Goal: Task Accomplishment & Management: Manage account settings

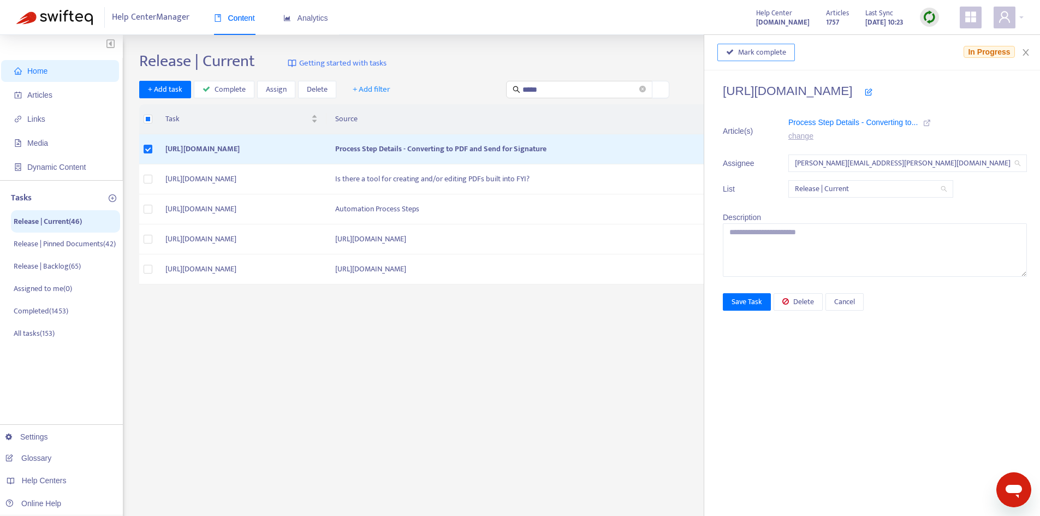
click at [779, 57] on span "Mark complete" at bounding box center [762, 52] width 48 height 12
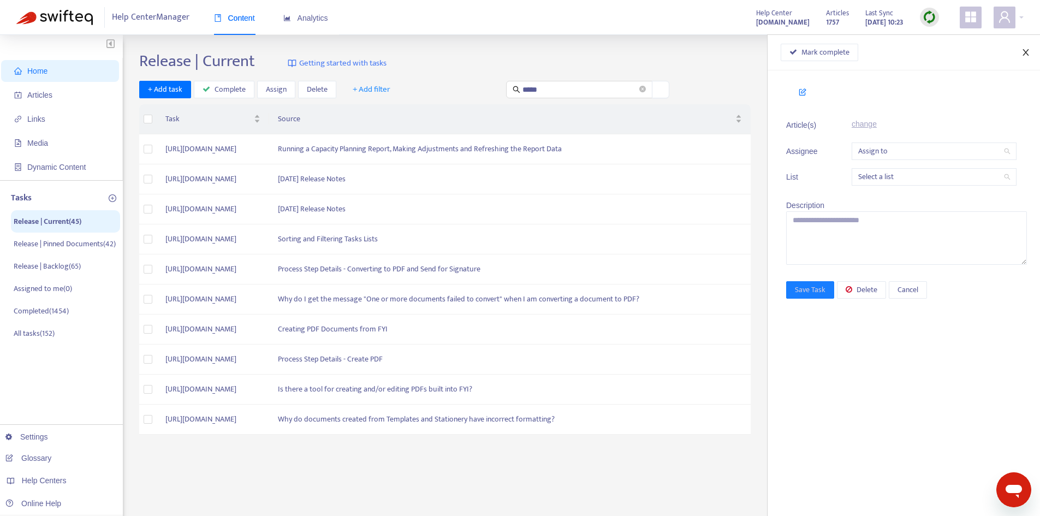
drag, startPoint x: 1025, startPoint y: 49, endPoint x: 992, endPoint y: 62, distance: 35.5
click at [1025, 49] on icon "close" at bounding box center [1025, 52] width 9 height 9
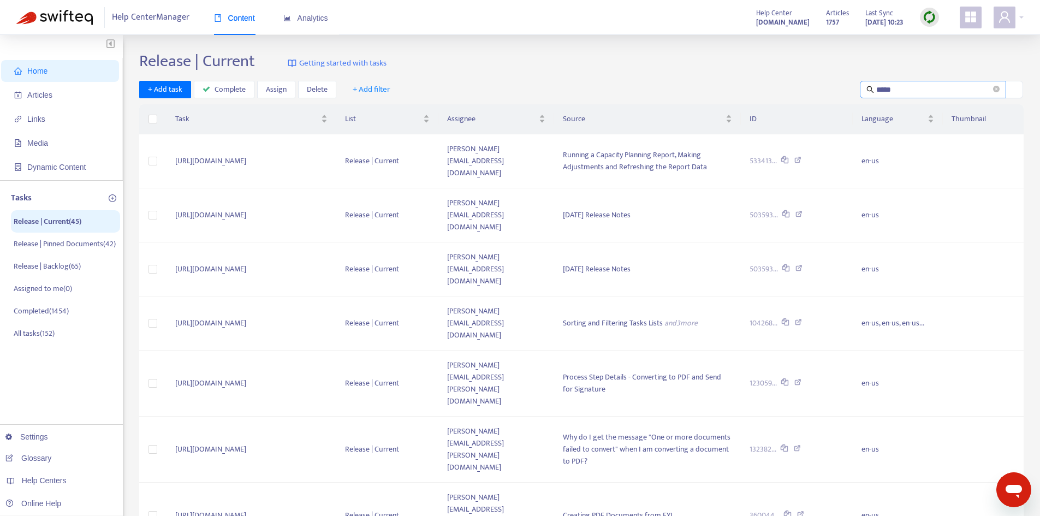
click at [912, 86] on input "*****" at bounding box center [933, 90] width 115 height 12
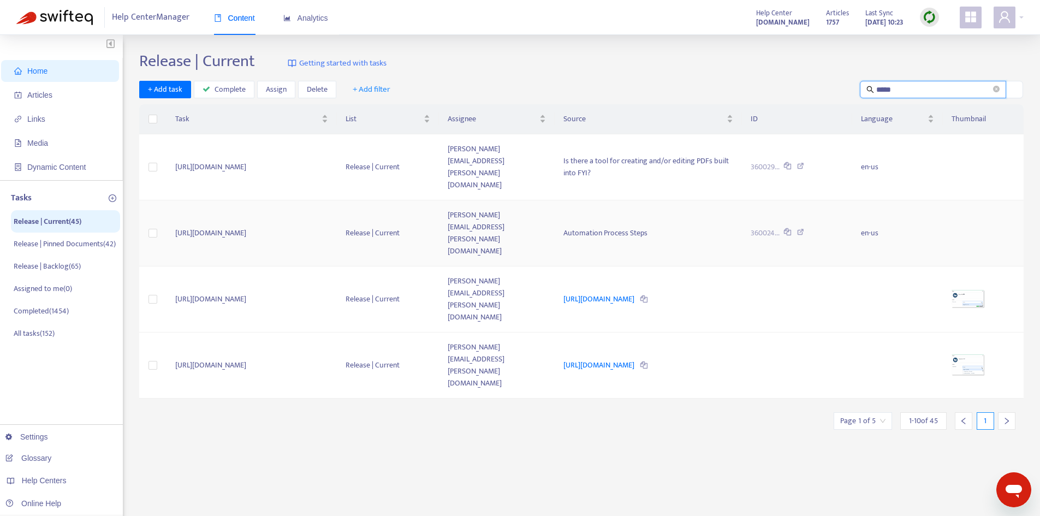
click at [513, 200] on td "[PERSON_NAME][EMAIL_ADDRESS][PERSON_NAME][DOMAIN_NAME]" at bounding box center [497, 233] width 116 height 66
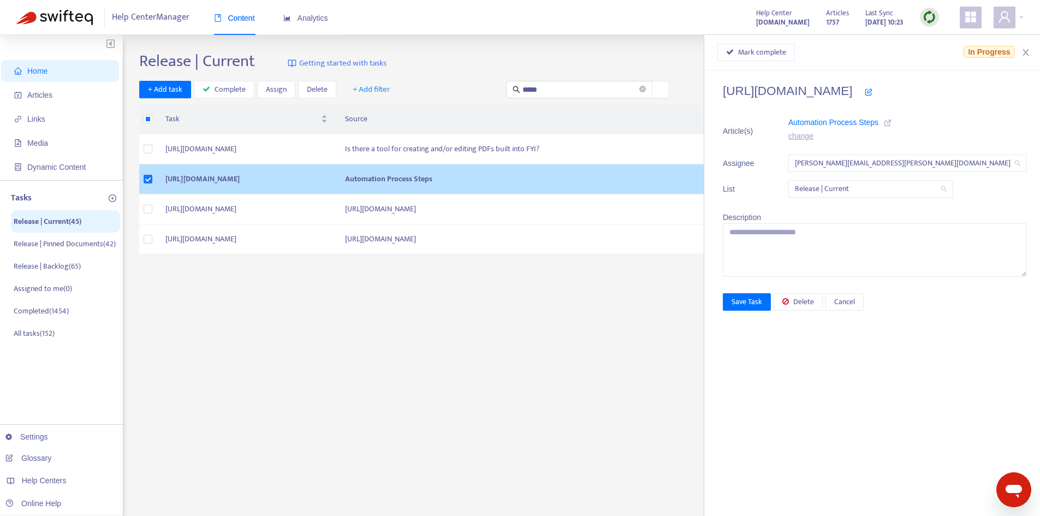
click at [891, 120] on icon at bounding box center [888, 123] width 8 height 8
click at [1026, 54] on icon "close" at bounding box center [1025, 52] width 9 height 9
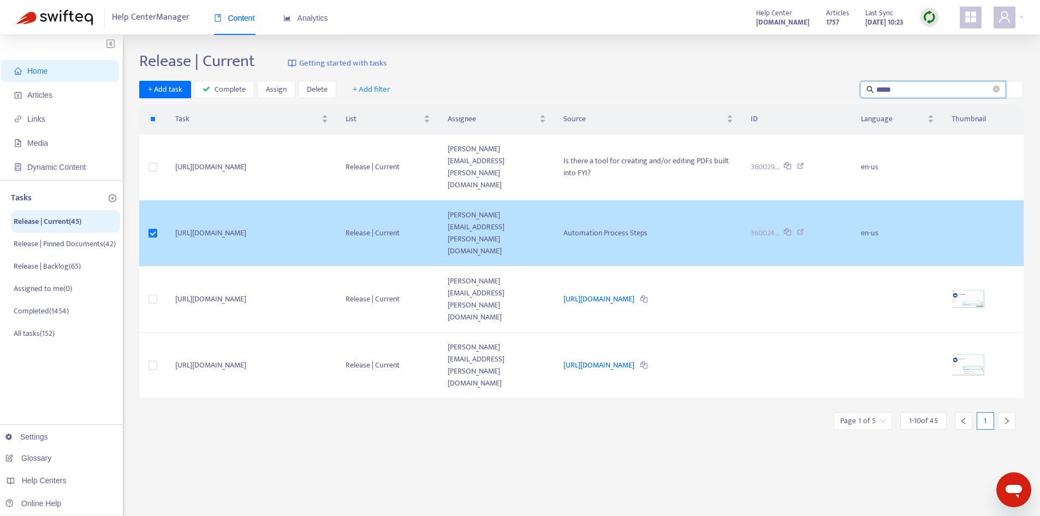
drag, startPoint x: 872, startPoint y: 86, endPoint x: 802, endPoint y: 86, distance: 70.4
click at [802, 86] on div "+ Add task Complete Assign Delete + Add filter *****" at bounding box center [581, 90] width 884 height 18
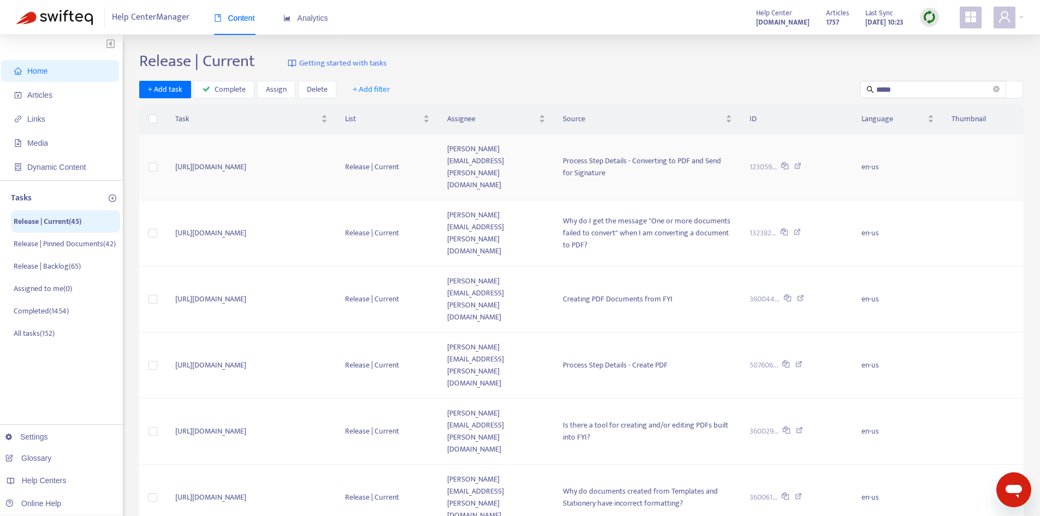
click at [554, 156] on td "[PERSON_NAME][EMAIL_ADDRESS][PERSON_NAME][DOMAIN_NAME]" at bounding box center [496, 167] width 116 height 66
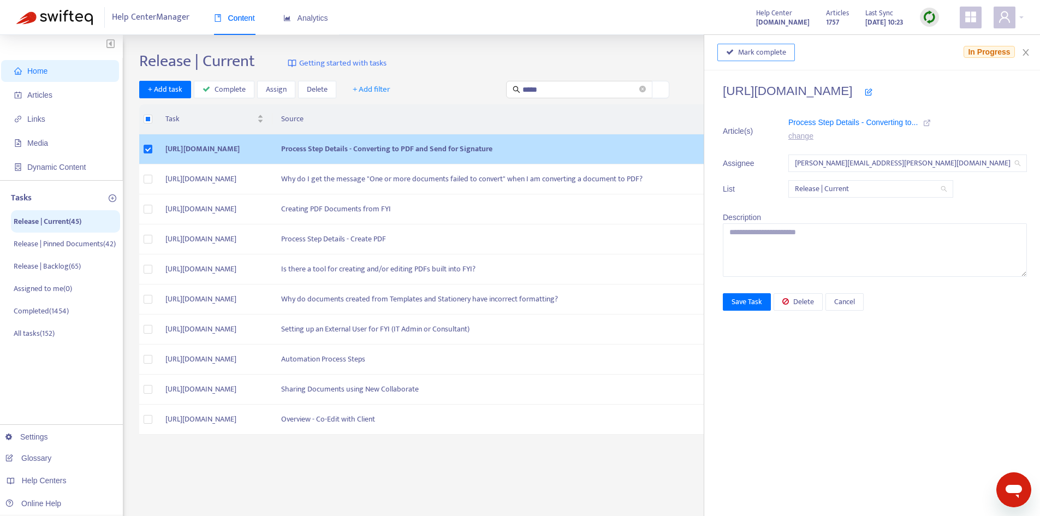
click at [786, 51] on span "Mark complete" at bounding box center [762, 52] width 48 height 12
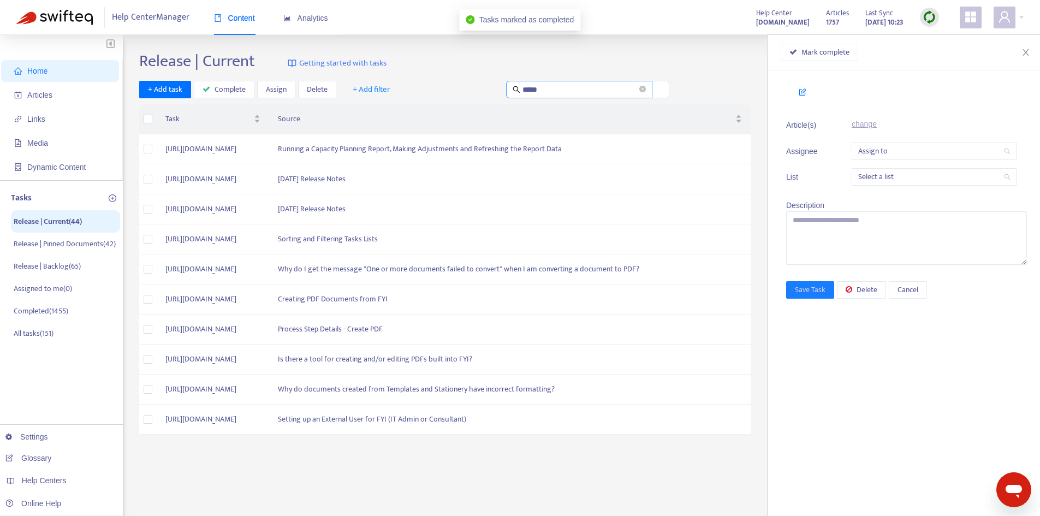
click at [1001, 90] on div "Release | Current Getting started with tasks + Add task Complete Assign Delete …" at bounding box center [581, 370] width 884 height 639
click at [647, 147] on td "Running a Capacity Planning Report, Making Adjustments and Refreshing the Repor…" at bounding box center [509, 149] width 481 height 30
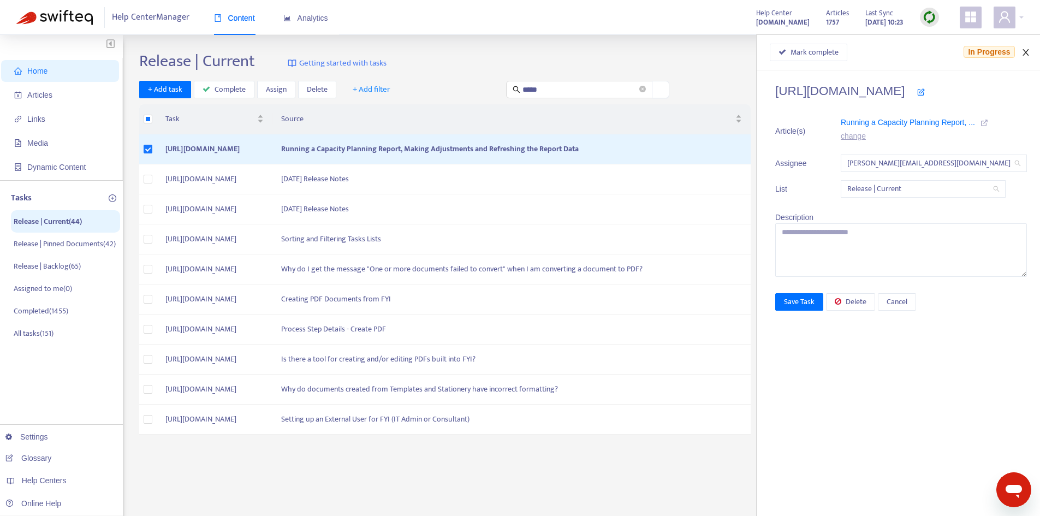
click at [1029, 51] on icon "close" at bounding box center [1025, 52] width 9 height 9
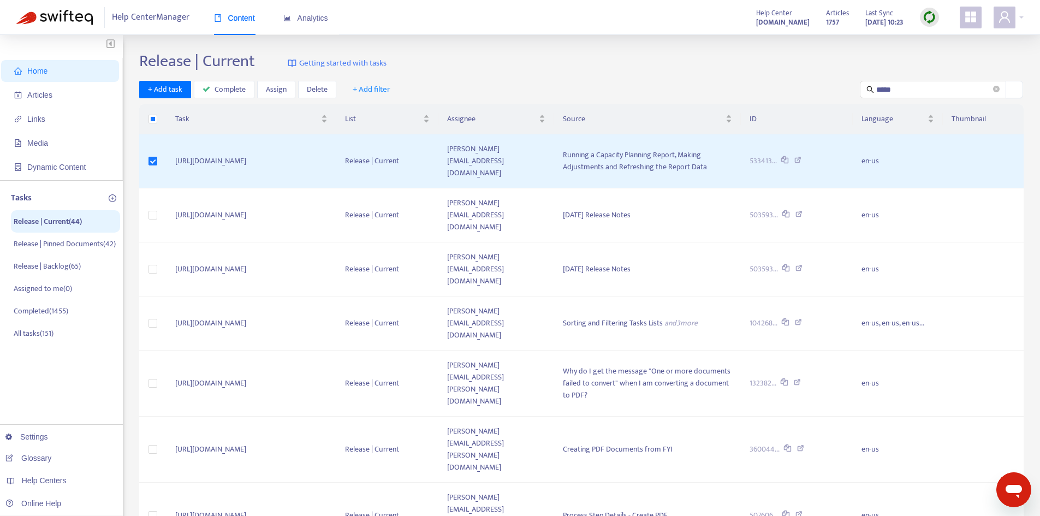
click at [913, 92] on div "Click to sort ascending" at bounding box center [908, 97] width 86 height 19
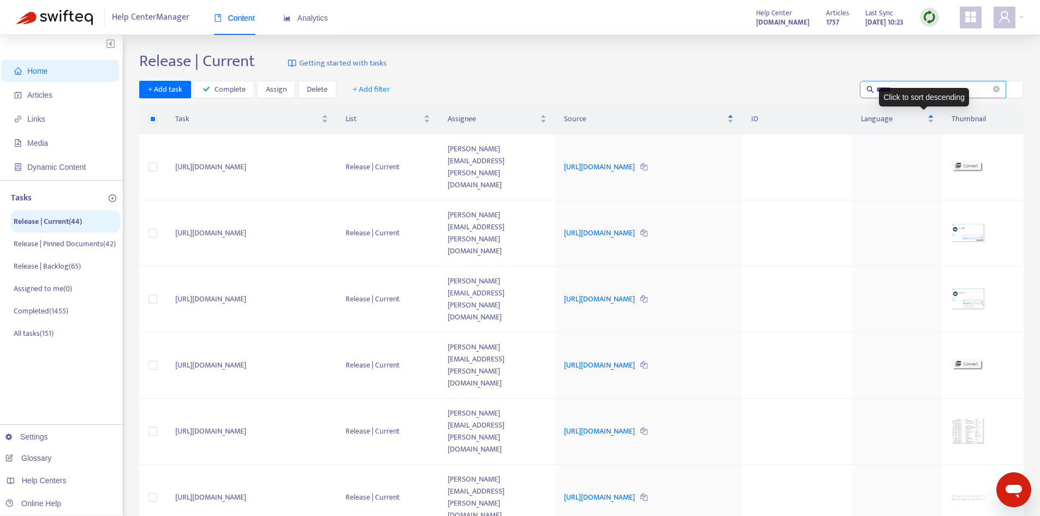
drag, startPoint x: 793, startPoint y: 90, endPoint x: 901, endPoint y: 93, distance: 107.6
click at [796, 90] on div "+ Add task Complete Assign Delete + Add filter *****" at bounding box center [581, 90] width 884 height 18
click at [901, 93] on input "*****" at bounding box center [933, 90] width 115 height 12
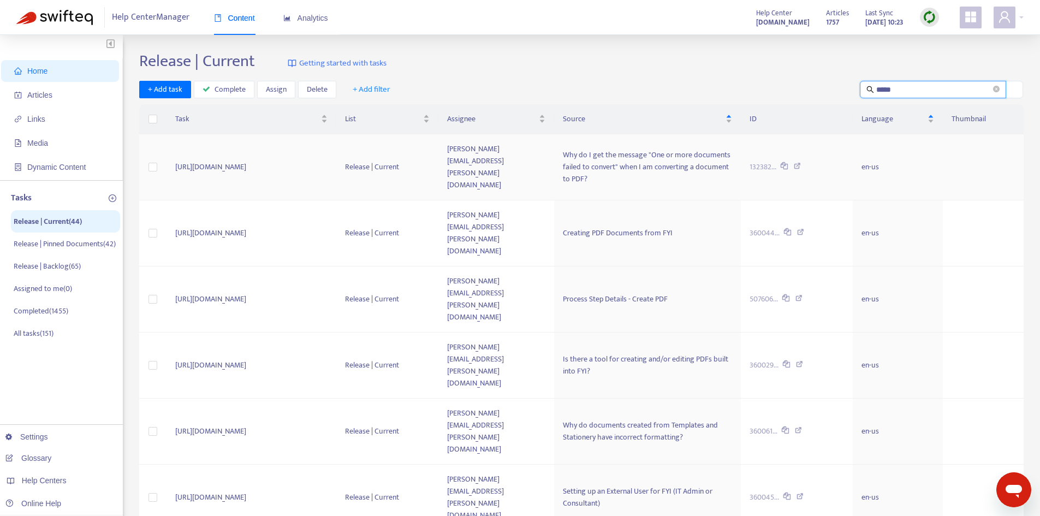
click at [554, 157] on td "[PERSON_NAME][EMAIL_ADDRESS][PERSON_NAME][DOMAIN_NAME]" at bounding box center [496, 167] width 116 height 66
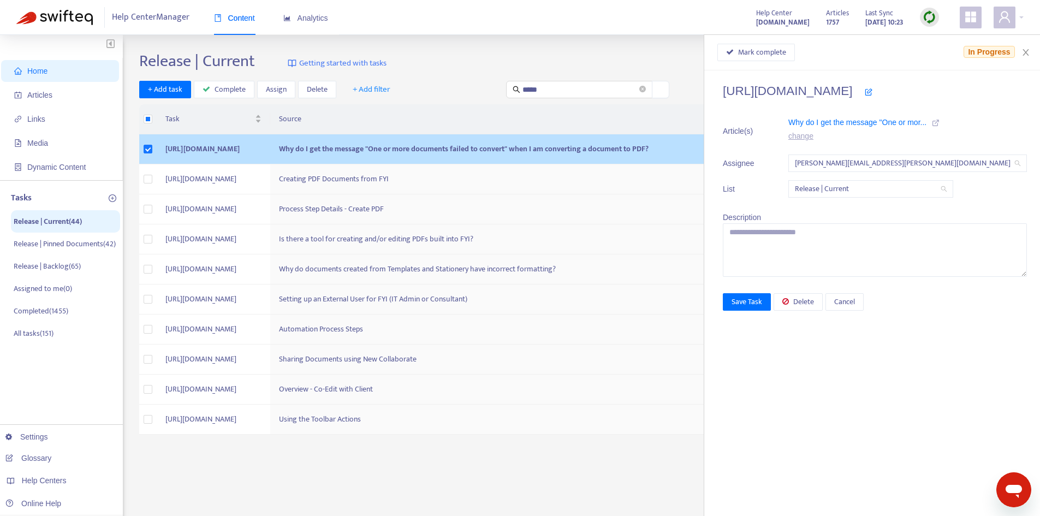
click at [939, 122] on icon at bounding box center [936, 123] width 8 height 8
click at [814, 303] on span "Delete" at bounding box center [803, 302] width 21 height 12
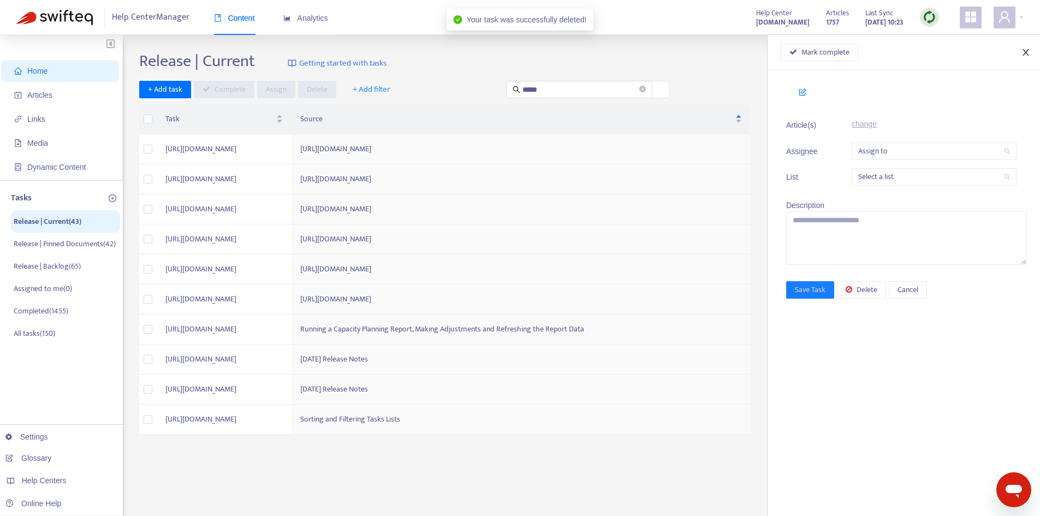
click at [1025, 54] on icon "close" at bounding box center [1025, 52] width 9 height 9
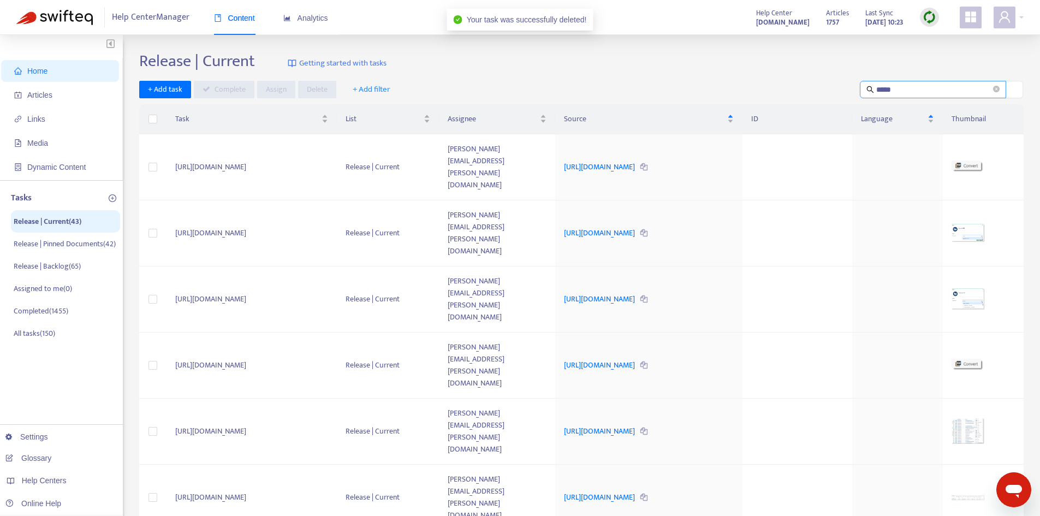
click at [958, 86] on input "*****" at bounding box center [933, 90] width 115 height 12
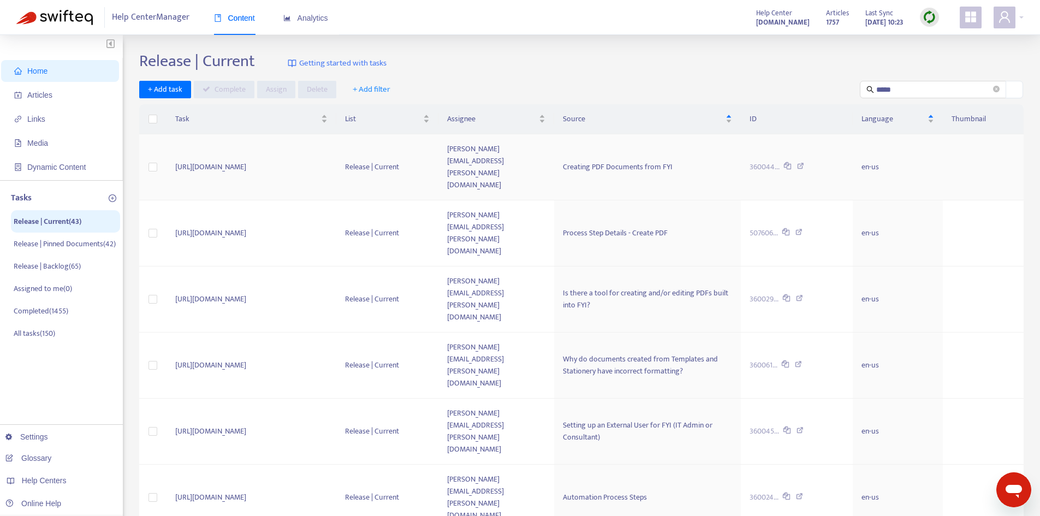
click at [336, 155] on td "https://fyiapp.atlassian.net/browse/FD-46665" at bounding box center [251, 167] width 170 height 66
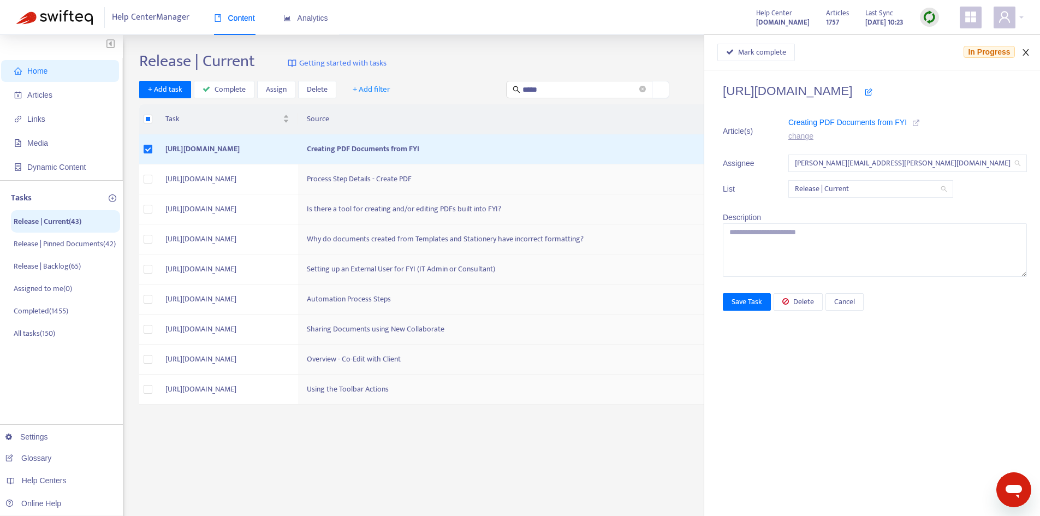
click at [1029, 52] on icon "close" at bounding box center [1025, 52] width 9 height 9
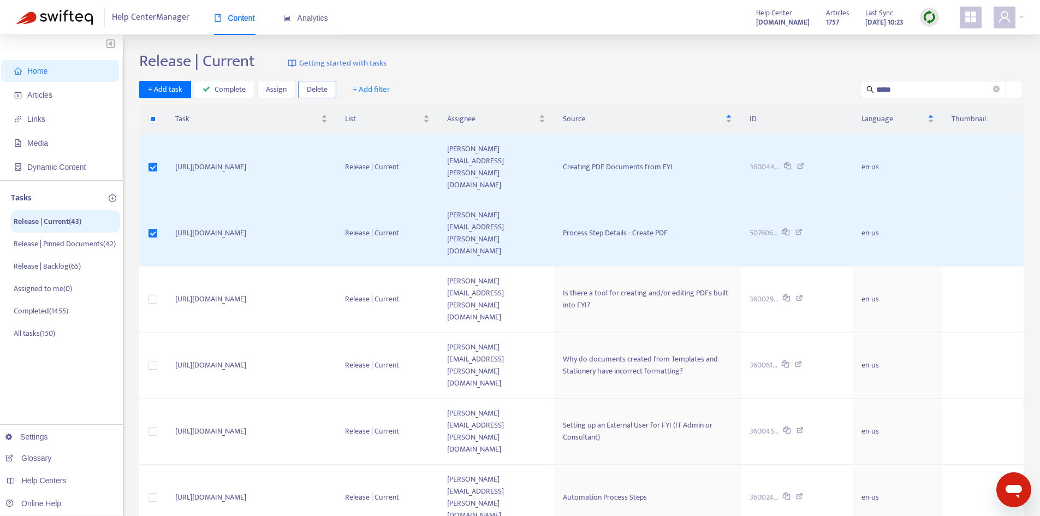
click at [314, 90] on span "Delete" at bounding box center [317, 90] width 21 height 12
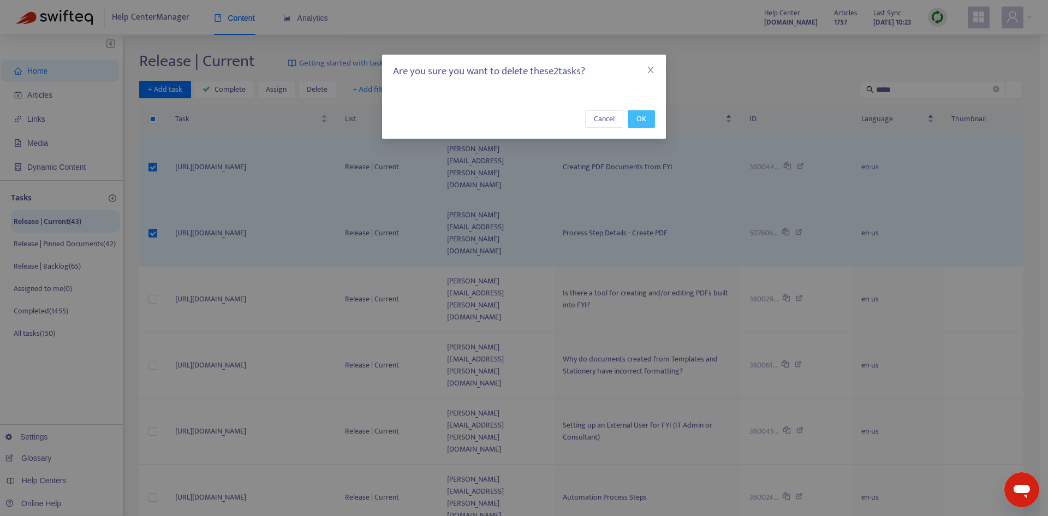
click at [648, 122] on button "OK" at bounding box center [641, 118] width 27 height 17
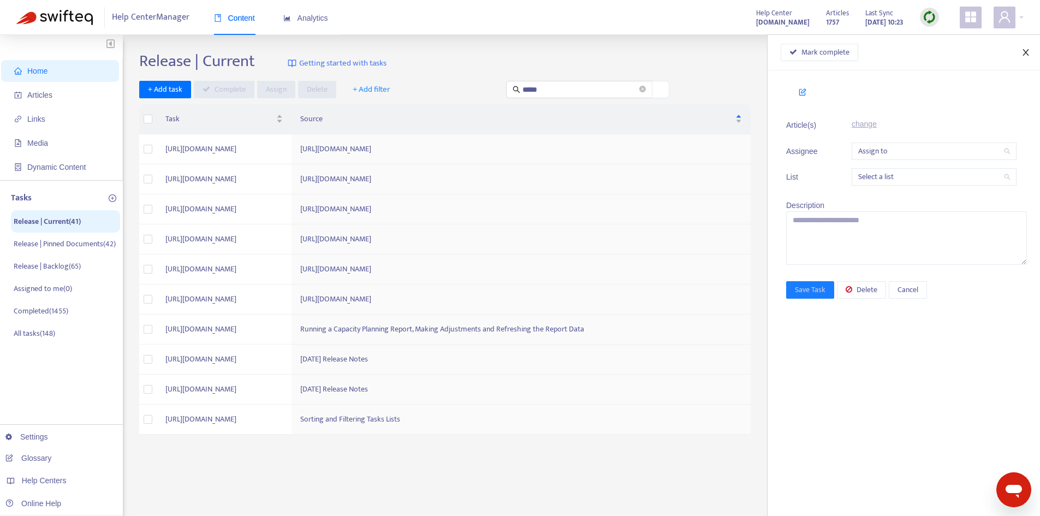
click at [1022, 49] on icon "close" at bounding box center [1025, 52] width 9 height 9
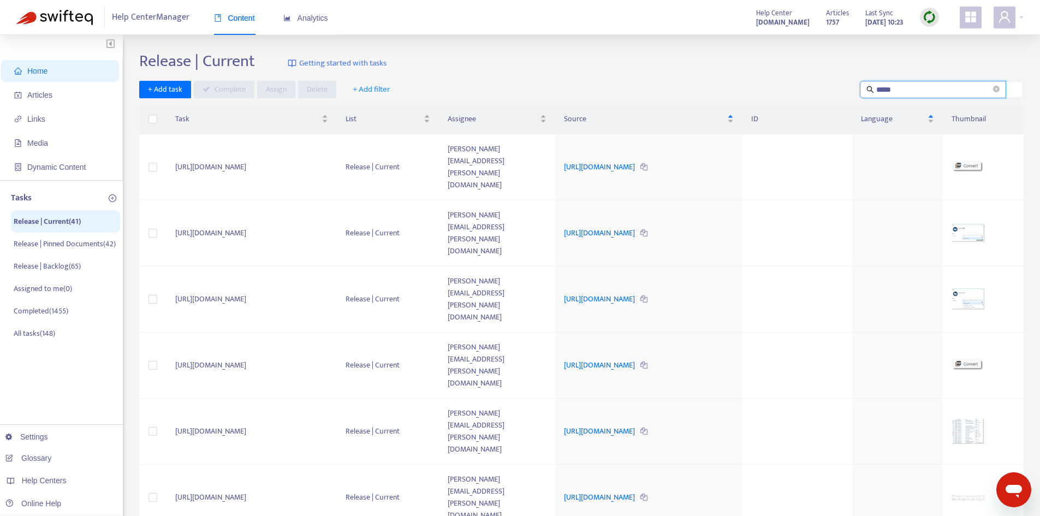
click at [910, 91] on input "*****" at bounding box center [933, 90] width 115 height 12
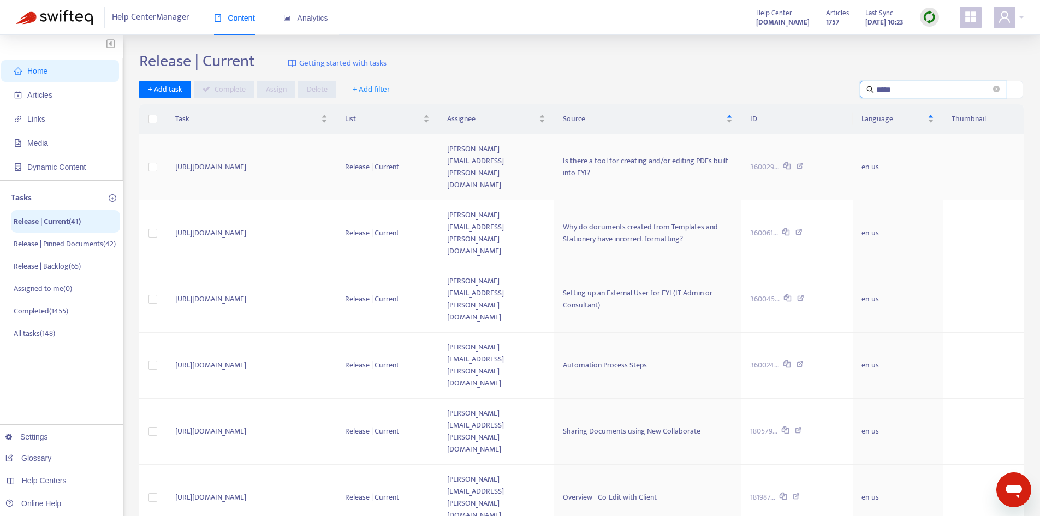
click at [554, 153] on td "[PERSON_NAME][EMAIL_ADDRESS][PERSON_NAME][DOMAIN_NAME]" at bounding box center [496, 167] width 116 height 66
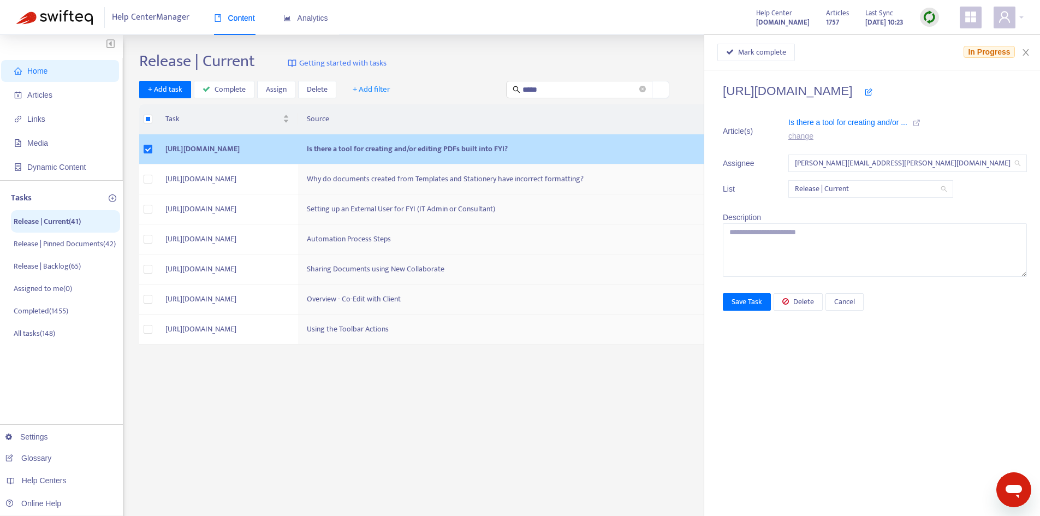
click at [920, 122] on icon at bounding box center [917, 123] width 8 height 8
click at [778, 53] on span "Mark complete" at bounding box center [762, 52] width 48 height 12
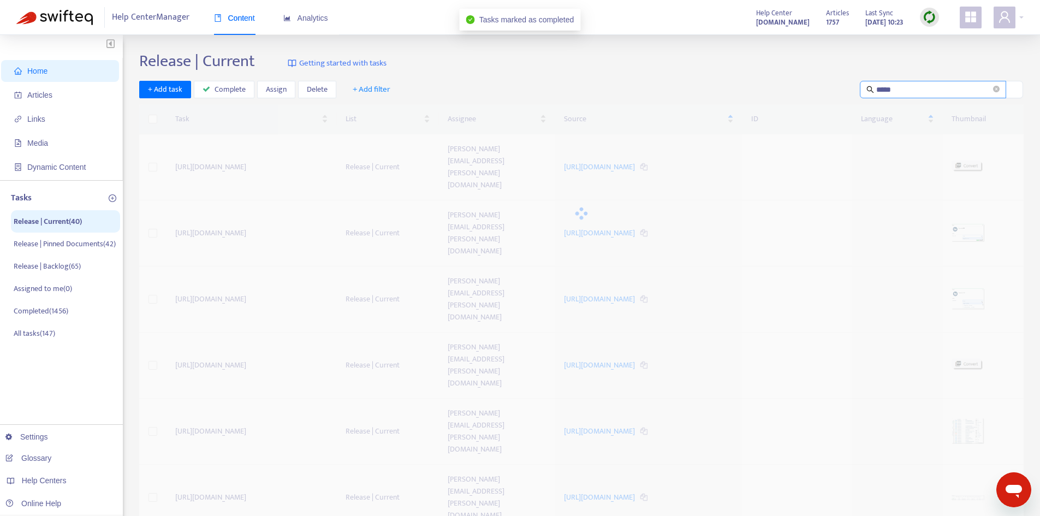
click at [908, 88] on input "*****" at bounding box center [933, 90] width 115 height 12
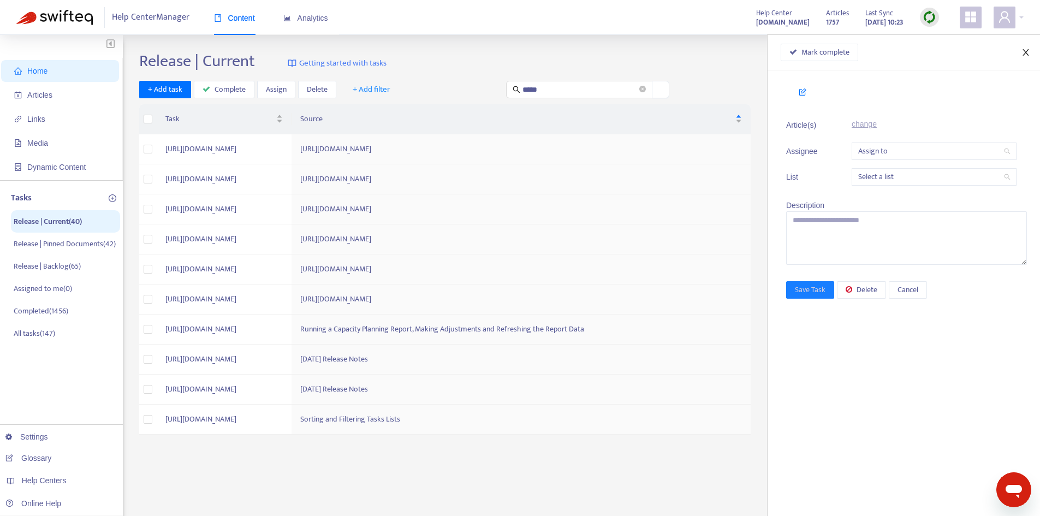
drag, startPoint x: 1025, startPoint y: 54, endPoint x: 1002, endPoint y: 53, distance: 23.5
click at [1026, 54] on icon "close" at bounding box center [1025, 52] width 9 height 9
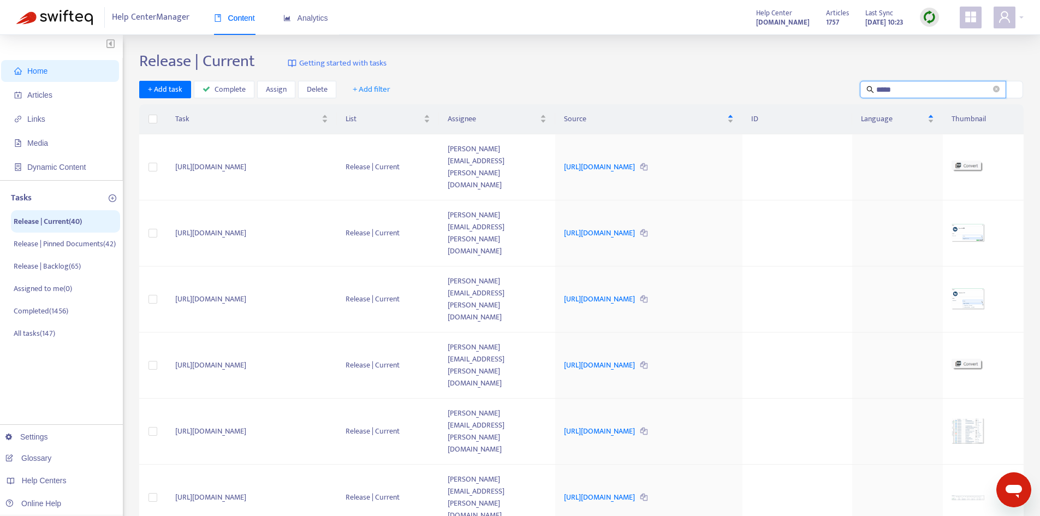
click at [900, 88] on input "*****" at bounding box center [933, 90] width 115 height 12
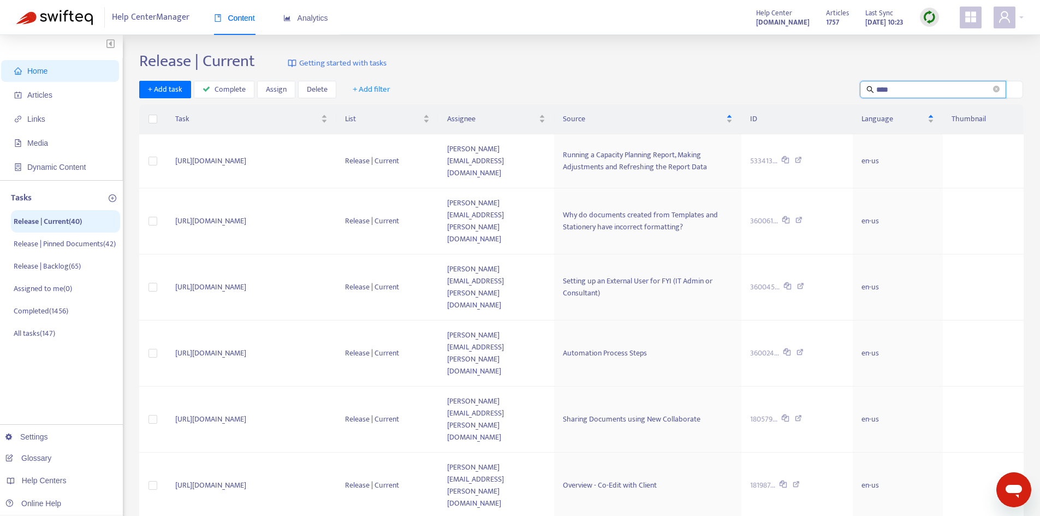
type input "*****"
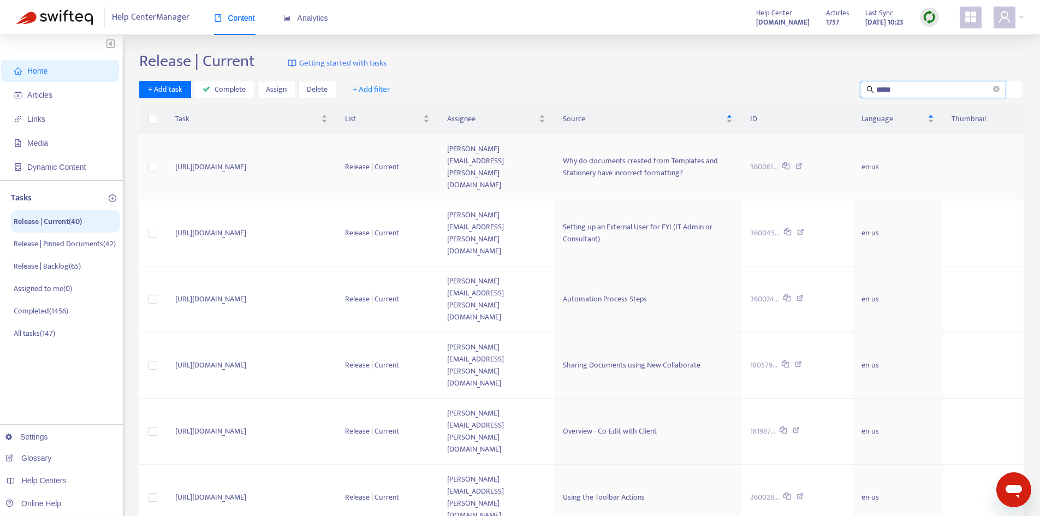
click at [554, 145] on td "[PERSON_NAME][EMAIL_ADDRESS][PERSON_NAME][DOMAIN_NAME]" at bounding box center [496, 167] width 116 height 66
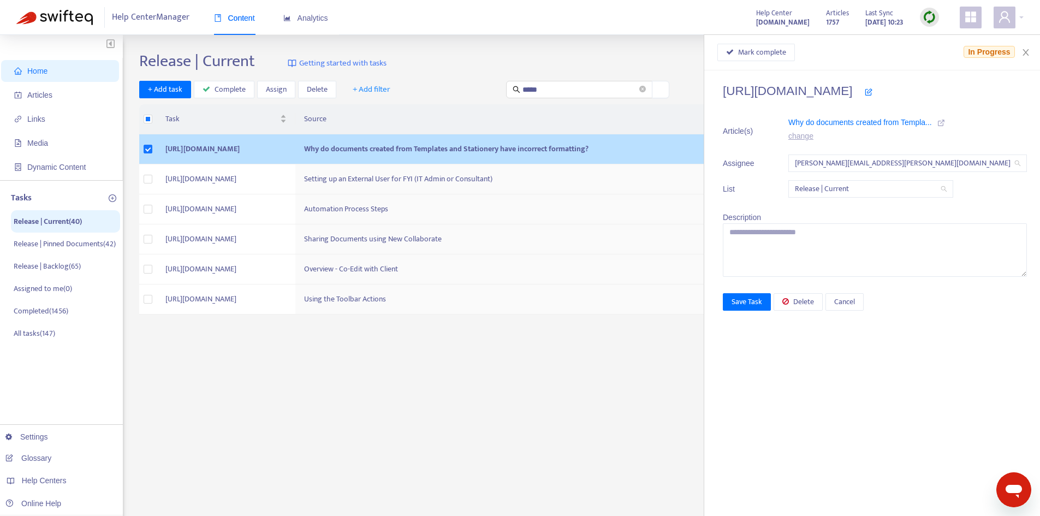
click at [945, 125] on icon at bounding box center [941, 123] width 8 height 8
click at [814, 305] on span "Delete" at bounding box center [803, 302] width 21 height 12
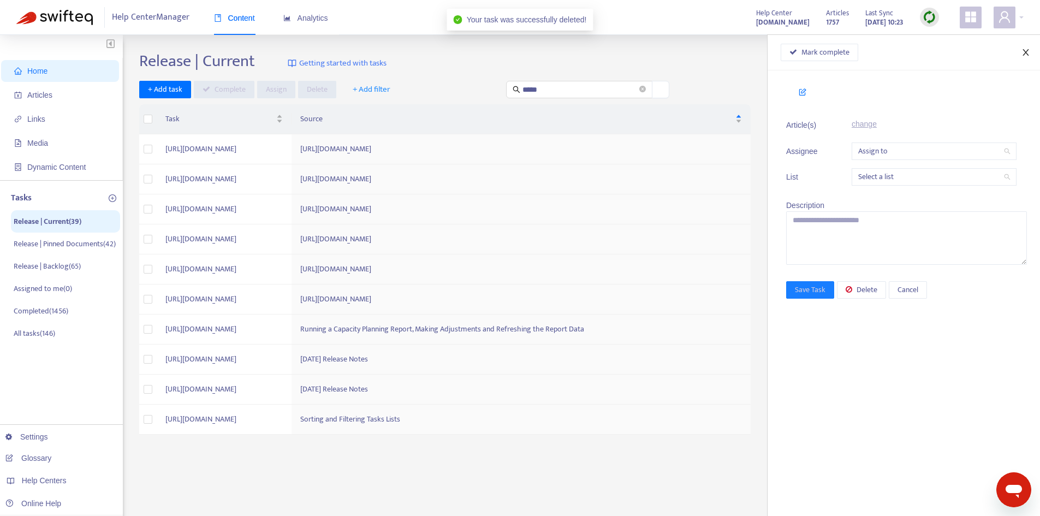
click at [1027, 51] on icon "close" at bounding box center [1025, 52] width 6 height 7
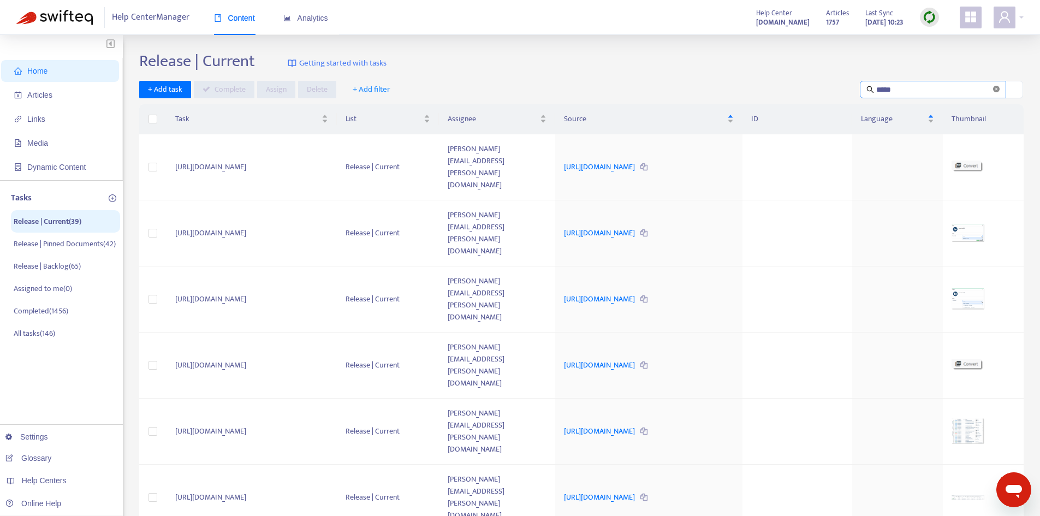
click at [996, 88] on icon "close-circle" at bounding box center [996, 89] width 7 height 7
click at [926, 88] on input "text" at bounding box center [933, 90] width 115 height 12
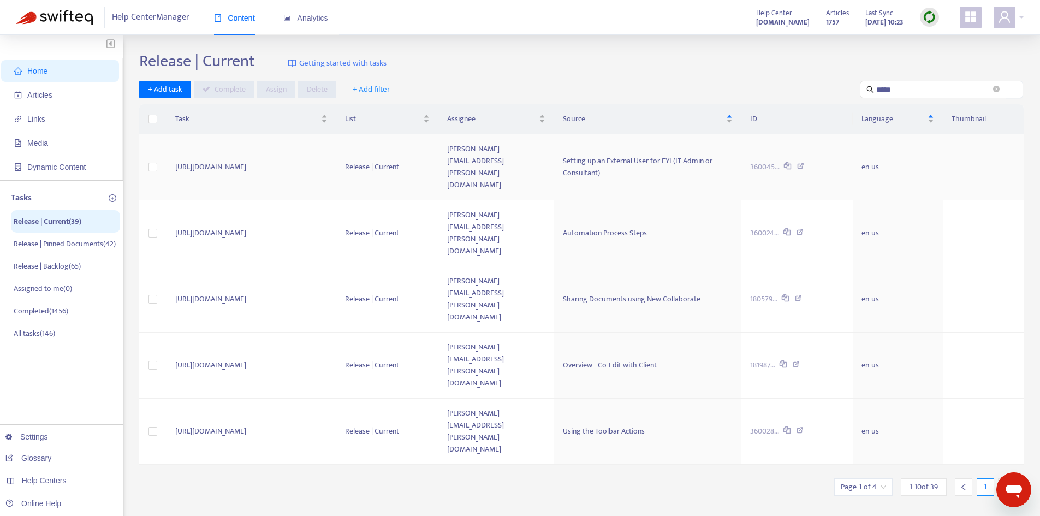
click at [554, 156] on td "[PERSON_NAME][EMAIL_ADDRESS][PERSON_NAME][DOMAIN_NAME]" at bounding box center [496, 167] width 116 height 66
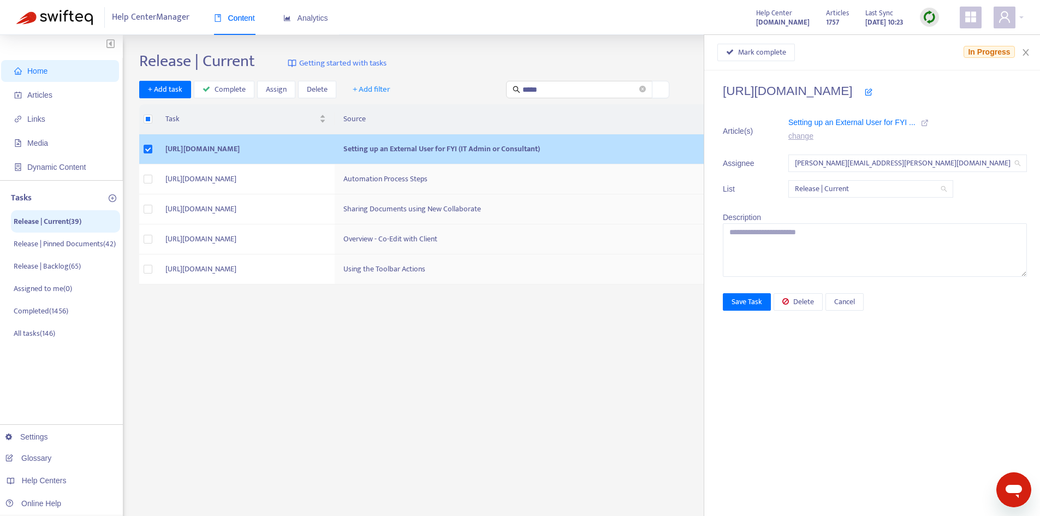
click at [928, 120] on icon at bounding box center [925, 123] width 8 height 8
click at [814, 301] on span "Delete" at bounding box center [803, 302] width 21 height 12
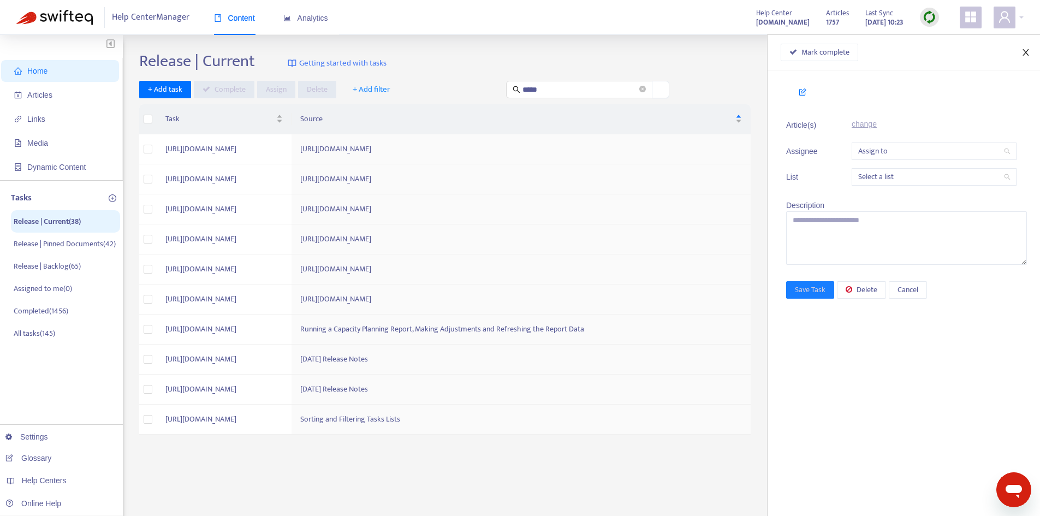
click at [1026, 50] on icon "close" at bounding box center [1025, 52] width 9 height 9
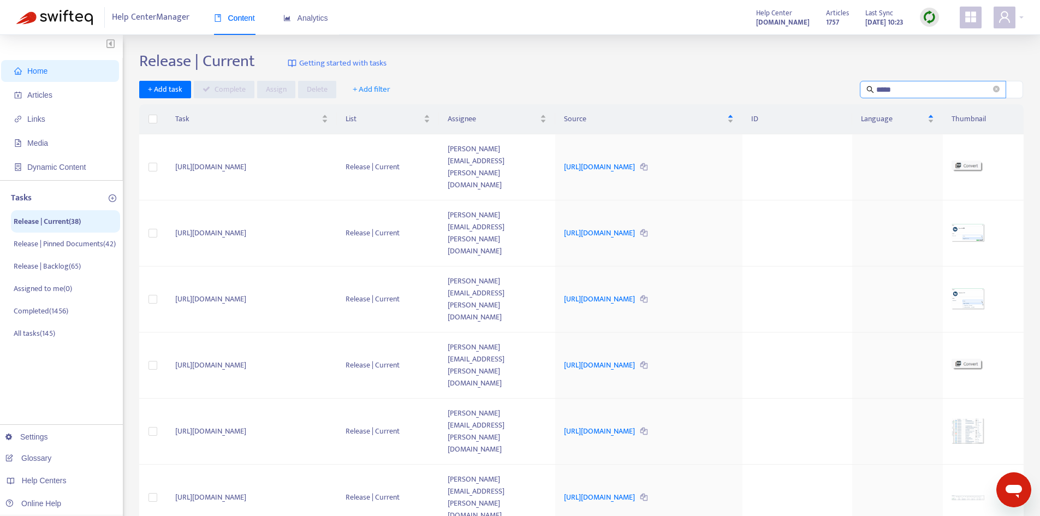
click at [996, 94] on span at bounding box center [996, 90] width 7 height 12
click at [922, 90] on input "*****" at bounding box center [933, 90] width 115 height 12
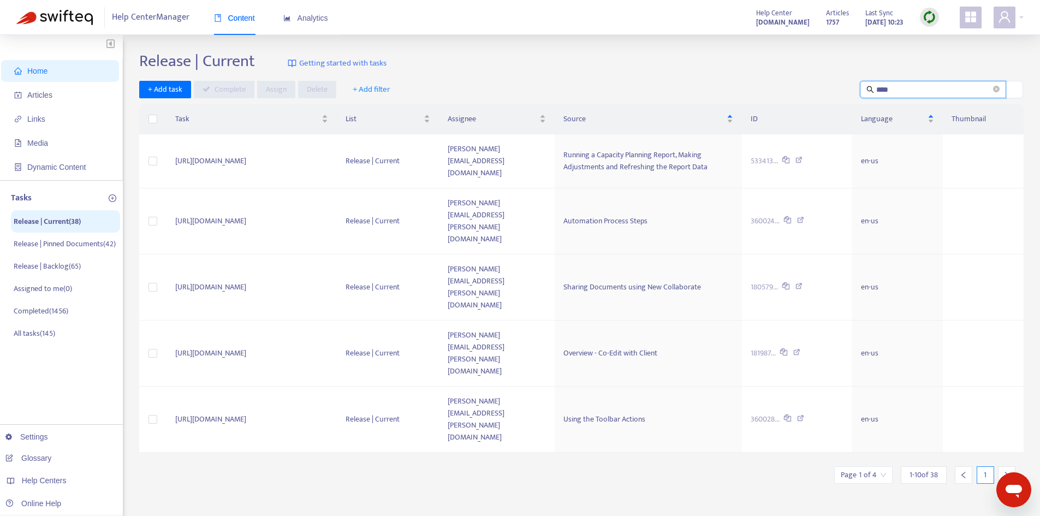
type input "*****"
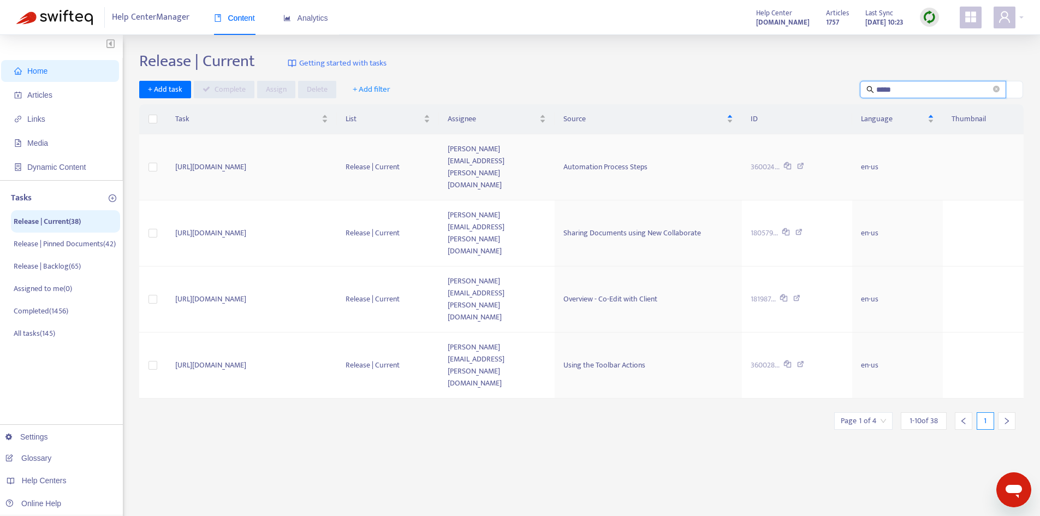
click at [555, 142] on td "[PERSON_NAME][EMAIL_ADDRESS][PERSON_NAME][DOMAIN_NAME]" at bounding box center [497, 167] width 116 height 66
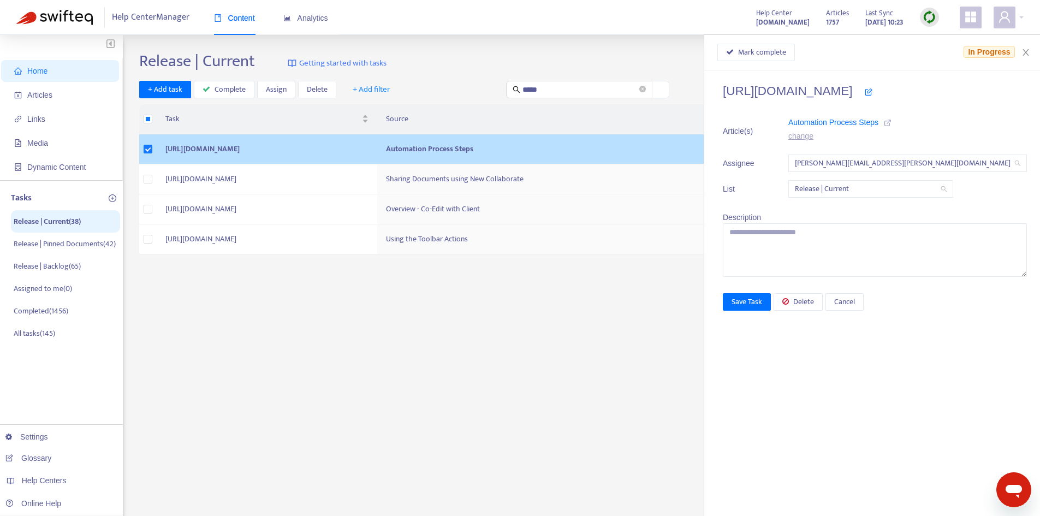
click at [891, 120] on icon at bounding box center [888, 123] width 8 height 8
click at [55, 88] on span "Articles" at bounding box center [62, 95] width 96 height 22
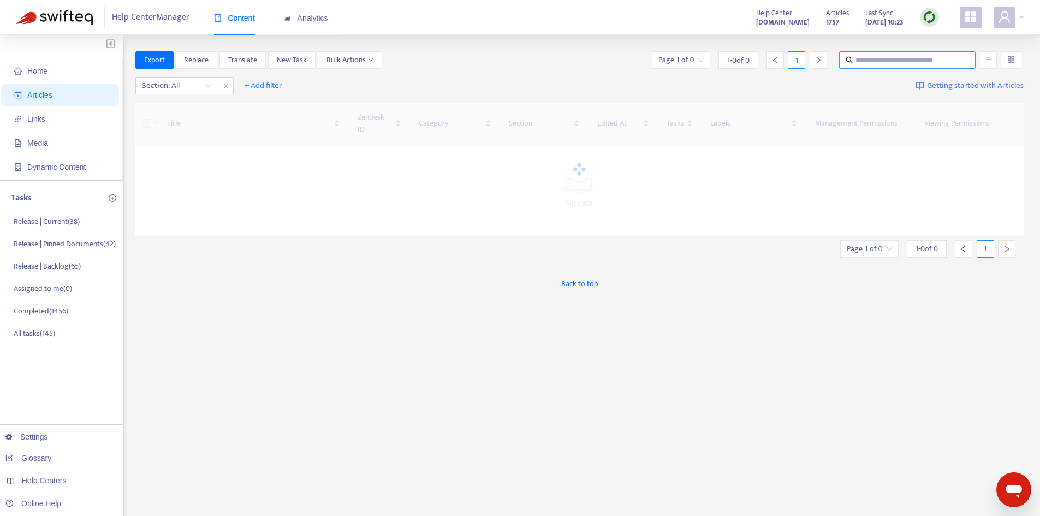
click at [888, 57] on input "text" at bounding box center [907, 60] width 105 height 12
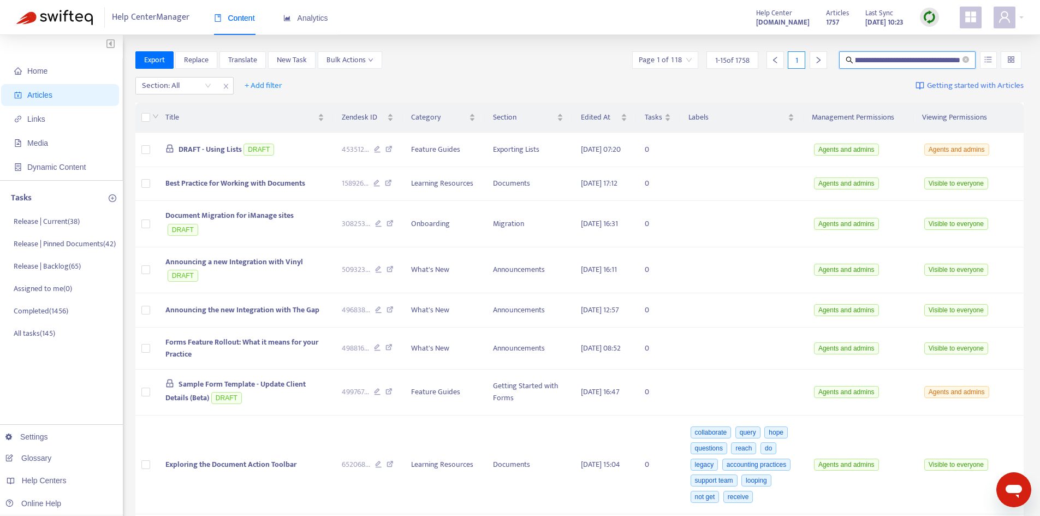
scroll to position [0, 48]
type input "**********"
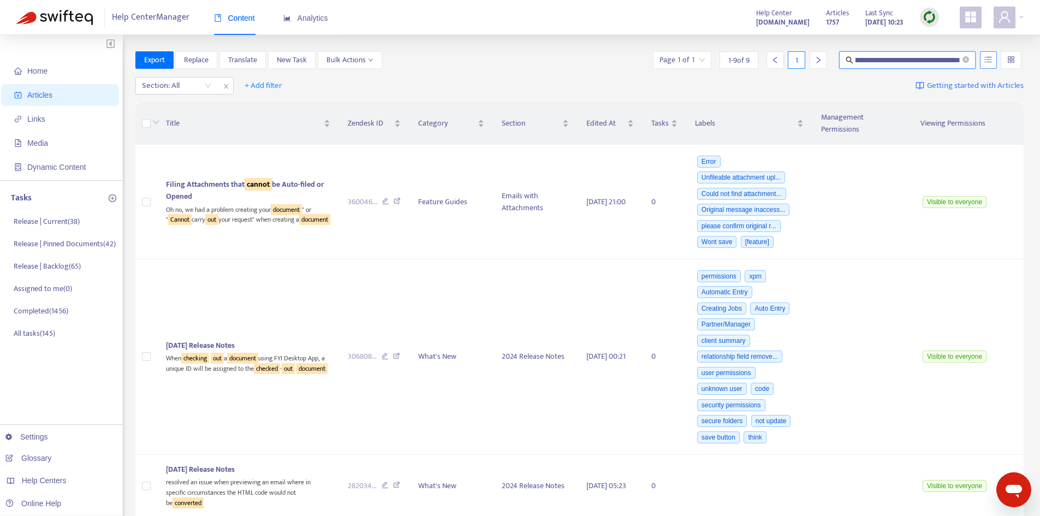
click at [985, 61] on icon "unordered-list" at bounding box center [988, 60] width 8 height 8
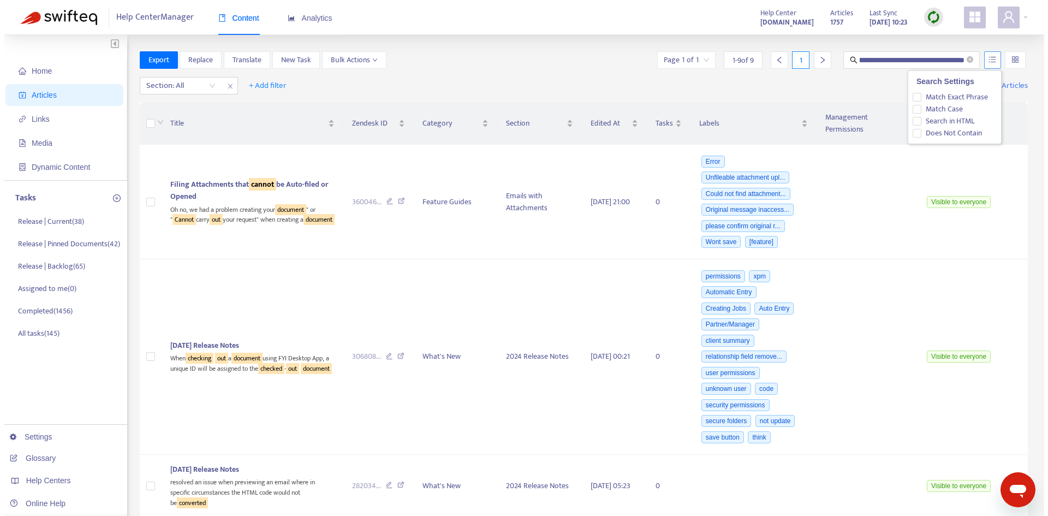
scroll to position [0, 0]
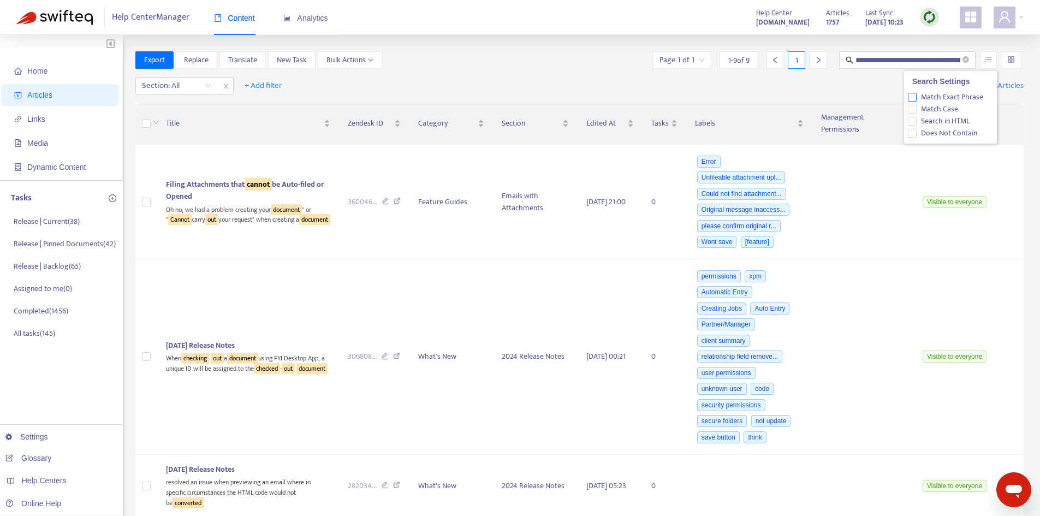
click at [938, 96] on span "Match Exact Phrase" at bounding box center [951, 97] width 71 height 12
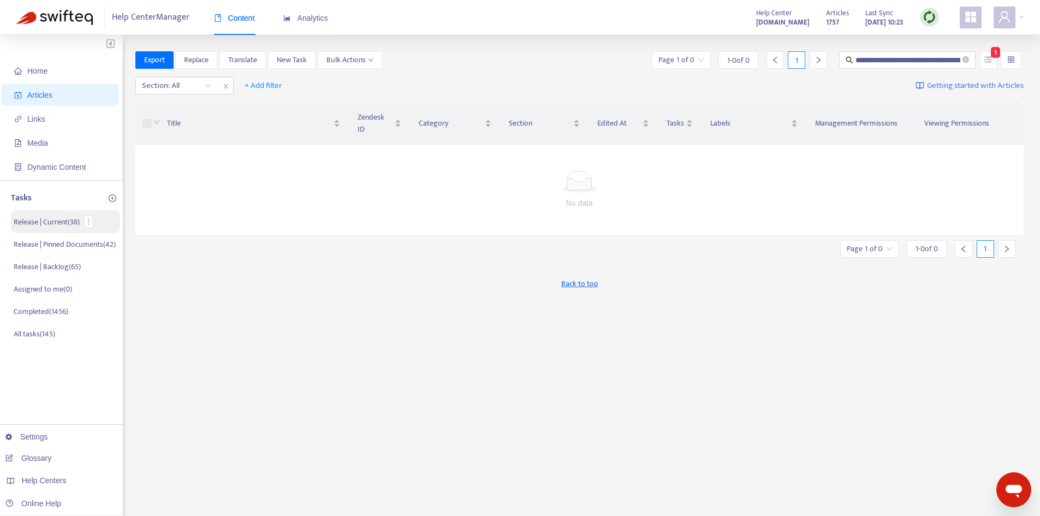
click at [53, 226] on p "Release | Current ( 38 )" at bounding box center [47, 221] width 66 height 11
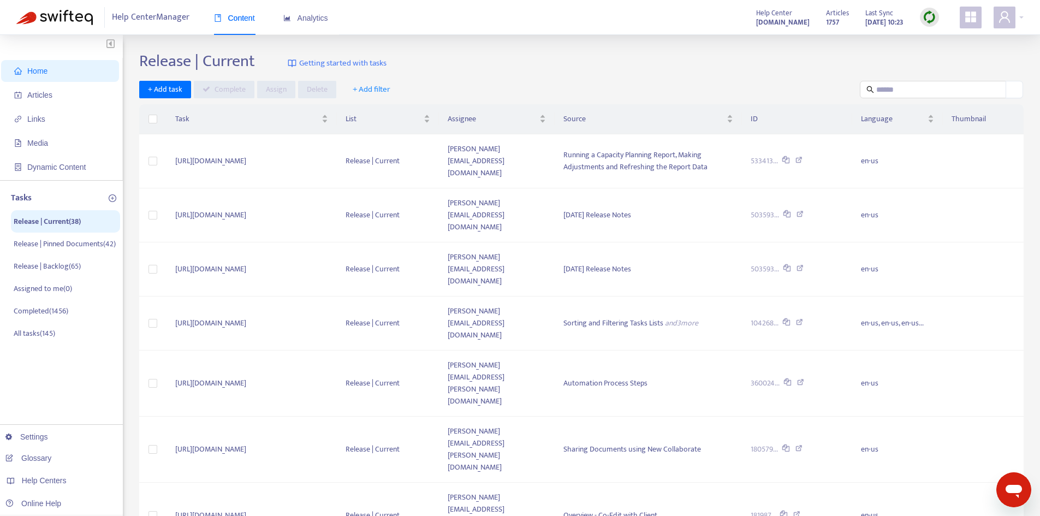
click at [814, 67] on div "Release | Current Getting started with tasks" at bounding box center [581, 63] width 884 height 24
click at [892, 84] on input "text" at bounding box center [933, 90] width 115 height 12
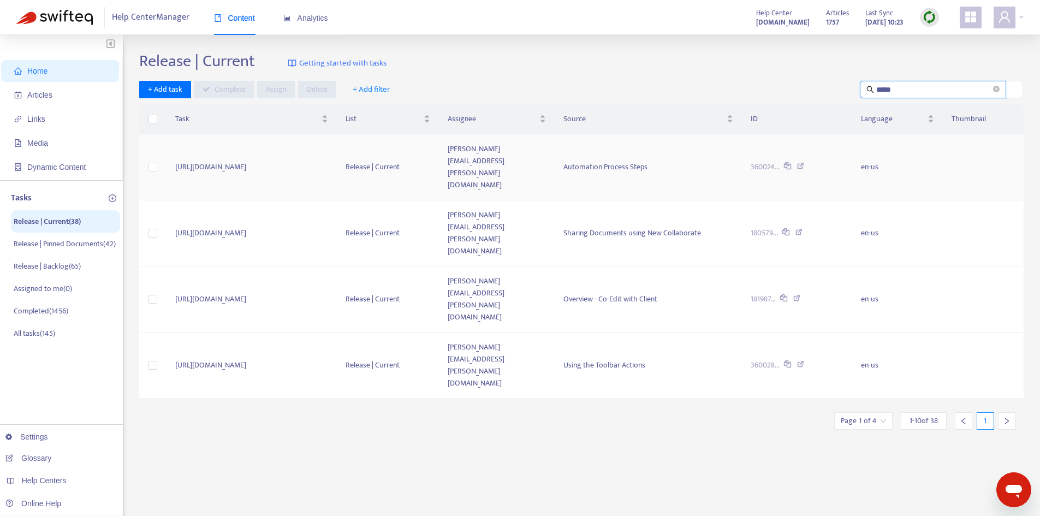
click at [555, 150] on td "[PERSON_NAME][EMAIL_ADDRESS][PERSON_NAME][DOMAIN_NAME]" at bounding box center [497, 167] width 116 height 66
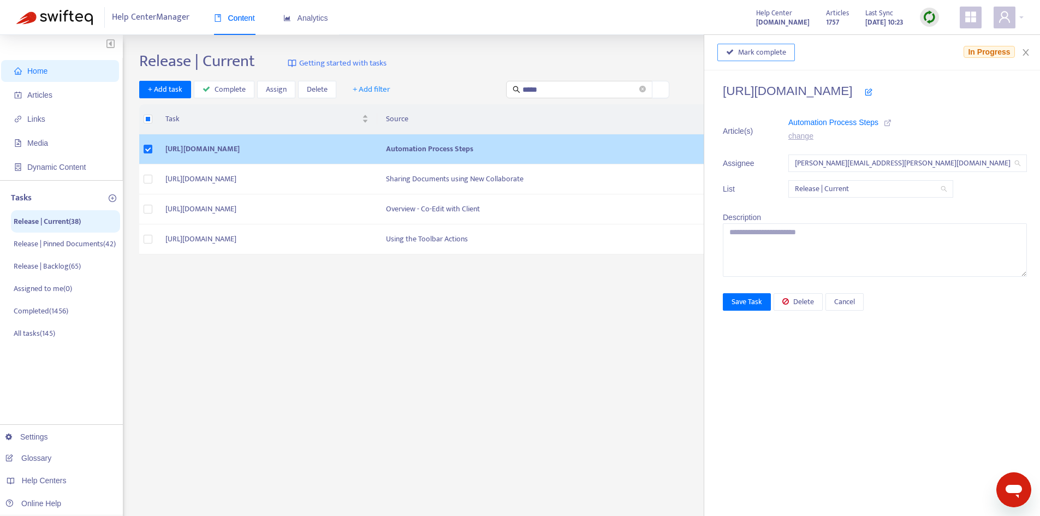
click at [786, 55] on span "Mark complete" at bounding box center [762, 52] width 48 height 12
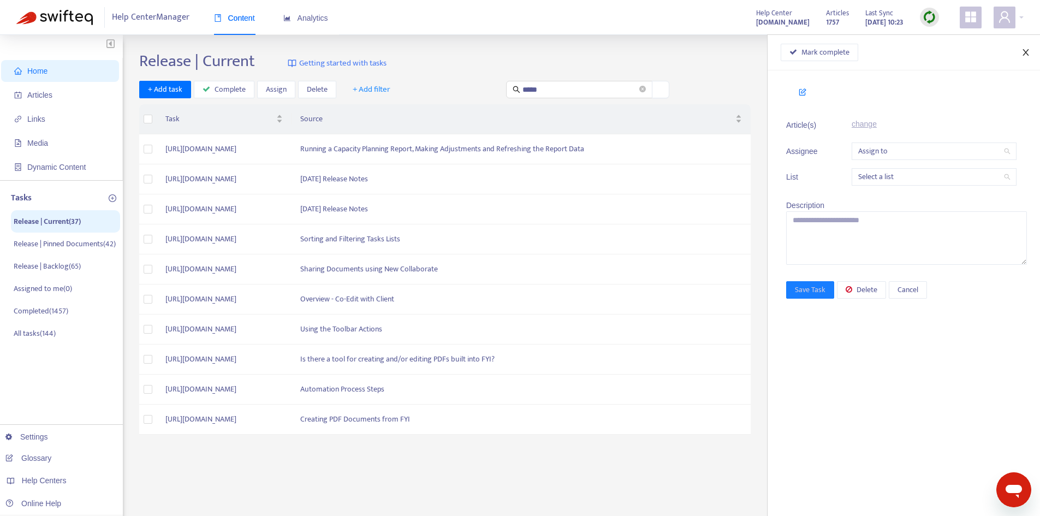
click at [1023, 51] on icon "close" at bounding box center [1025, 52] width 9 height 9
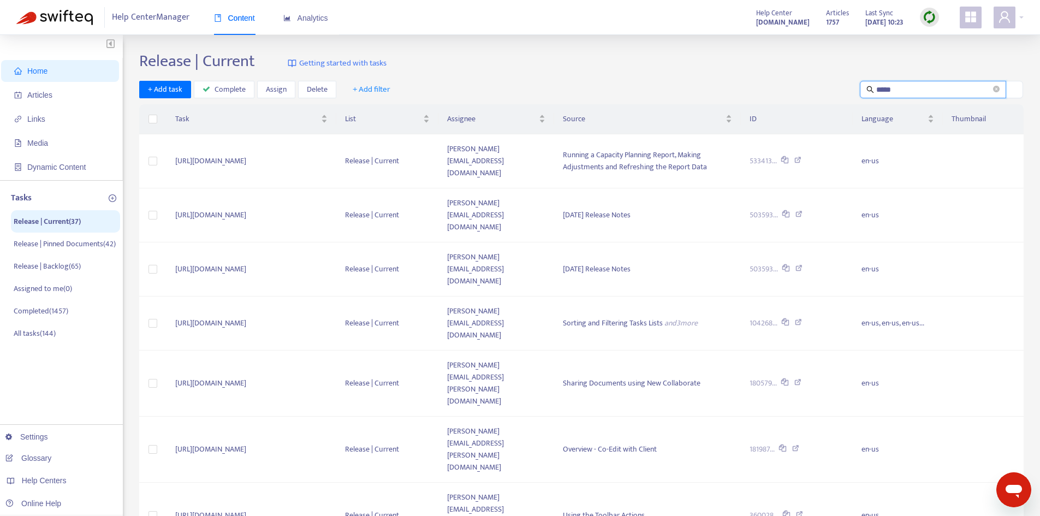
drag, startPoint x: 909, startPoint y: 90, endPoint x: 849, endPoint y: 90, distance: 59.5
click at [849, 90] on div "+ Add task Complete Assign Delete + Add filter *****" at bounding box center [581, 90] width 884 height 18
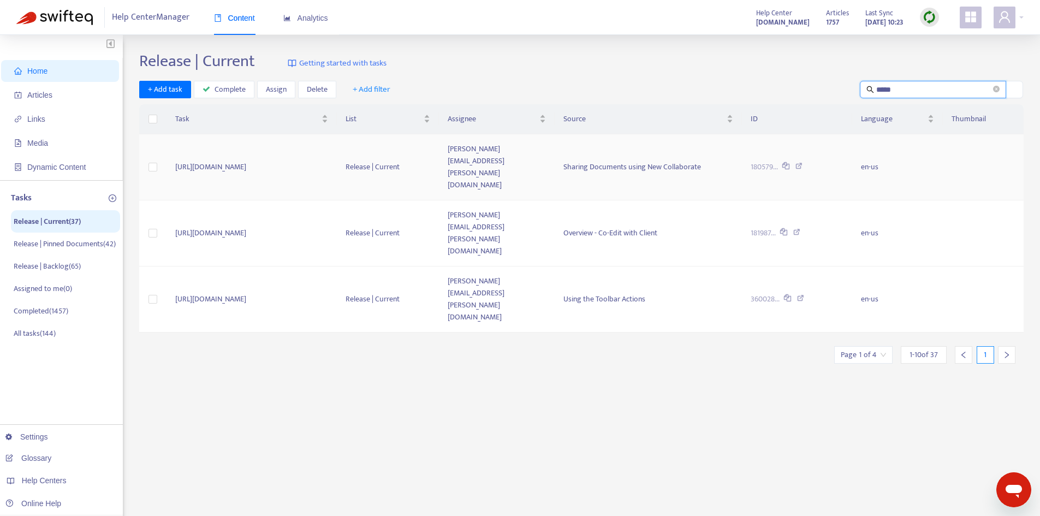
click at [555, 153] on td "[PERSON_NAME][EMAIL_ADDRESS][PERSON_NAME][DOMAIN_NAME]" at bounding box center [497, 167] width 116 height 66
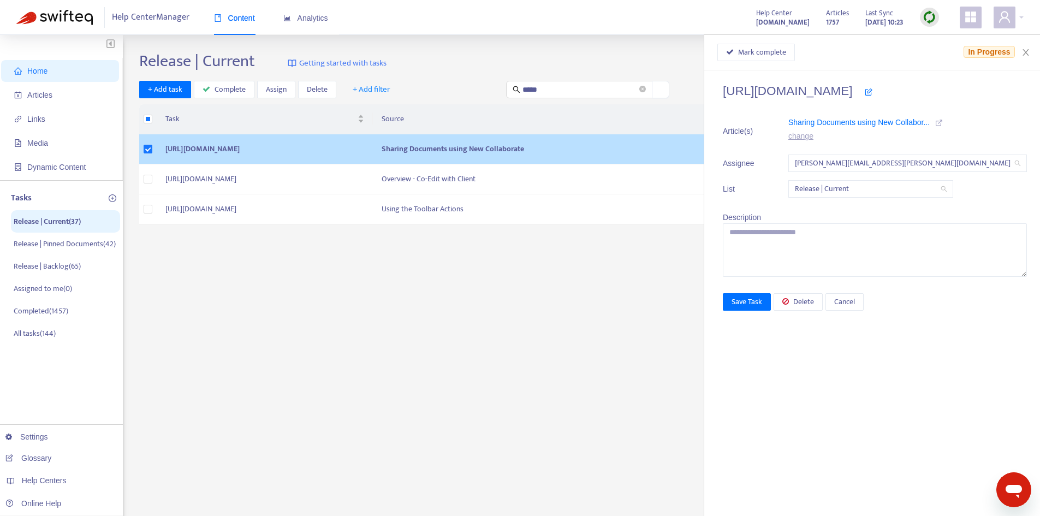
click at [943, 121] on icon at bounding box center [939, 123] width 8 height 8
click at [814, 297] on span "Delete" at bounding box center [803, 302] width 21 height 12
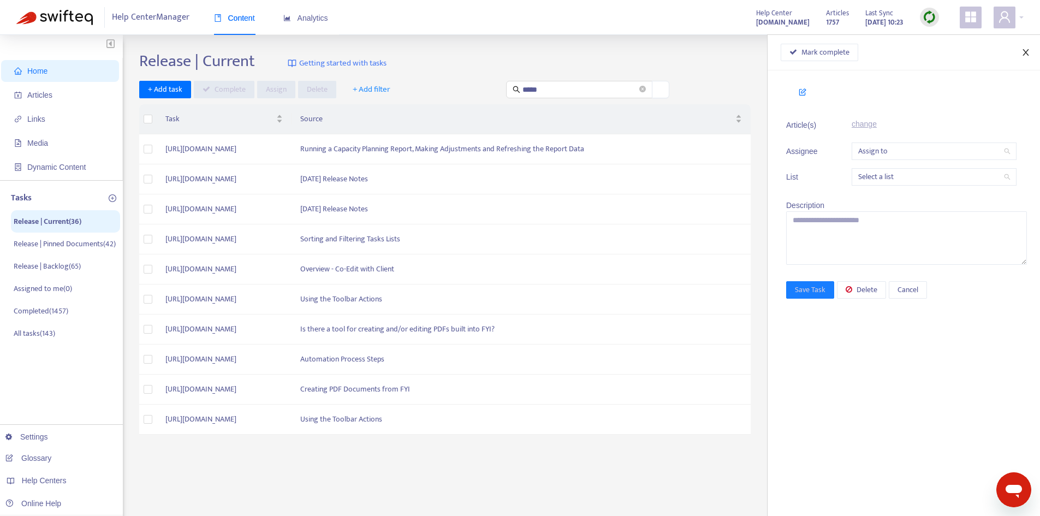
click at [1028, 49] on icon "close" at bounding box center [1025, 52] width 9 height 9
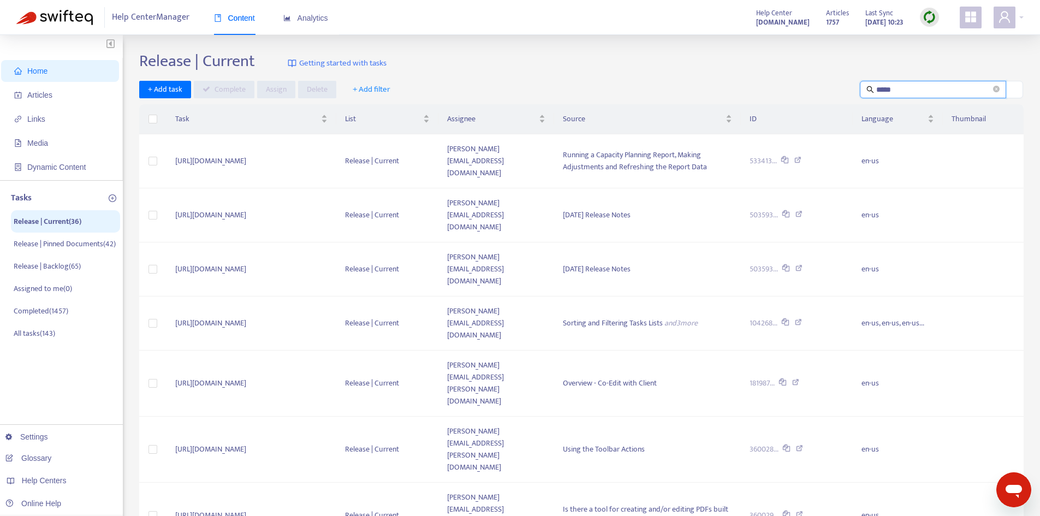
click at [948, 88] on input "*****" at bounding box center [933, 90] width 115 height 12
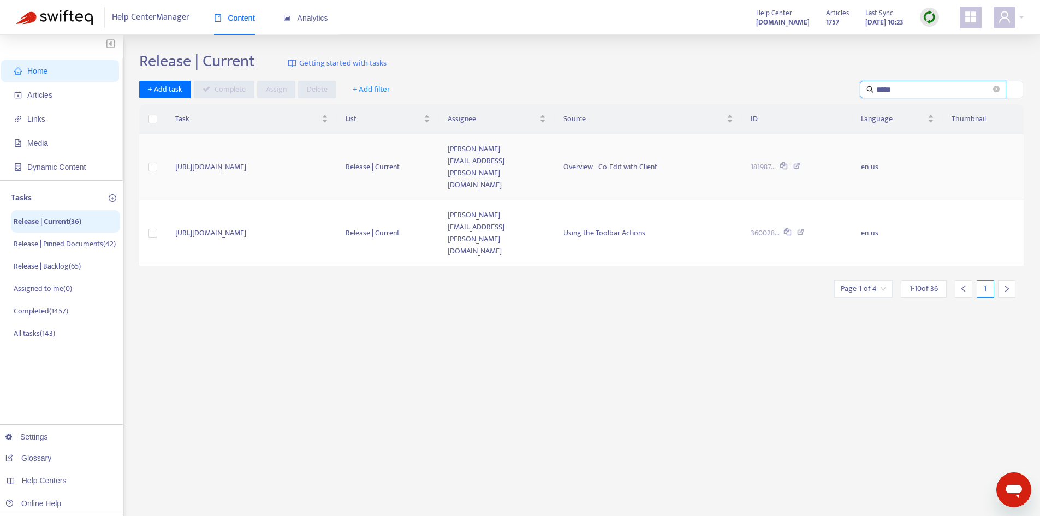
click at [555, 147] on td "[PERSON_NAME][EMAIL_ADDRESS][PERSON_NAME][DOMAIN_NAME]" at bounding box center [497, 167] width 116 height 66
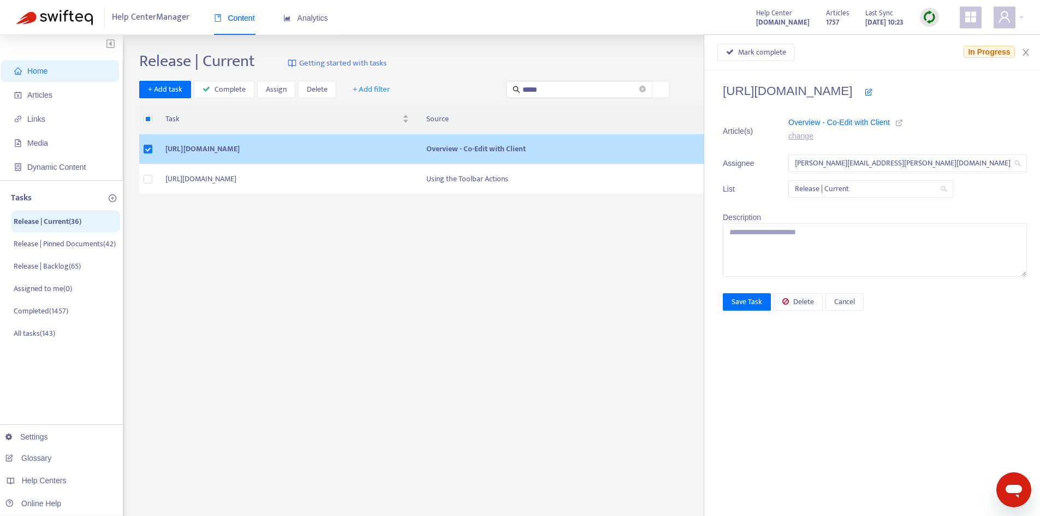
click at [903, 123] on icon at bounding box center [899, 123] width 8 height 8
click at [814, 303] on span "Delete" at bounding box center [803, 302] width 21 height 12
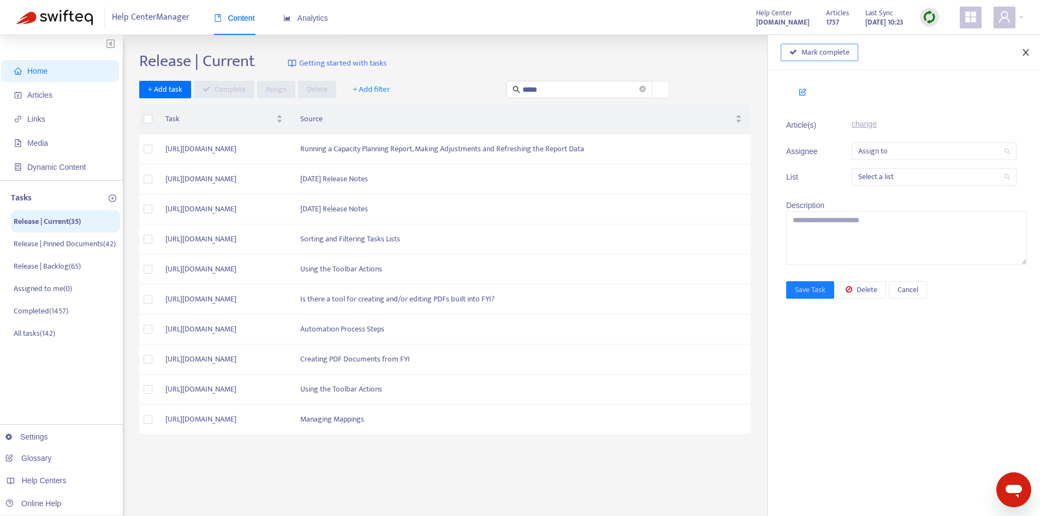
drag, startPoint x: 1031, startPoint y: 51, endPoint x: 933, endPoint y: 59, distance: 98.6
click at [1029, 51] on button "Close" at bounding box center [1025, 52] width 15 height 10
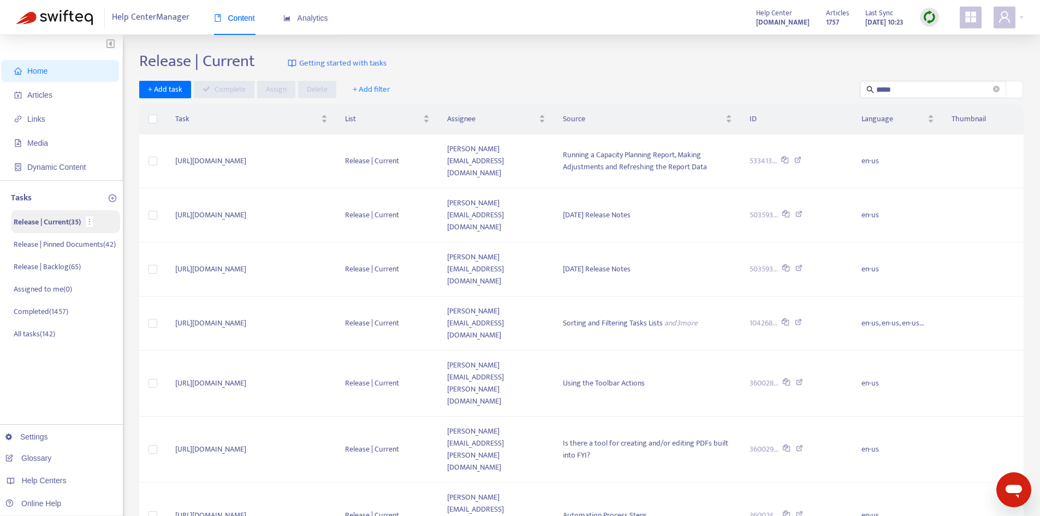
click at [52, 224] on p "Release | Current ( 35 )" at bounding box center [47, 221] width 67 height 11
drag, startPoint x: 903, startPoint y: 90, endPoint x: 833, endPoint y: 90, distance: 69.9
click at [833, 90] on div "+ Add task Complete Assign Delete + Add filter *****" at bounding box center [581, 90] width 884 height 18
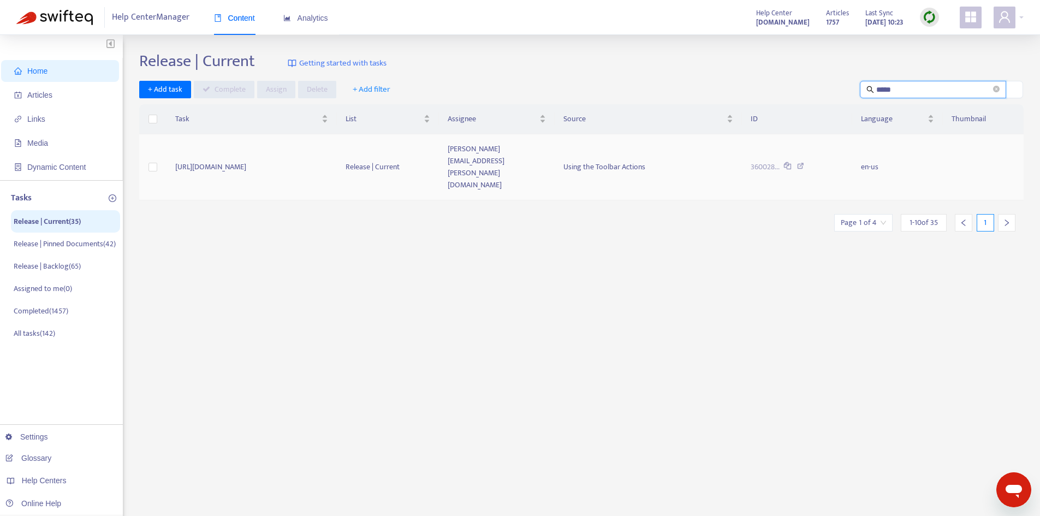
click at [694, 161] on div "Using the Toolbar Actions" at bounding box center [648, 167] width 170 height 12
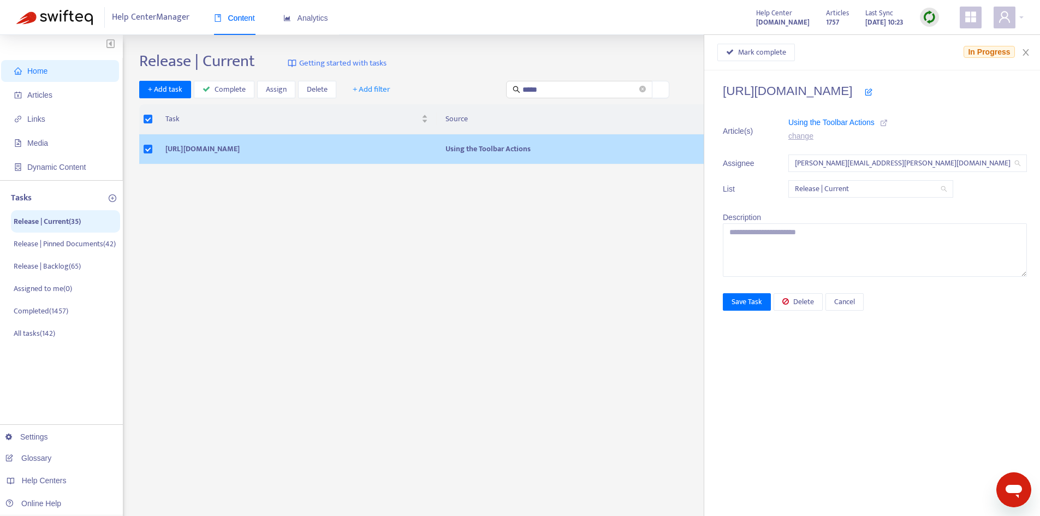
click at [888, 126] on icon at bounding box center [884, 123] width 8 height 8
click at [786, 55] on span "Mark complete" at bounding box center [762, 52] width 48 height 12
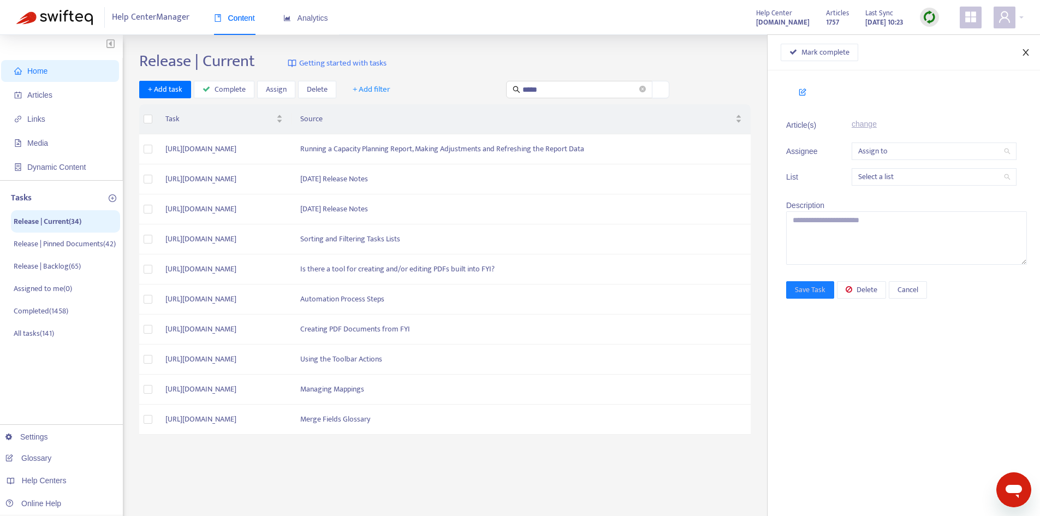
click at [1028, 50] on icon "close" at bounding box center [1025, 52] width 6 height 7
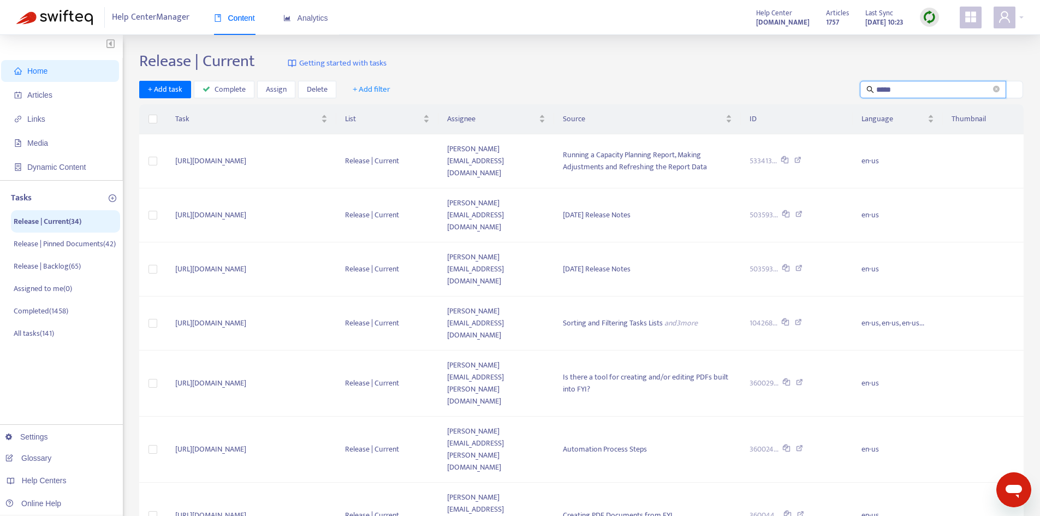
drag, startPoint x: 899, startPoint y: 94, endPoint x: 851, endPoint y: 91, distance: 48.1
click at [851, 91] on div "+ Add task Complete Assign Delete + Add filter *****" at bounding box center [581, 90] width 884 height 18
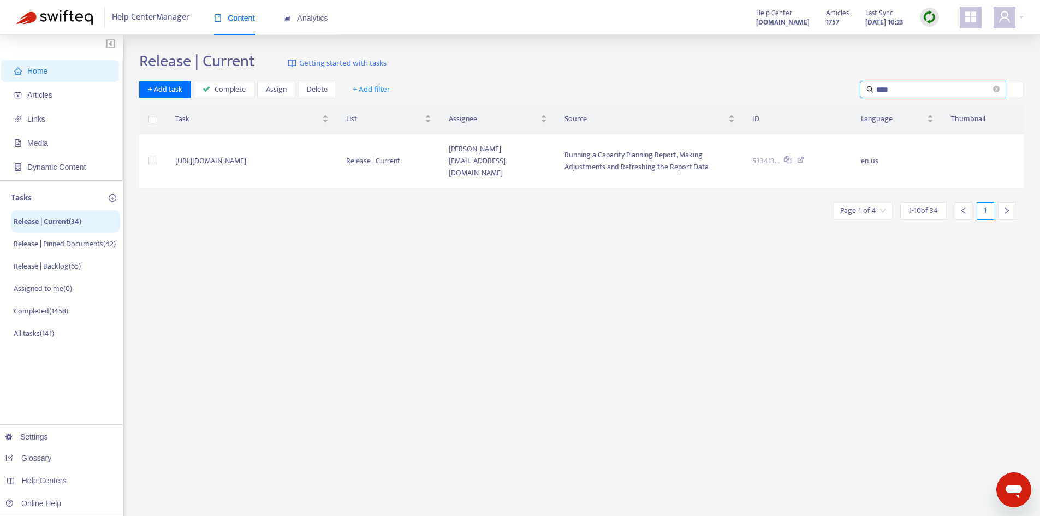
type input "*****"
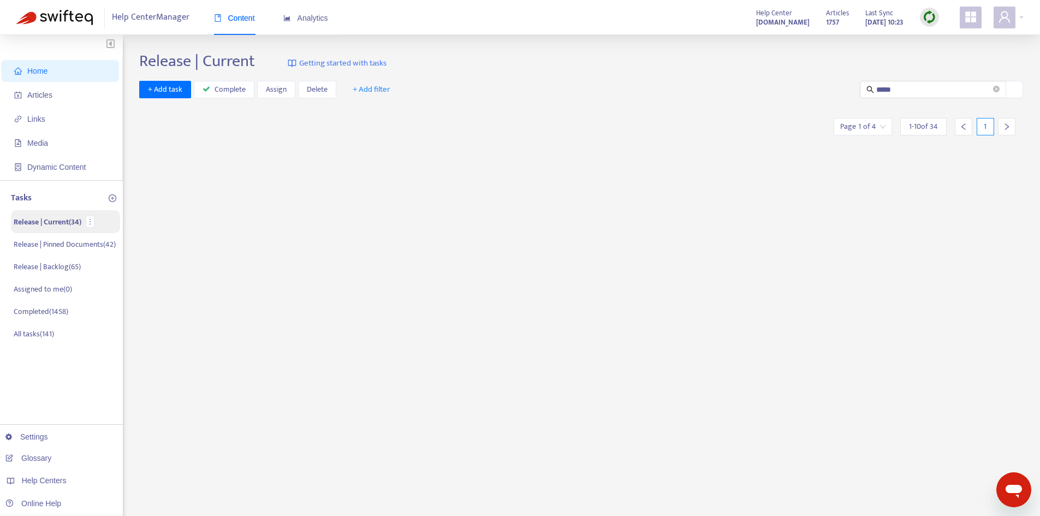
click at [53, 223] on p "Release | Current ( 34 )" at bounding box center [48, 221] width 68 height 11
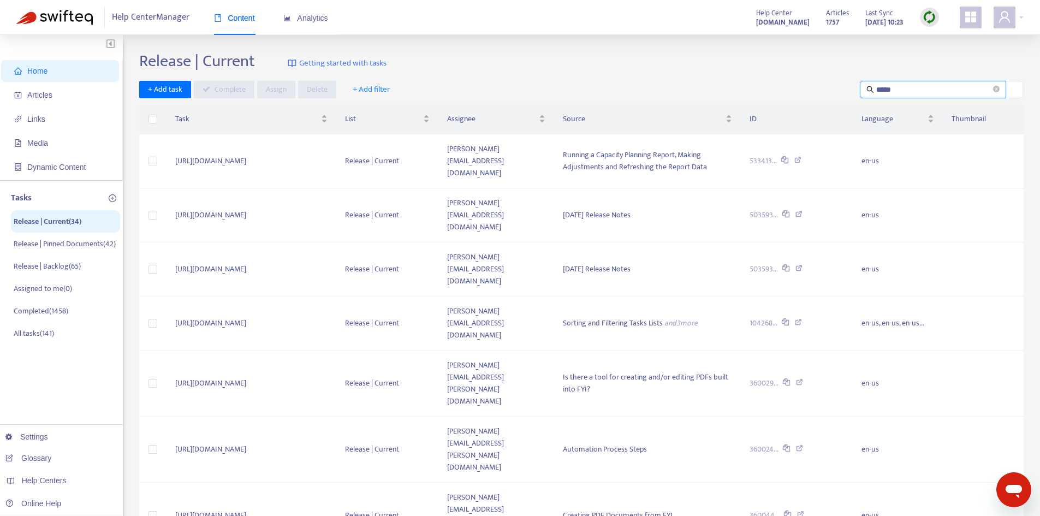
drag, startPoint x: 907, startPoint y: 84, endPoint x: 860, endPoint y: 81, distance: 46.4
click at [861, 84] on span "*****" at bounding box center [933, 89] width 146 height 17
click at [887, 86] on input "text" at bounding box center [933, 90] width 115 height 12
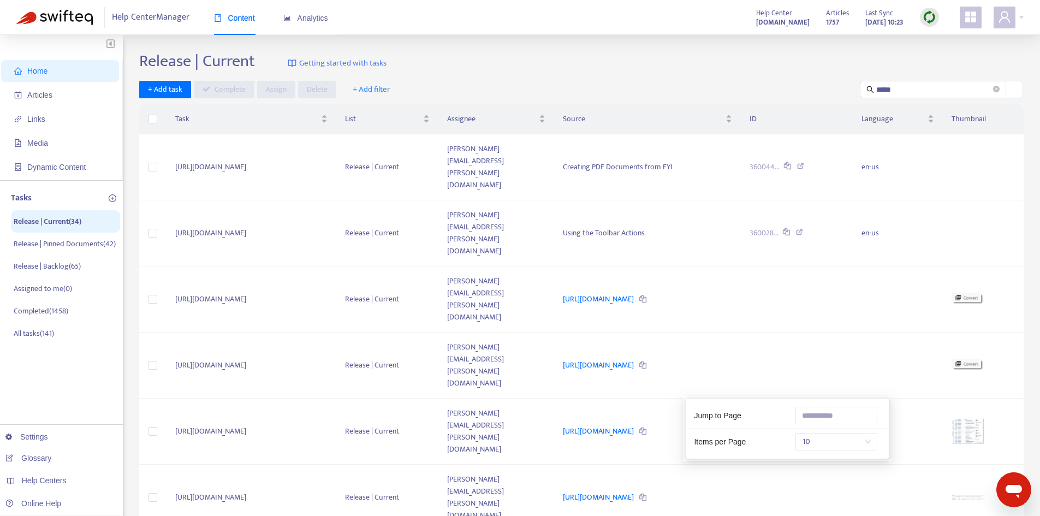
click at [819, 440] on span "10" at bounding box center [836, 441] width 69 height 16
click at [664, 161] on div "Creating PDF Documents from FYI" at bounding box center [647, 167] width 169 height 12
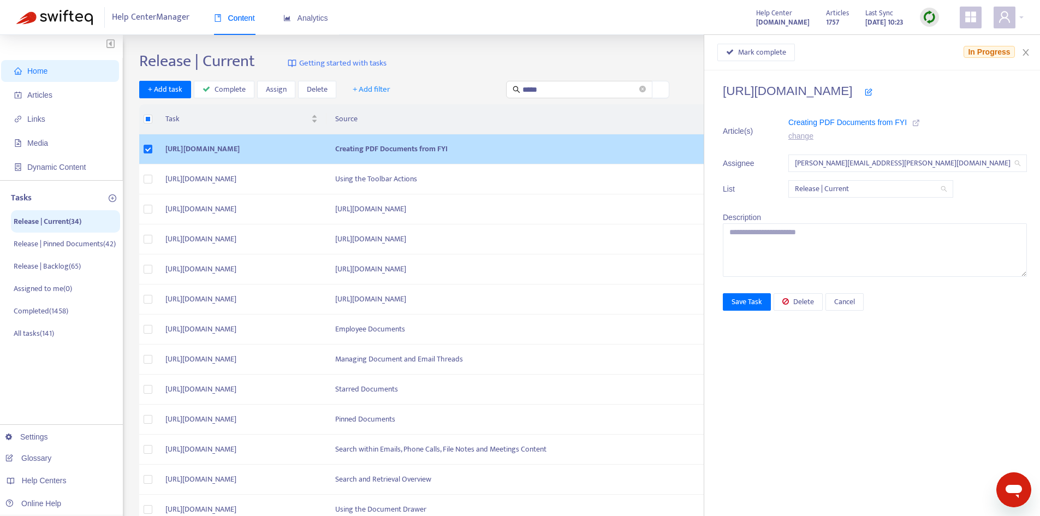
click at [920, 124] on icon at bounding box center [916, 123] width 8 height 8
click at [786, 55] on span "Mark complete" at bounding box center [762, 52] width 48 height 12
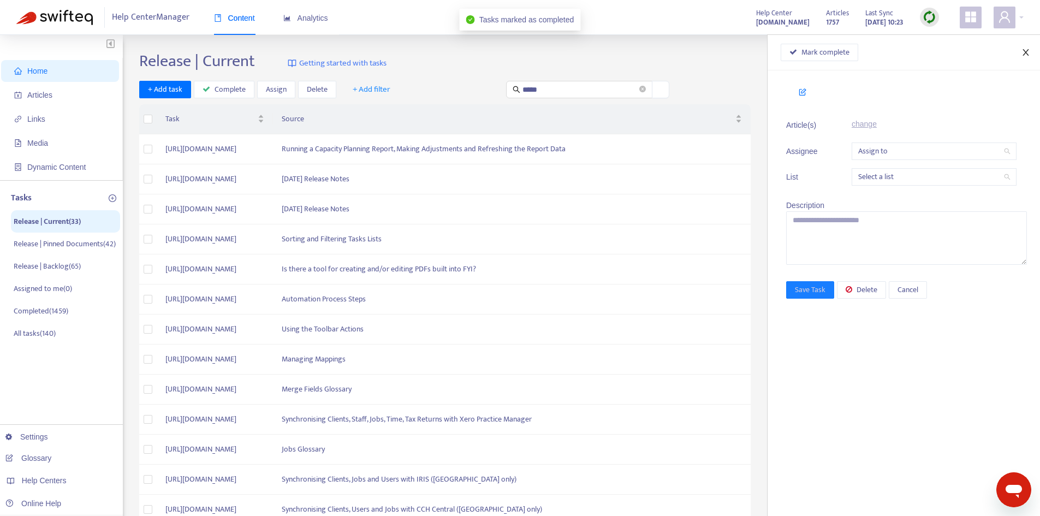
click at [1024, 49] on icon "close" at bounding box center [1025, 52] width 9 height 9
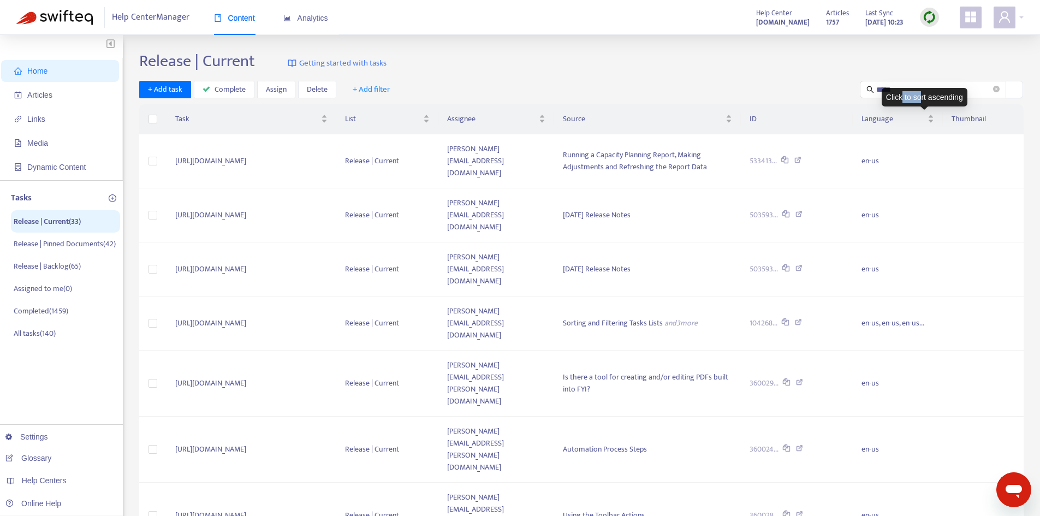
drag, startPoint x: 920, startPoint y: 94, endPoint x: 902, endPoint y: 94, distance: 18.6
click at [902, 94] on div "Click to sort ascending" at bounding box center [925, 97] width 86 height 19
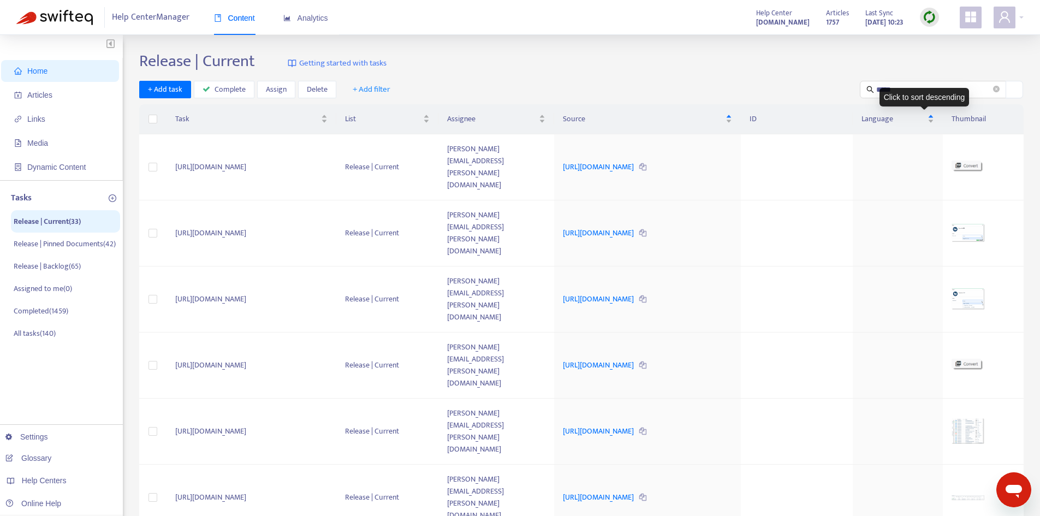
click at [777, 92] on div "+ Add task Complete Assign Delete + Add filter *****" at bounding box center [581, 90] width 884 height 18
drag, startPoint x: 861, startPoint y: 89, endPoint x: 823, endPoint y: 90, distance: 38.2
click at [823, 90] on div "+ Add task Complete Assign Delete + Add filter *****" at bounding box center [581, 90] width 884 height 18
drag, startPoint x: 932, startPoint y: 90, endPoint x: 906, endPoint y: 88, distance: 26.3
click at [931, 90] on input "*****" at bounding box center [933, 90] width 115 height 12
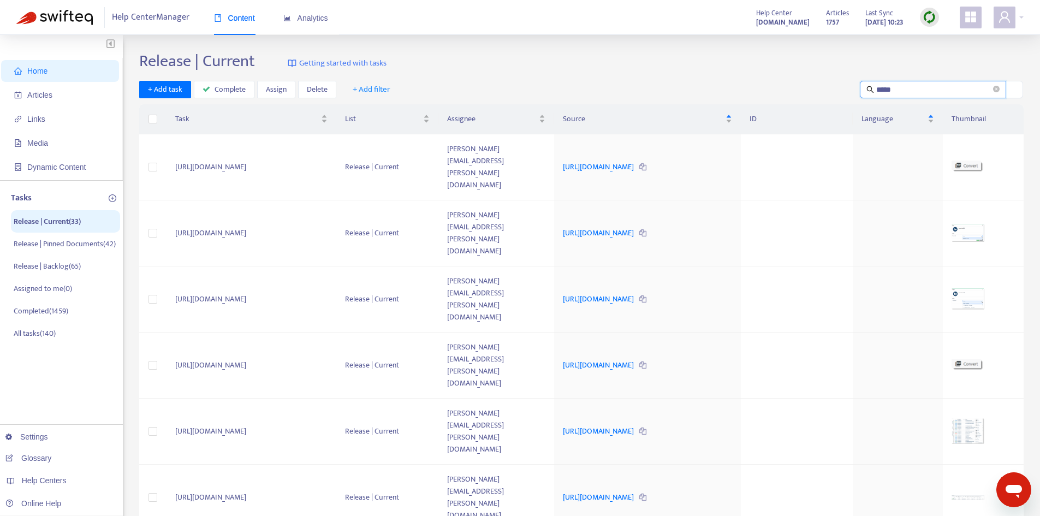
drag, startPoint x: 906, startPoint y: 88, endPoint x: 830, endPoint y: 91, distance: 75.9
click at [830, 91] on div "+ Add task Complete Assign Delete + Add filter *****" at bounding box center [581, 90] width 884 height 18
click at [505, 398] on td "[PERSON_NAME][EMAIL_ADDRESS][PERSON_NAME][DOMAIN_NAME]" at bounding box center [496, 431] width 116 height 66
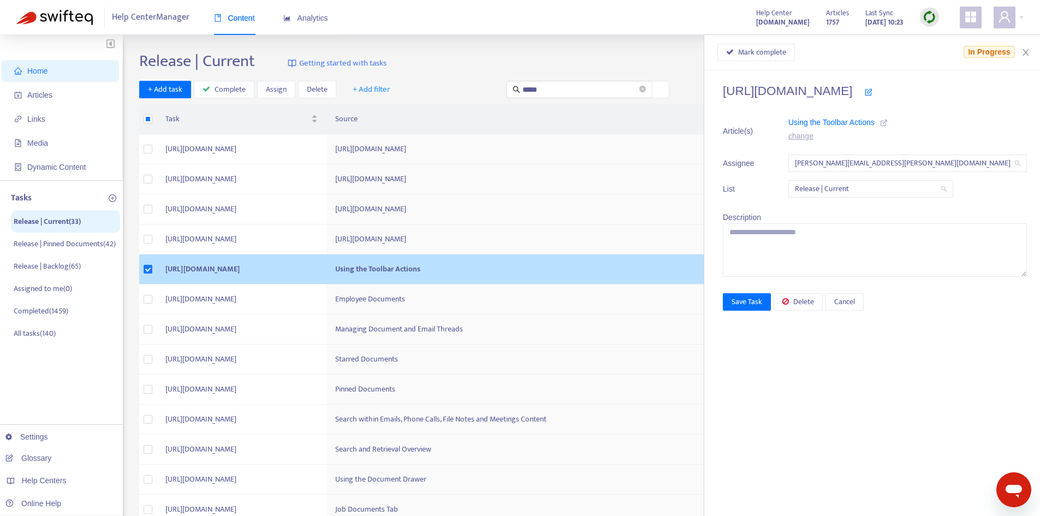
click at [888, 120] on icon at bounding box center [884, 123] width 8 height 8
click at [780, 49] on span "Mark complete" at bounding box center [762, 52] width 48 height 12
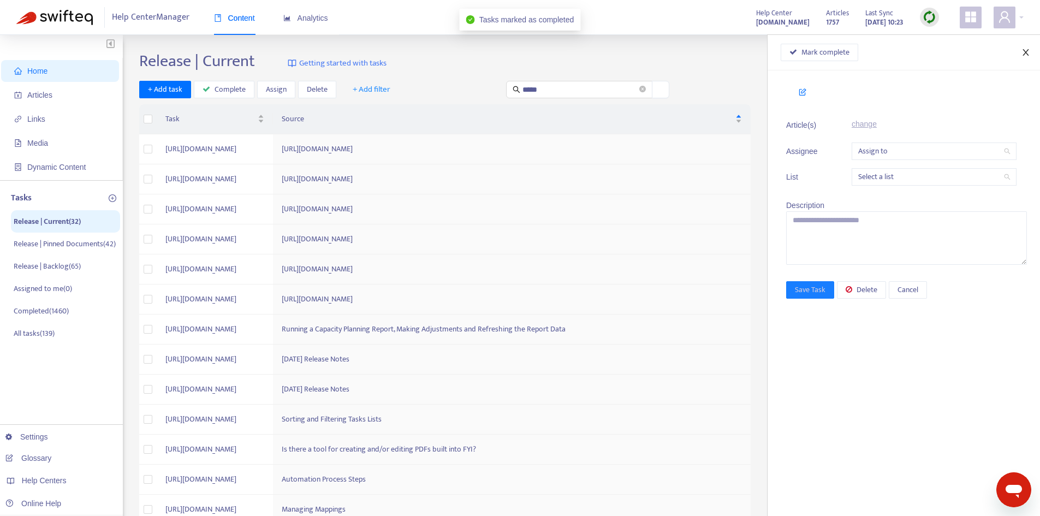
click at [1023, 52] on icon "close" at bounding box center [1025, 52] width 9 height 9
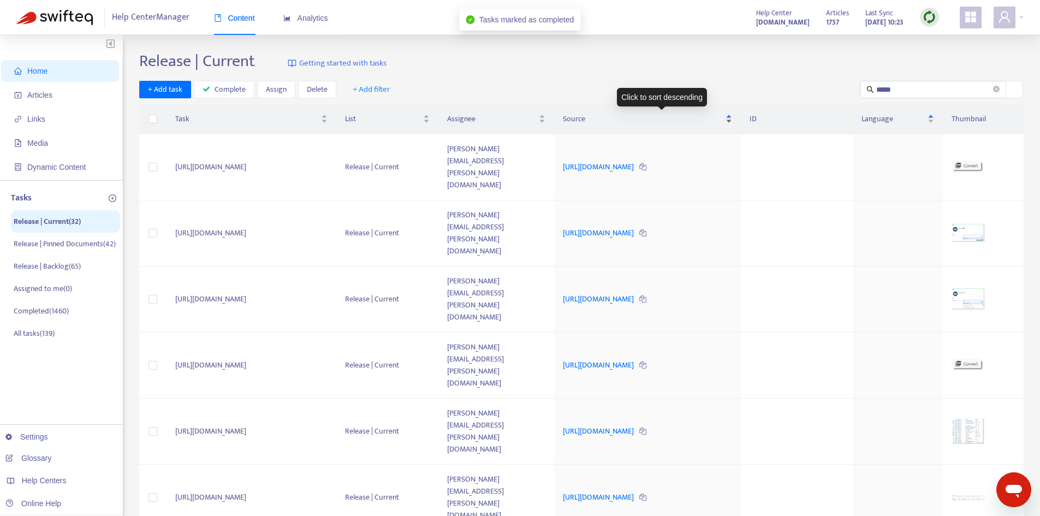
click at [648, 116] on span "Source" at bounding box center [643, 119] width 160 height 12
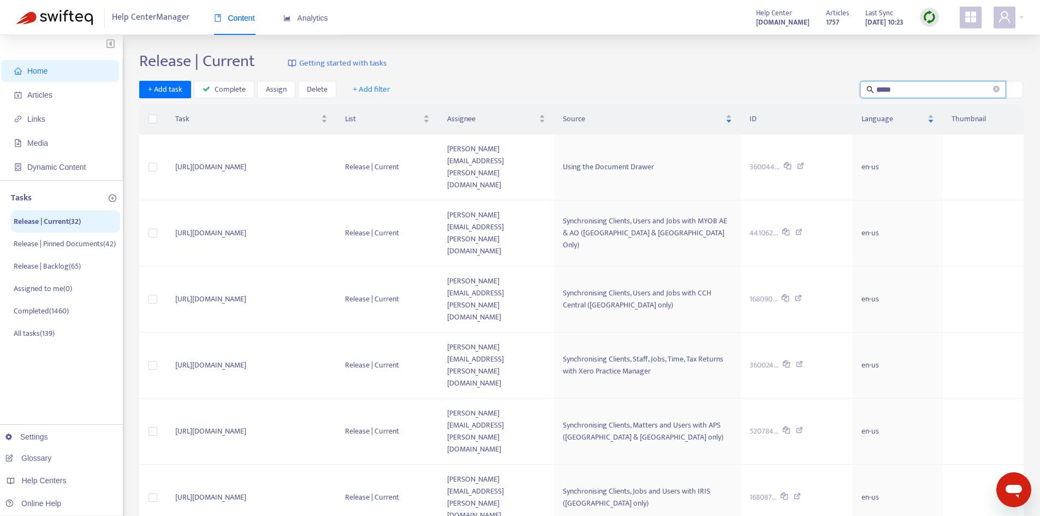
drag, startPoint x: 898, startPoint y: 88, endPoint x: 846, endPoint y: 89, distance: 52.4
click at [846, 89] on div "+ Add task Complete Assign Delete + Add filter *****" at bounding box center [581, 90] width 884 height 18
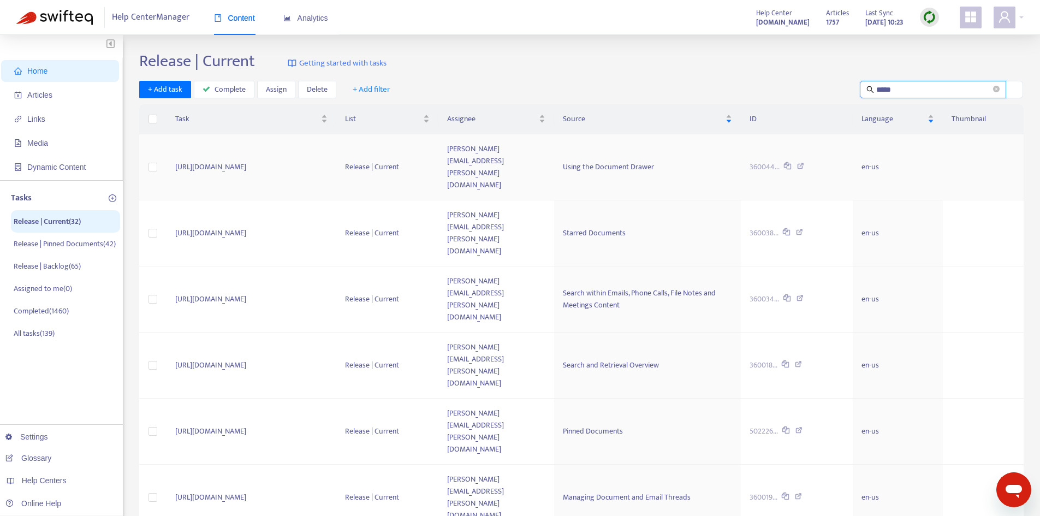
click at [638, 161] on div "Using the Document Drawer" at bounding box center [647, 167] width 169 height 12
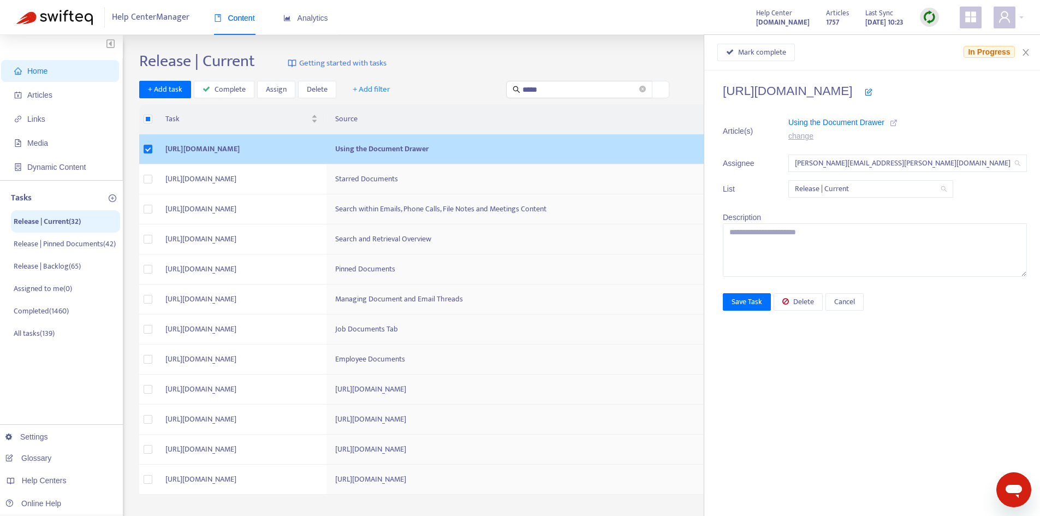
click at [897, 120] on icon at bounding box center [894, 123] width 8 height 8
click at [784, 55] on span "Mark complete" at bounding box center [762, 52] width 48 height 12
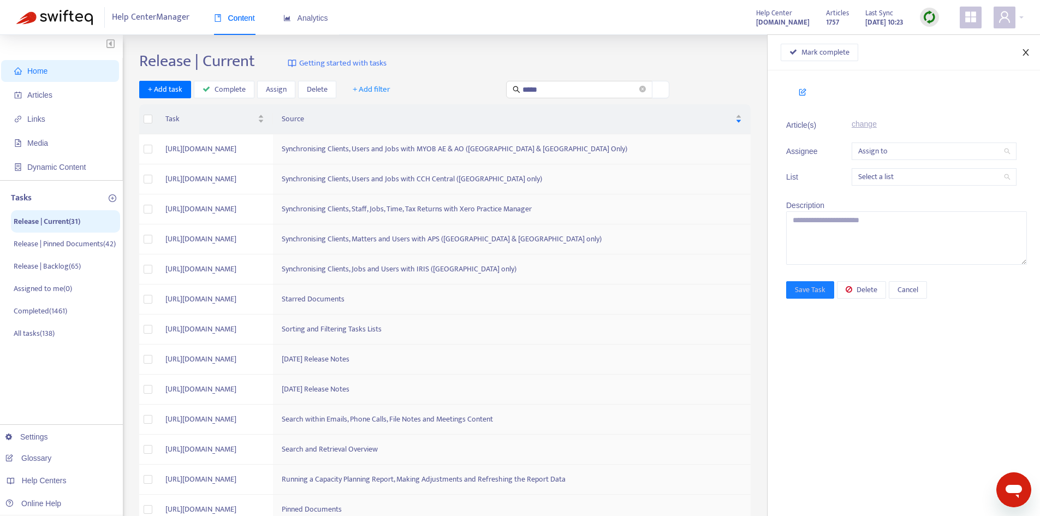
drag, startPoint x: 1024, startPoint y: 52, endPoint x: 1015, endPoint y: 54, distance: 9.4
click at [1024, 52] on icon "close" at bounding box center [1025, 52] width 9 height 9
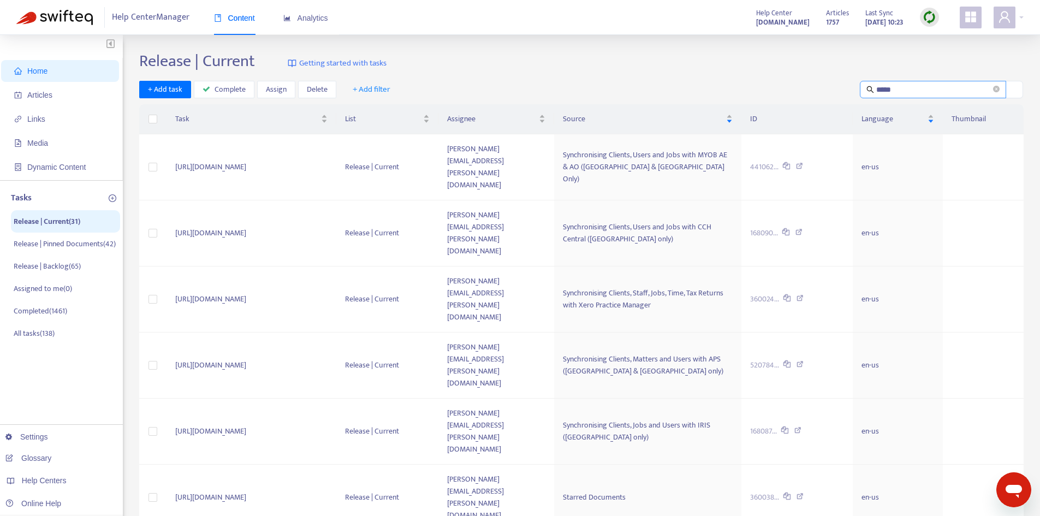
click at [903, 84] on input "*****" at bounding box center [933, 90] width 115 height 12
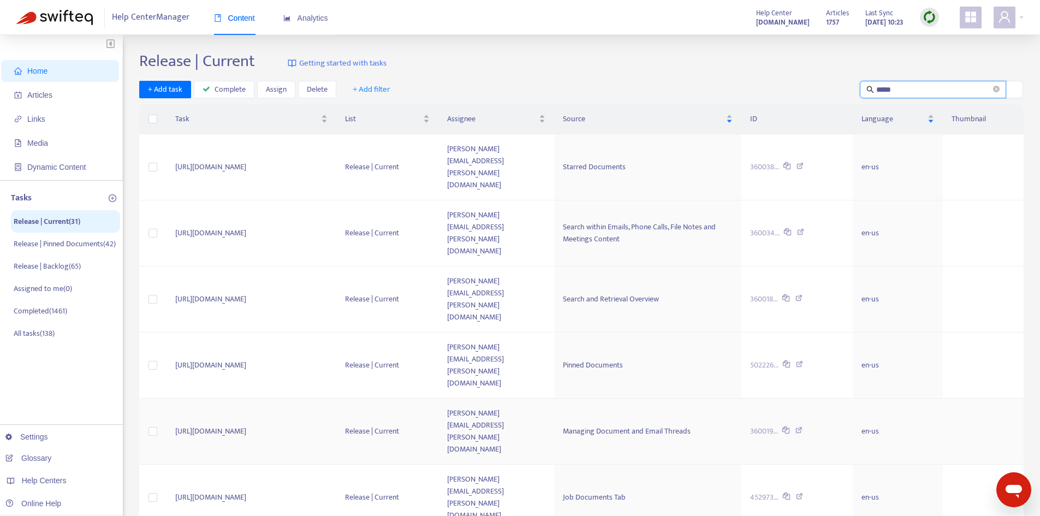
click at [686, 425] on div "Managing Document and Email Threads" at bounding box center [648, 431] width 170 height 12
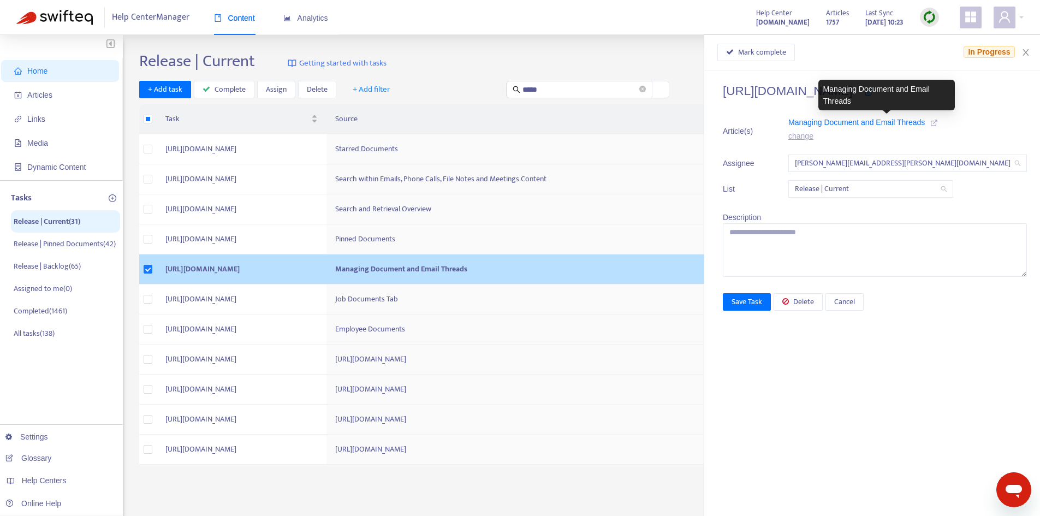
click at [938, 121] on icon at bounding box center [934, 123] width 8 height 8
click at [785, 43] on div "Mark complete In Progress" at bounding box center [872, 52] width 336 height 35
click at [784, 50] on span "Mark complete" at bounding box center [762, 52] width 48 height 12
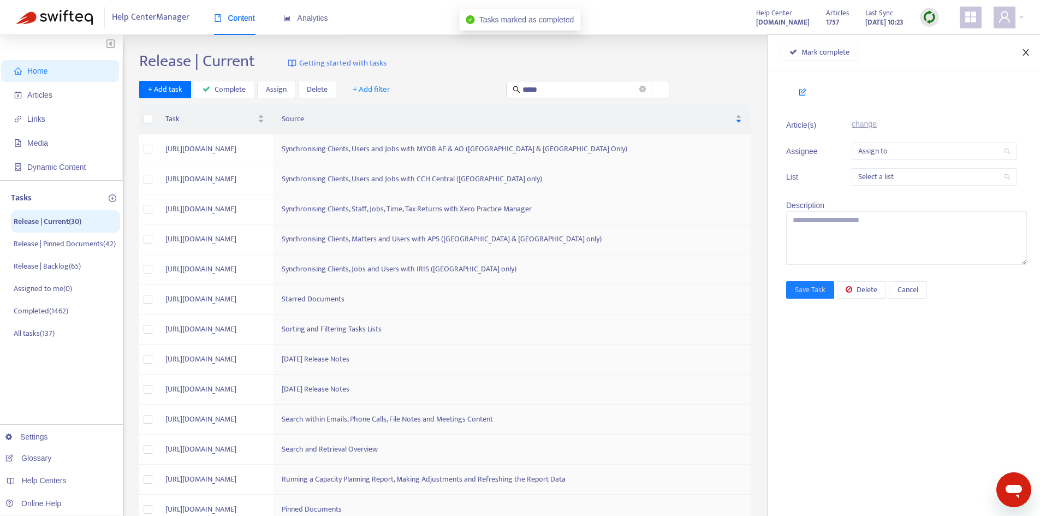
click at [1027, 56] on icon "close" at bounding box center [1025, 52] width 9 height 9
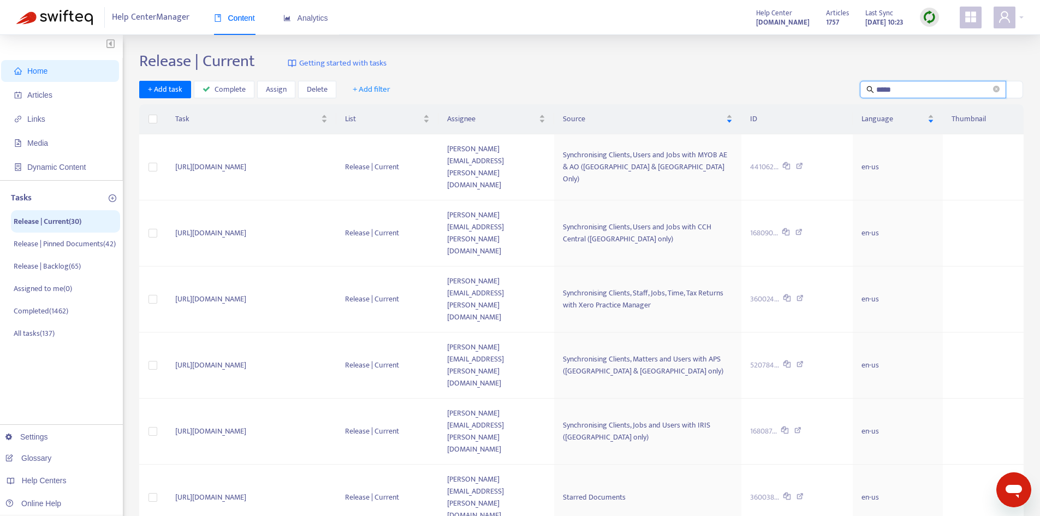
click at [900, 93] on input "*****" at bounding box center [933, 90] width 115 height 12
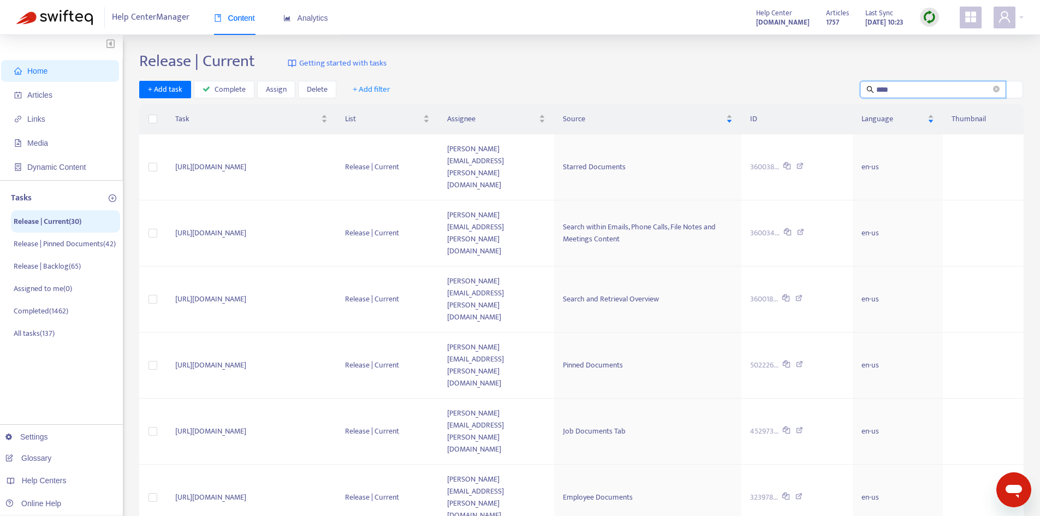
type input "*****"
click at [619, 161] on div "Starred Documents" at bounding box center [648, 167] width 170 height 12
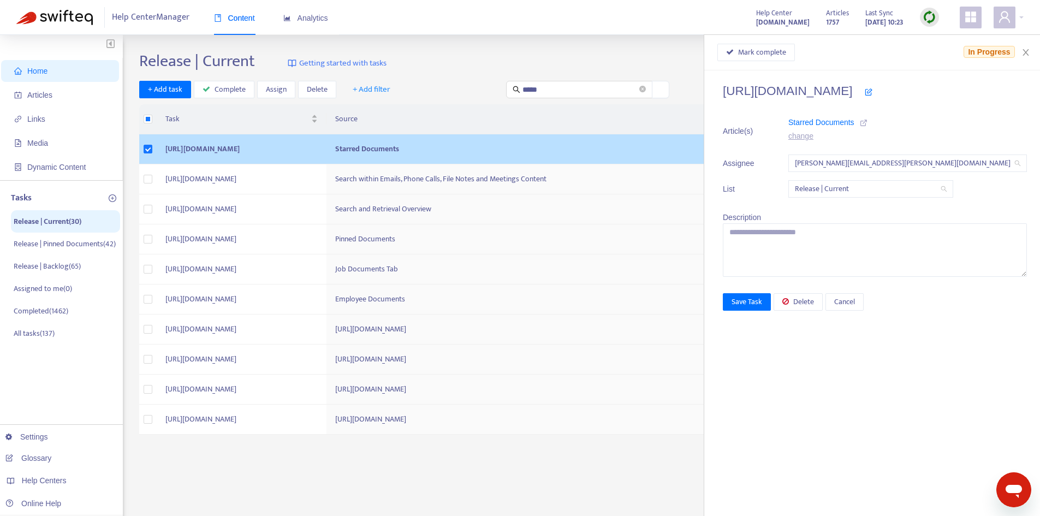
click at [867, 121] on icon at bounding box center [864, 123] width 8 height 8
click at [814, 305] on span "Delete" at bounding box center [803, 302] width 21 height 12
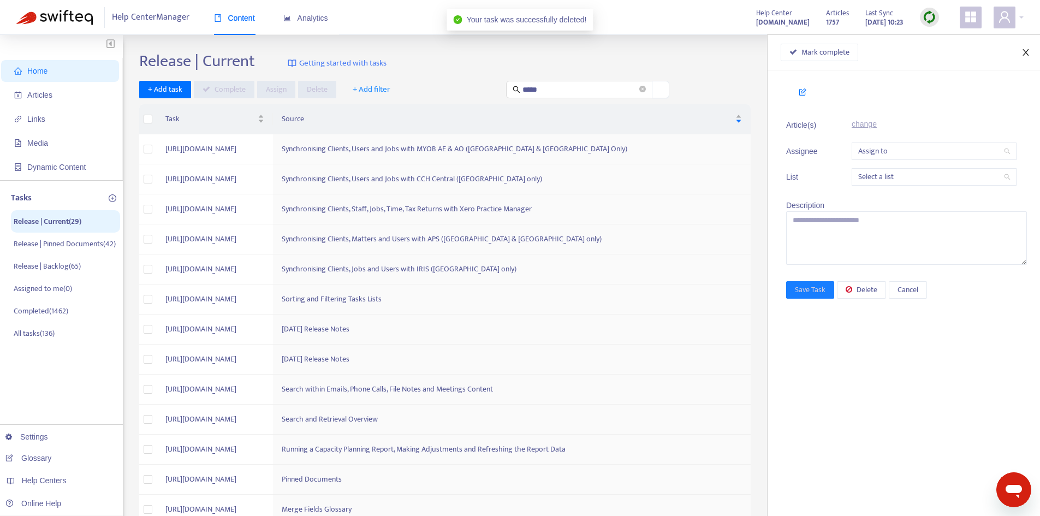
click at [1024, 55] on icon "close" at bounding box center [1025, 52] width 9 height 9
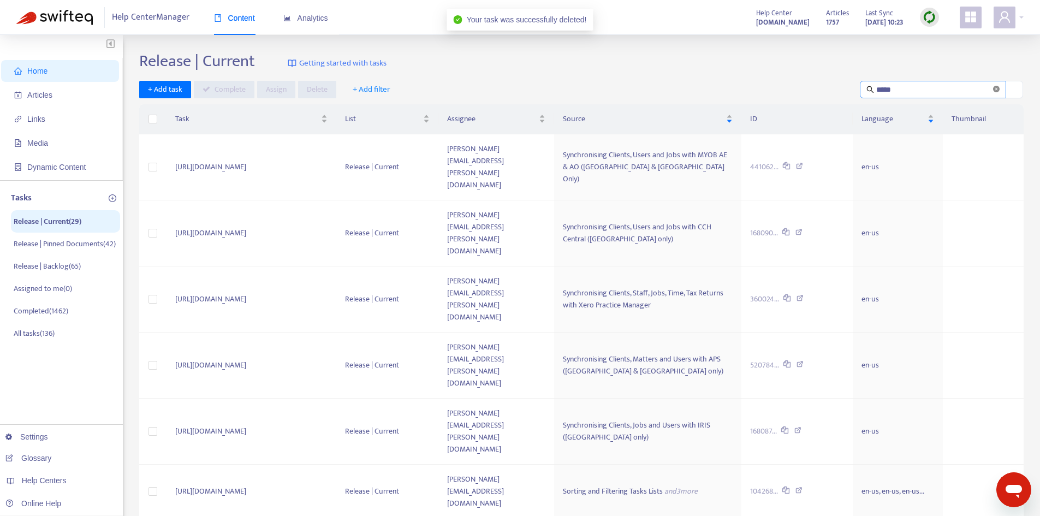
click at [994, 88] on icon "close-circle" at bounding box center [996, 89] width 7 height 7
click at [904, 93] on input "text" at bounding box center [933, 90] width 115 height 12
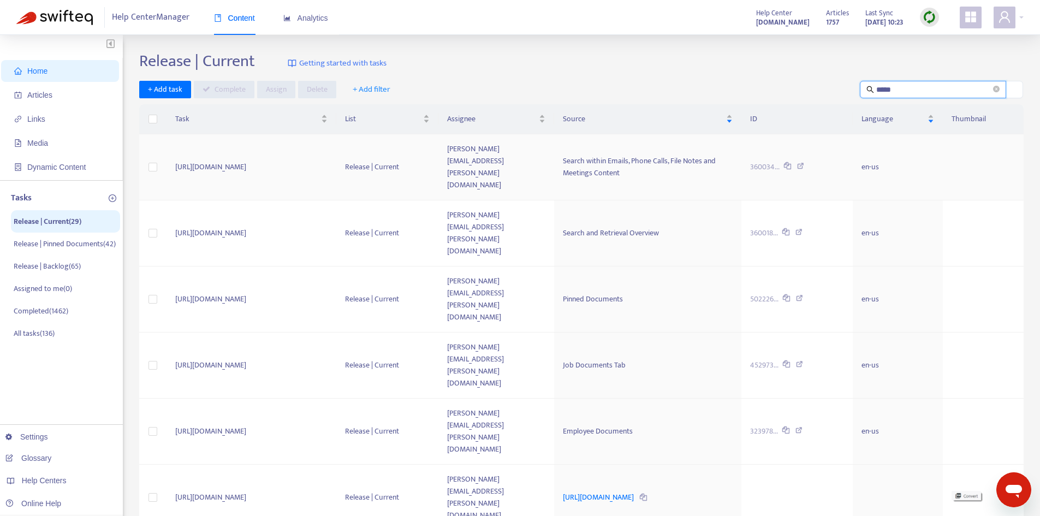
click at [684, 154] on span "Search within Emails, Phone Calls, File Notes and Meetings Content" at bounding box center [639, 166] width 153 height 25
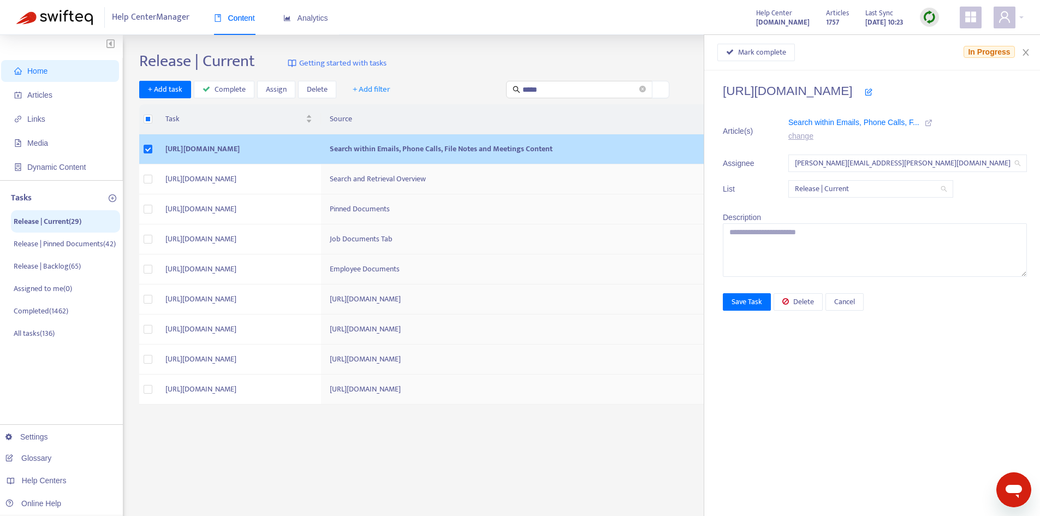
click at [932, 121] on icon at bounding box center [929, 123] width 8 height 8
click at [814, 306] on span "Delete" at bounding box center [803, 302] width 21 height 12
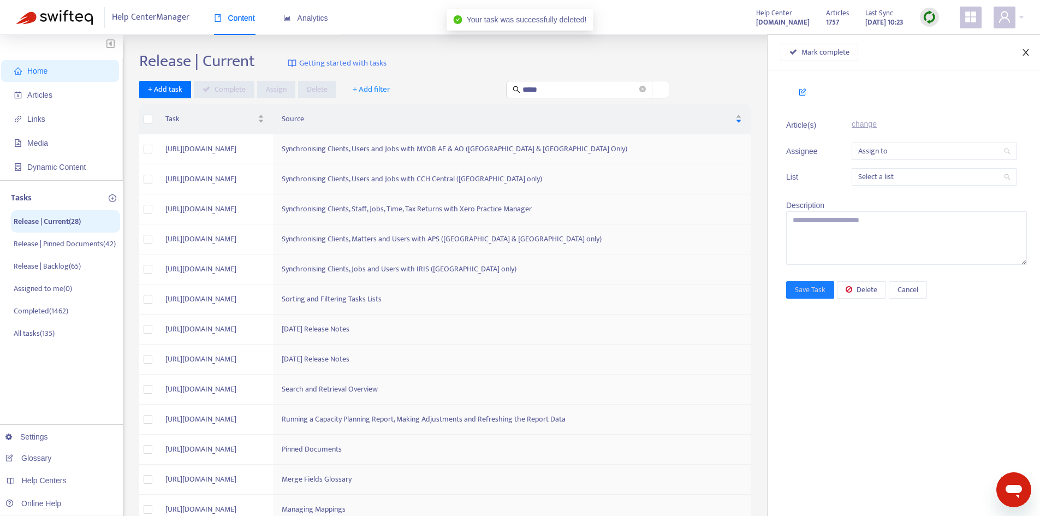
click at [1029, 53] on icon "close" at bounding box center [1025, 52] width 9 height 9
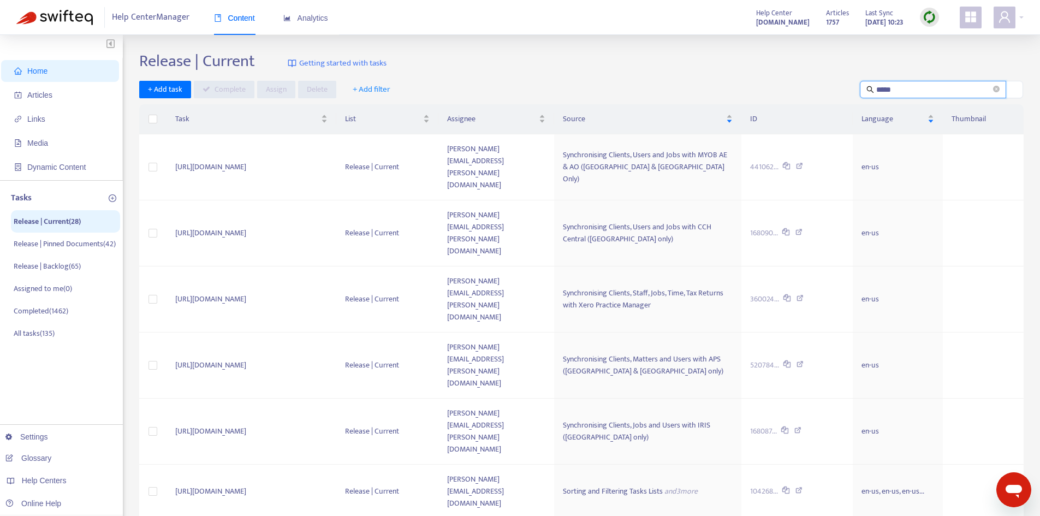
click at [910, 88] on input "*****" at bounding box center [933, 90] width 115 height 12
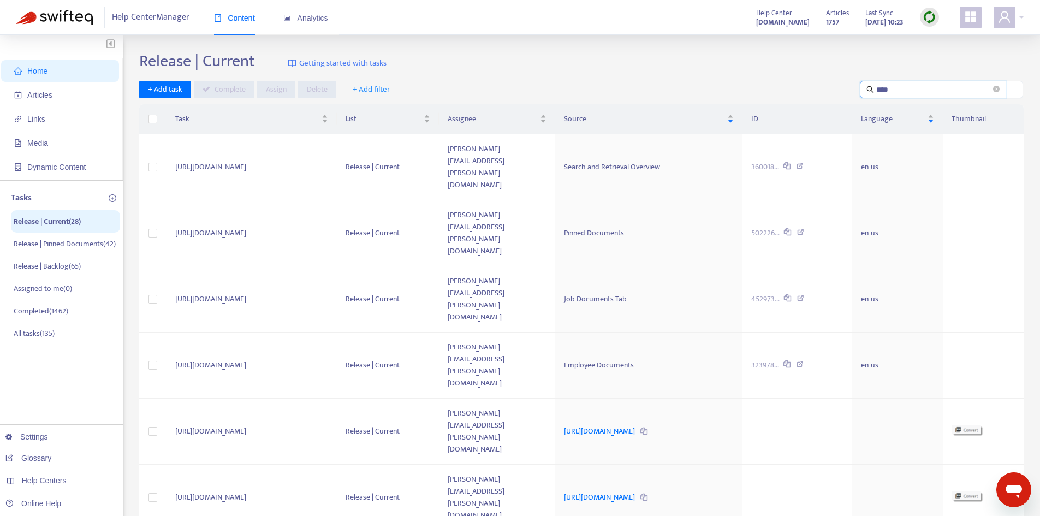
type input "*****"
click at [62, 101] on span "Articles" at bounding box center [62, 95] width 96 height 22
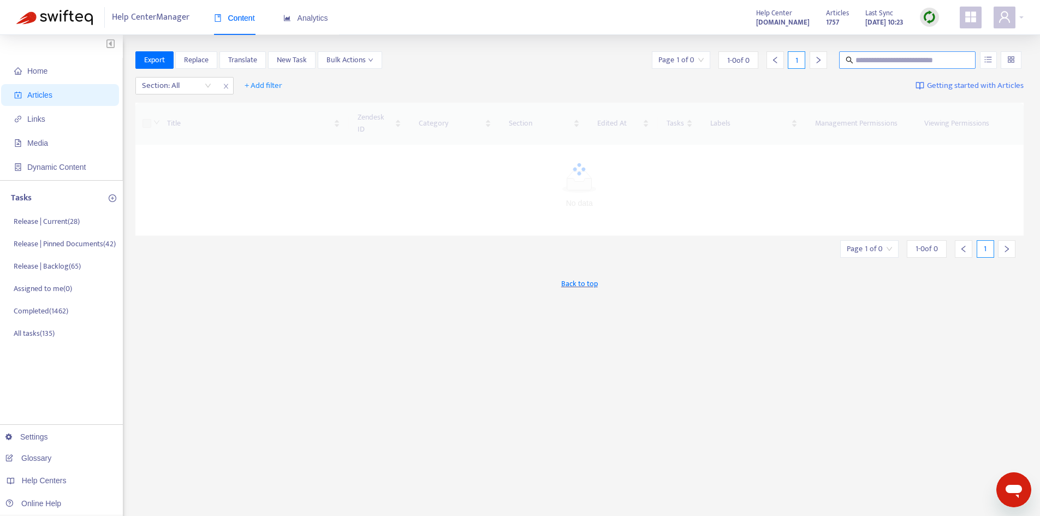
click at [868, 63] on input "text" at bounding box center [907, 60] width 105 height 12
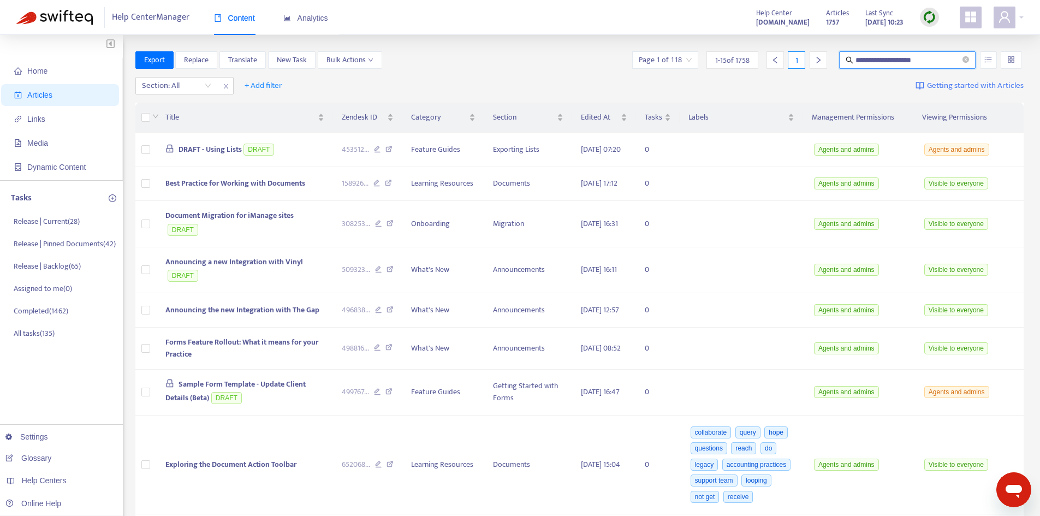
type input "**********"
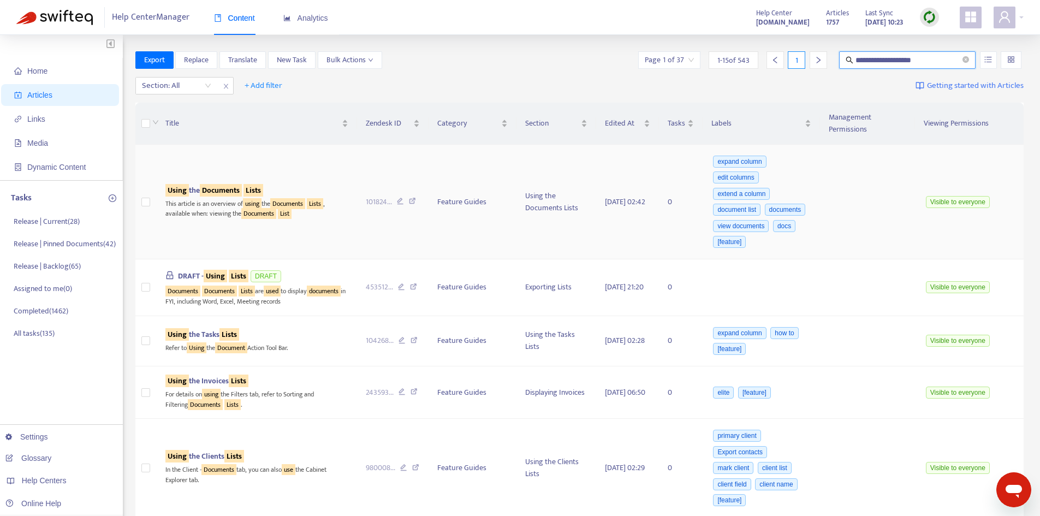
click at [247, 164] on td "Using the Documents Lists This article is an overview of using the Documents Li…" at bounding box center [257, 202] width 200 height 115
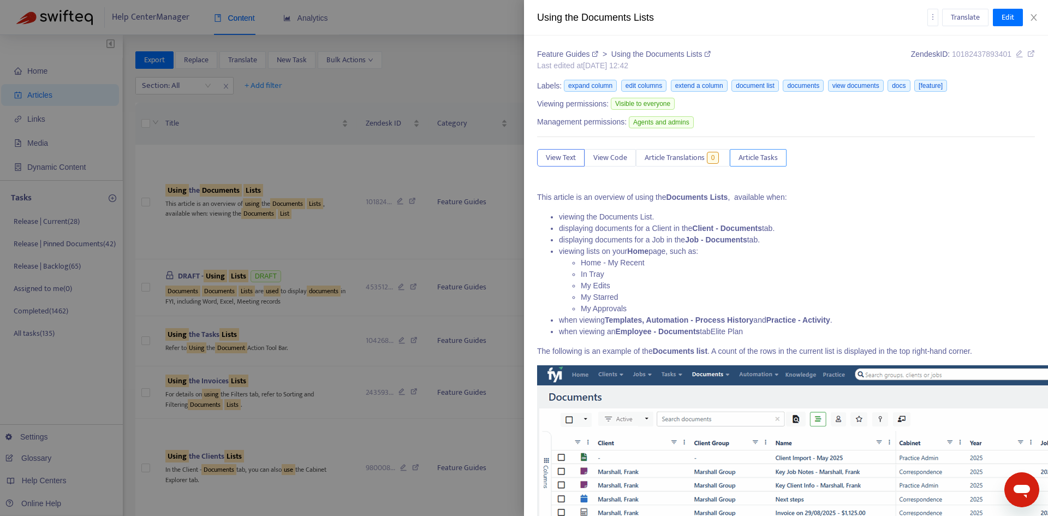
click at [755, 155] on span "Article Tasks" at bounding box center [758, 158] width 39 height 12
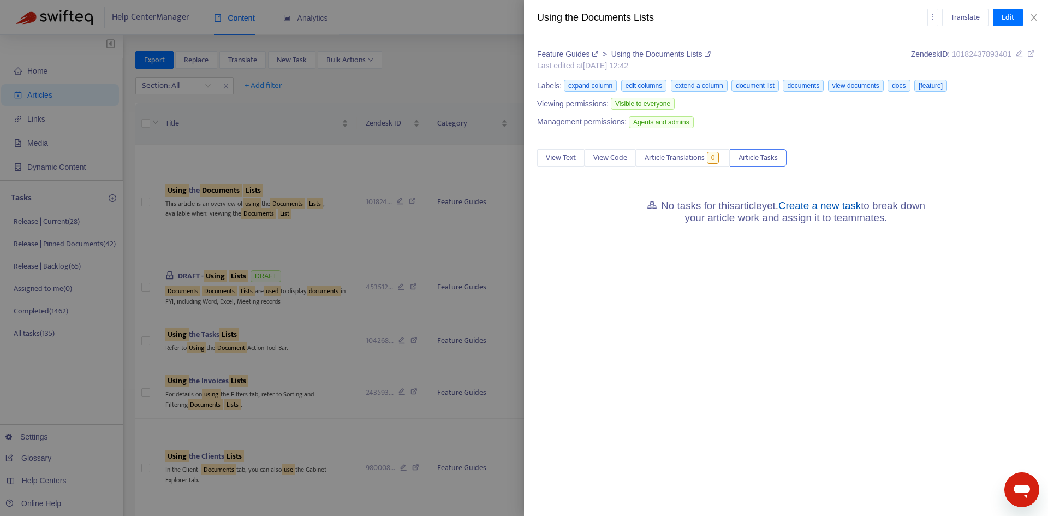
click at [816, 200] on link "Create a new task" at bounding box center [819, 205] width 82 height 11
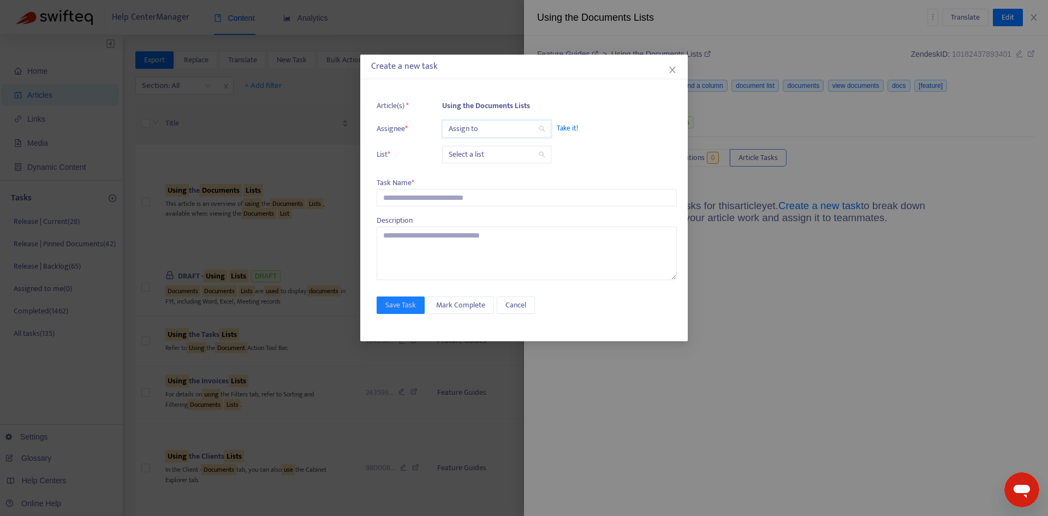
click at [478, 133] on input "search" at bounding box center [497, 129] width 96 height 16
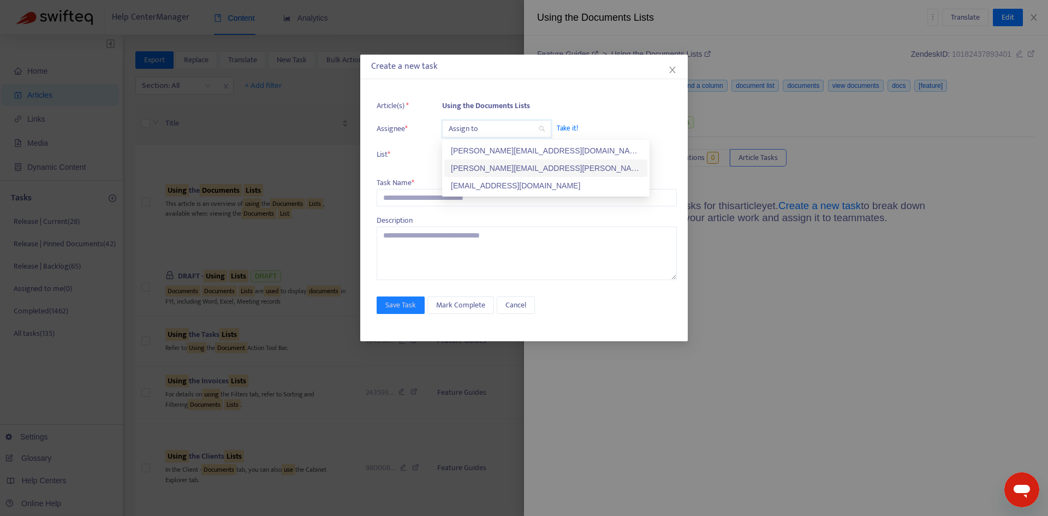
click at [481, 163] on div "[PERSON_NAME][EMAIL_ADDRESS][PERSON_NAME][DOMAIN_NAME]" at bounding box center [546, 168] width 190 height 12
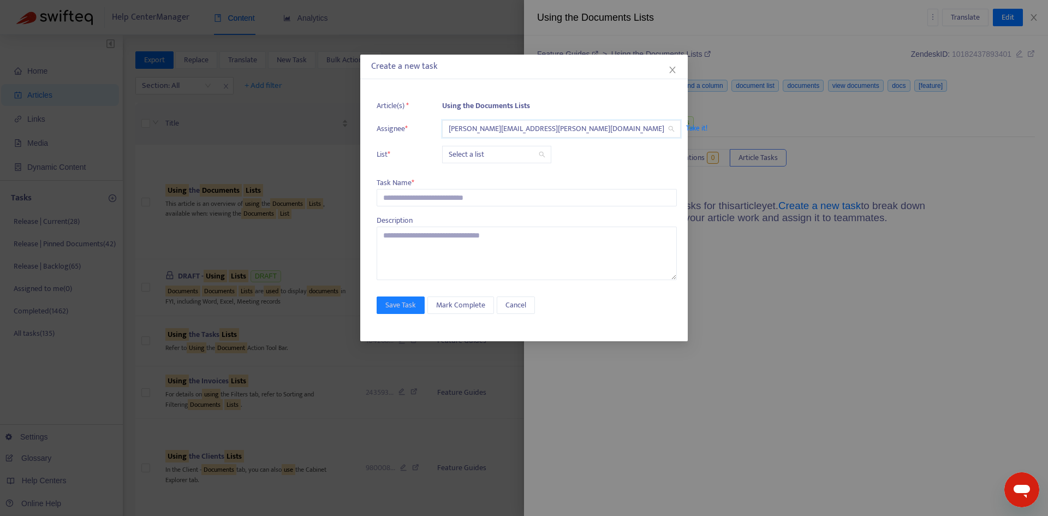
click at [474, 159] on input "search" at bounding box center [497, 154] width 96 height 16
click at [480, 174] on div "Release | Current" at bounding box center [546, 176] width 190 height 12
click at [404, 197] on input "text" at bounding box center [527, 197] width 300 height 17
paste input "**********"
type input "**********"
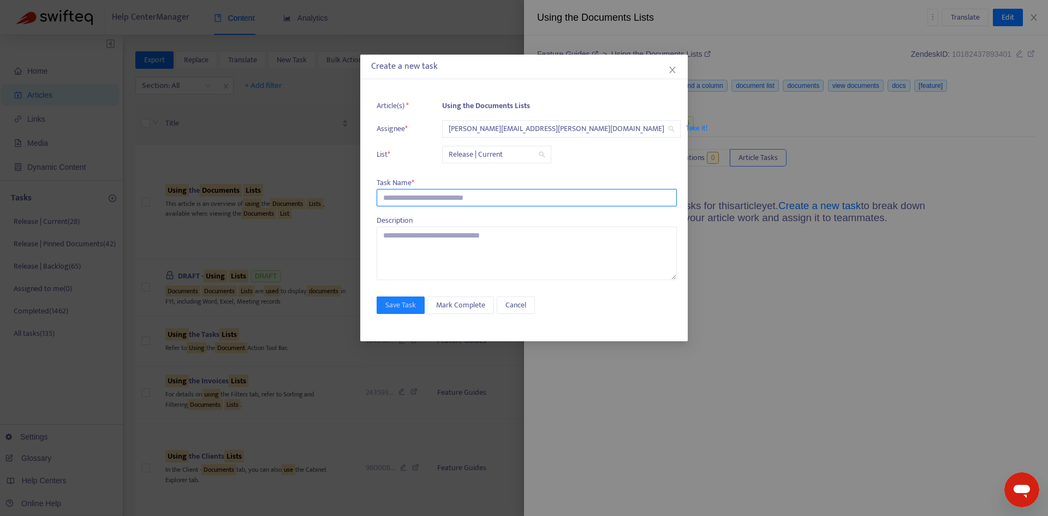
click at [434, 193] on input "text" at bounding box center [527, 197] width 300 height 17
paste input "**********"
type input "**********"
click at [402, 307] on span "Save Task" at bounding box center [400, 305] width 31 height 12
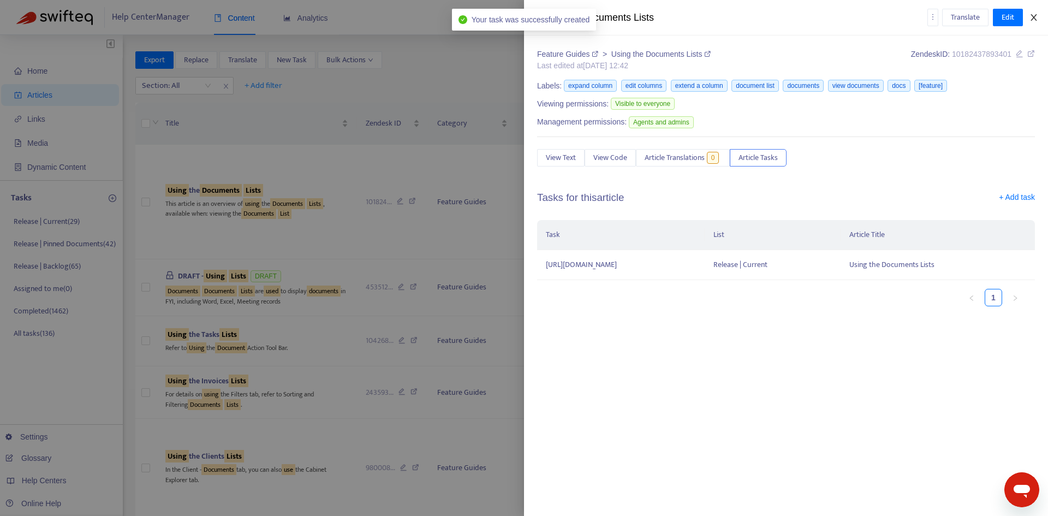
click at [1035, 20] on icon "close" at bounding box center [1033, 17] width 9 height 9
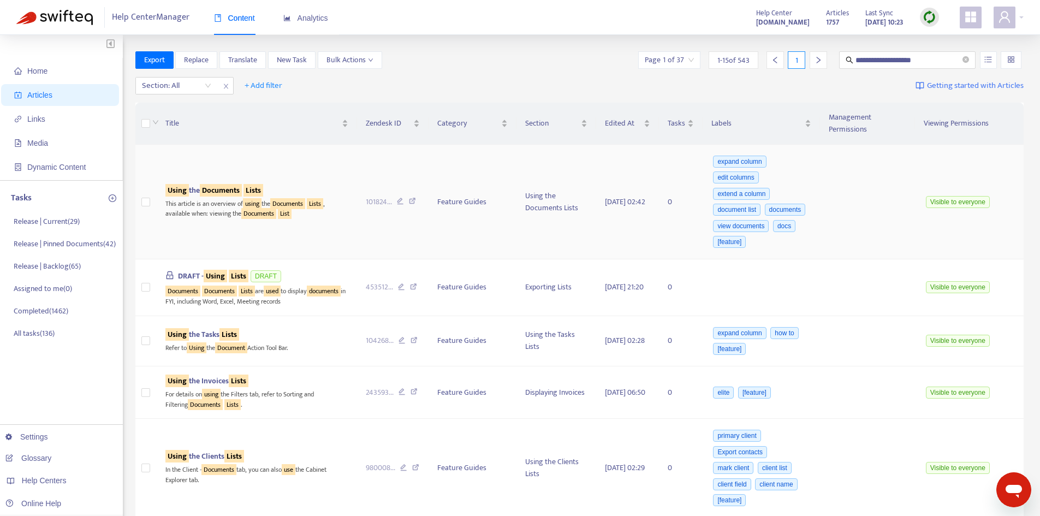
click at [253, 184] on sqkw "Lists" at bounding box center [253, 190] width 20 height 13
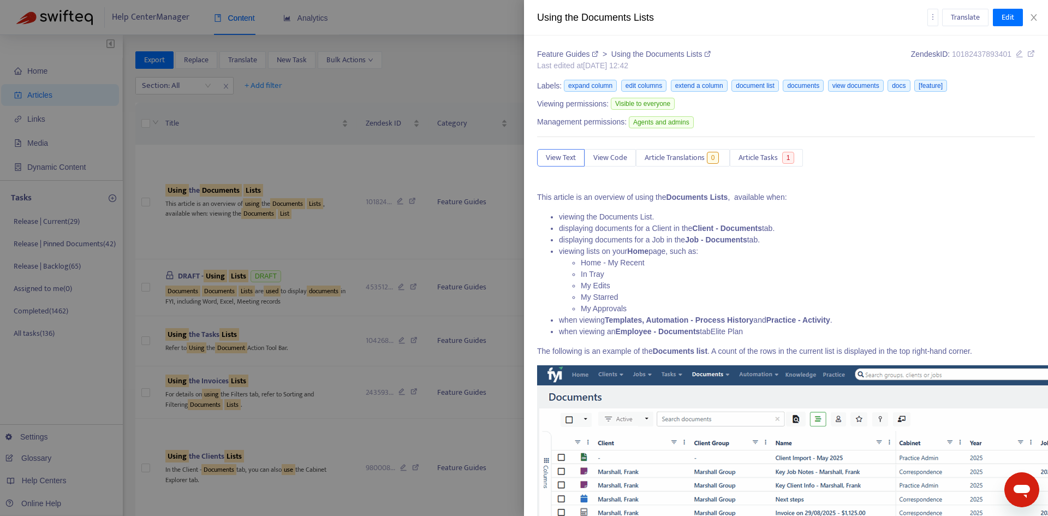
click at [1031, 22] on div "Translate Edit" at bounding box center [981, 17] width 108 height 17
click at [57, 222] on div at bounding box center [524, 258] width 1048 height 516
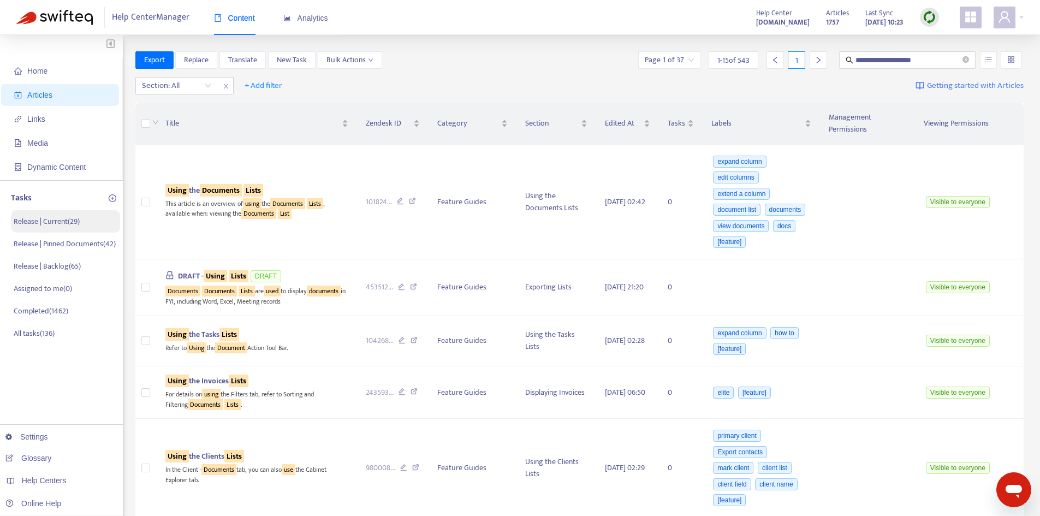
click at [35, 221] on p "Release | Current ( 29 )" at bounding box center [47, 221] width 66 height 11
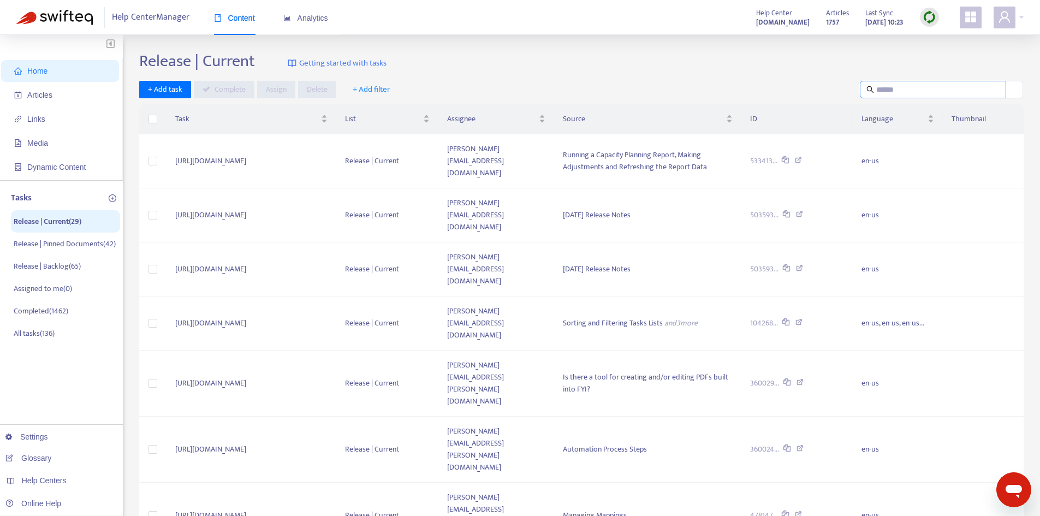
click at [893, 91] on input "text" at bounding box center [933, 90] width 115 height 12
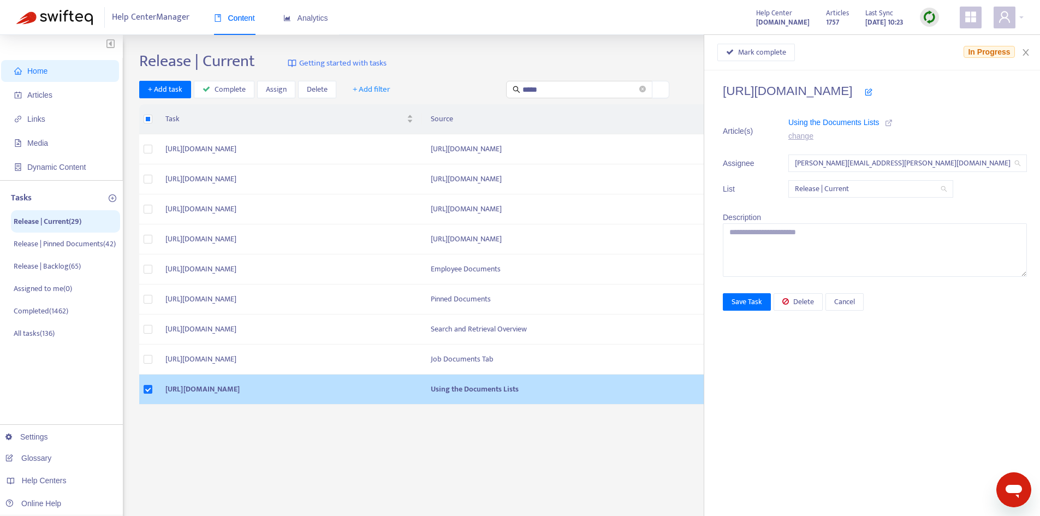
click at [892, 119] on icon at bounding box center [889, 123] width 8 height 8
click at [786, 53] on span "Mark complete" at bounding box center [762, 52] width 48 height 12
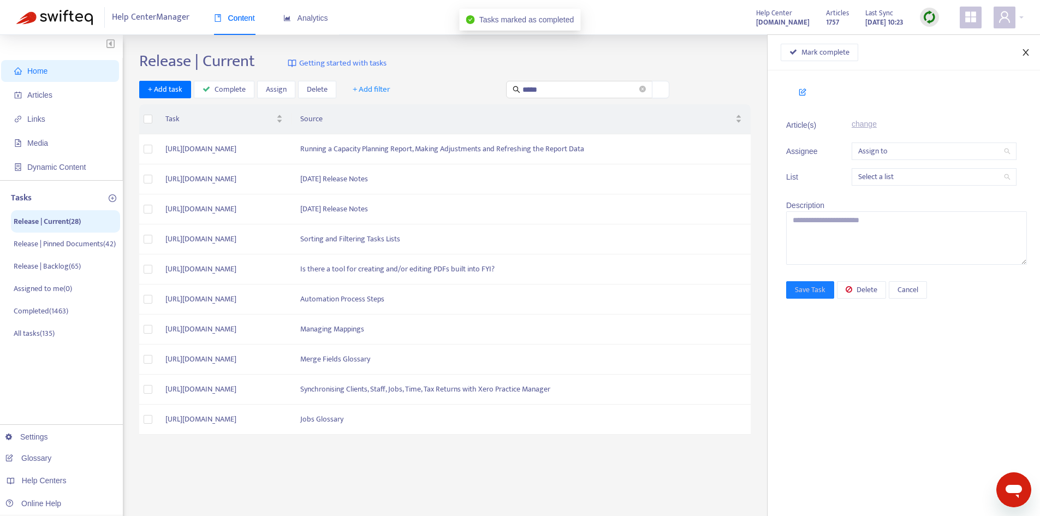
click at [1032, 52] on button "Close" at bounding box center [1025, 52] width 15 height 10
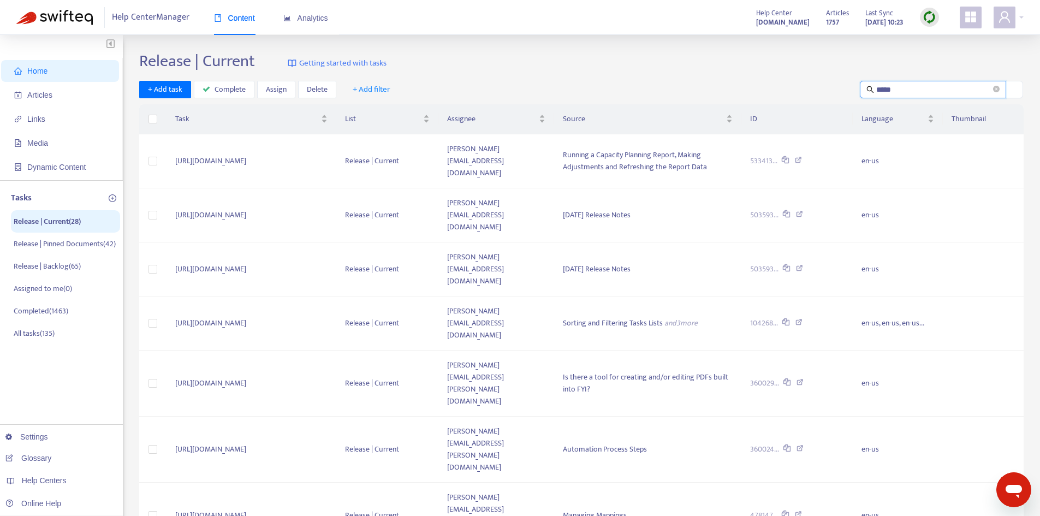
drag, startPoint x: 917, startPoint y: 88, endPoint x: 845, endPoint y: 89, distance: 72.1
click at [845, 89] on div "+ Add task Complete Assign Delete + Add filter *****" at bounding box center [581, 90] width 884 height 18
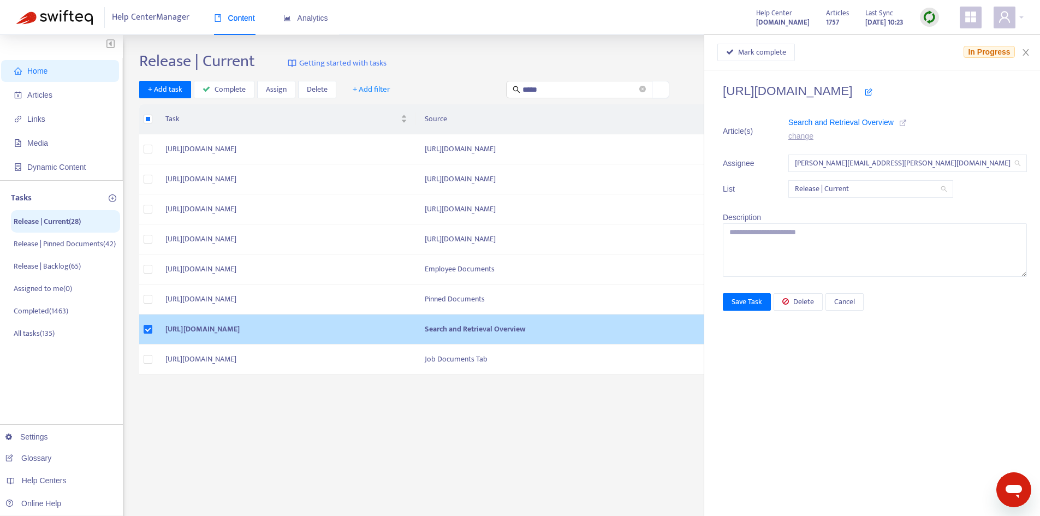
click at [907, 121] on icon at bounding box center [903, 123] width 8 height 8
click at [814, 303] on span "Delete" at bounding box center [803, 302] width 21 height 12
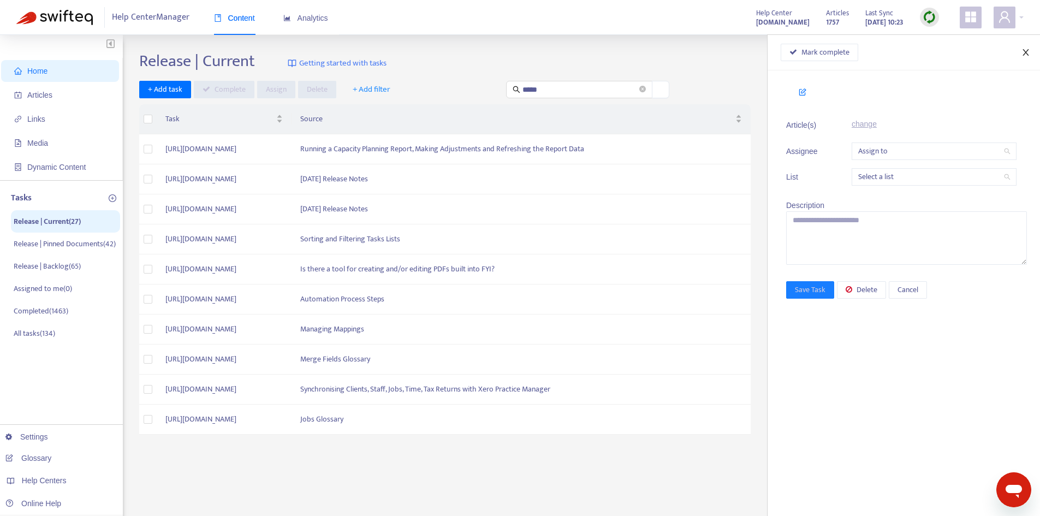
click at [1023, 53] on icon "close" at bounding box center [1025, 52] width 9 height 9
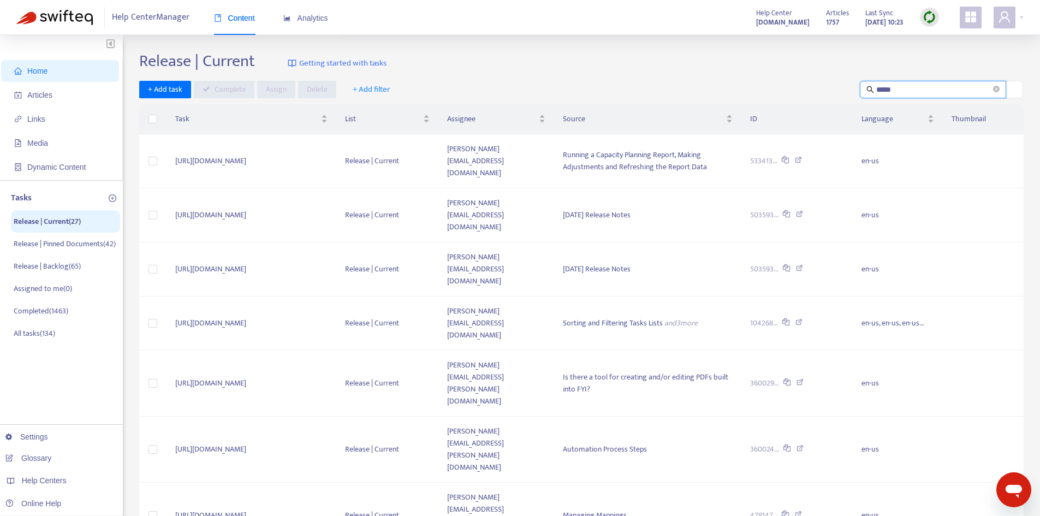
drag, startPoint x: 904, startPoint y: 87, endPoint x: 855, endPoint y: 87, distance: 48.6
click at [855, 87] on div "+ Add task Complete Assign Delete + Add filter *****" at bounding box center [581, 90] width 884 height 18
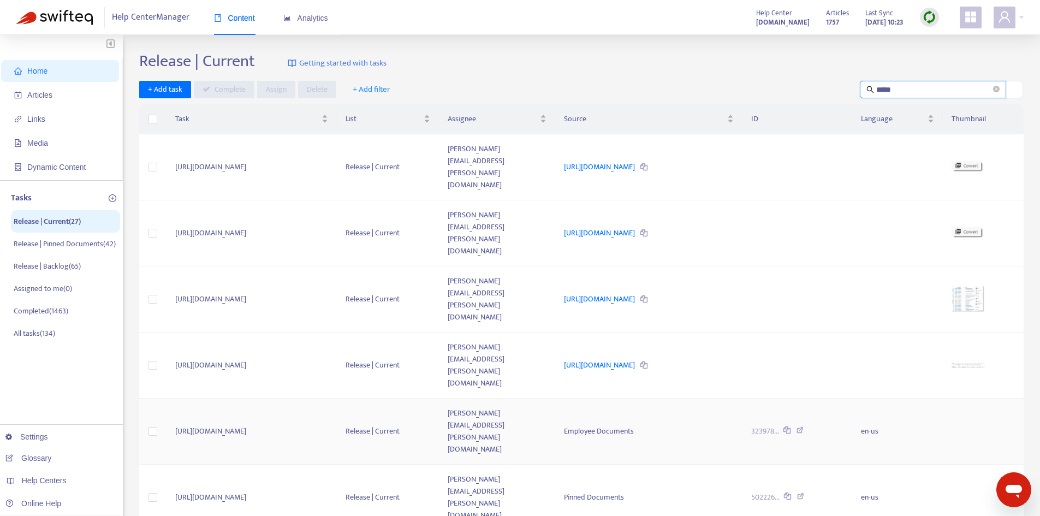
click at [629, 425] on div "Employee Documents" at bounding box center [649, 431] width 170 height 12
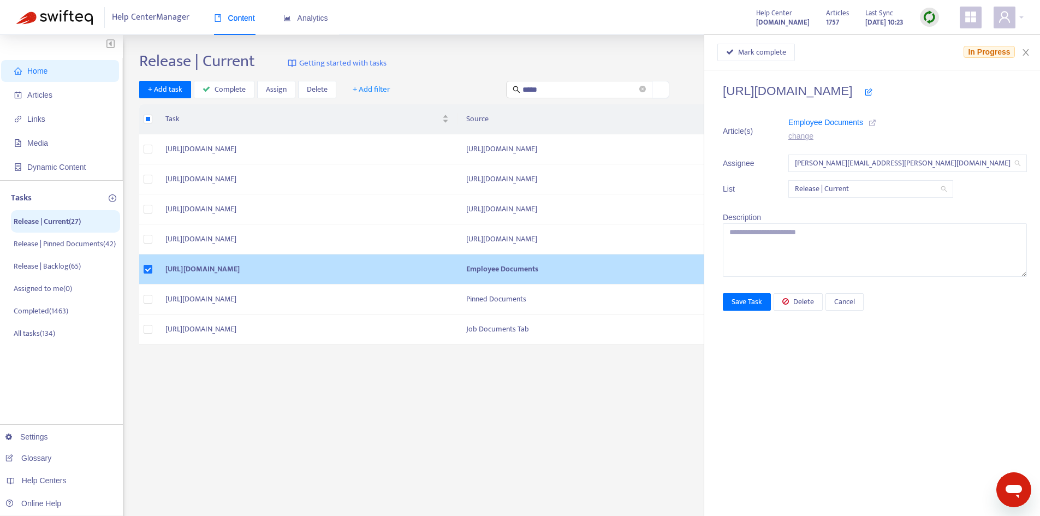
click at [876, 119] on icon at bounding box center [872, 123] width 8 height 8
click at [786, 51] on span "Mark complete" at bounding box center [762, 52] width 48 height 12
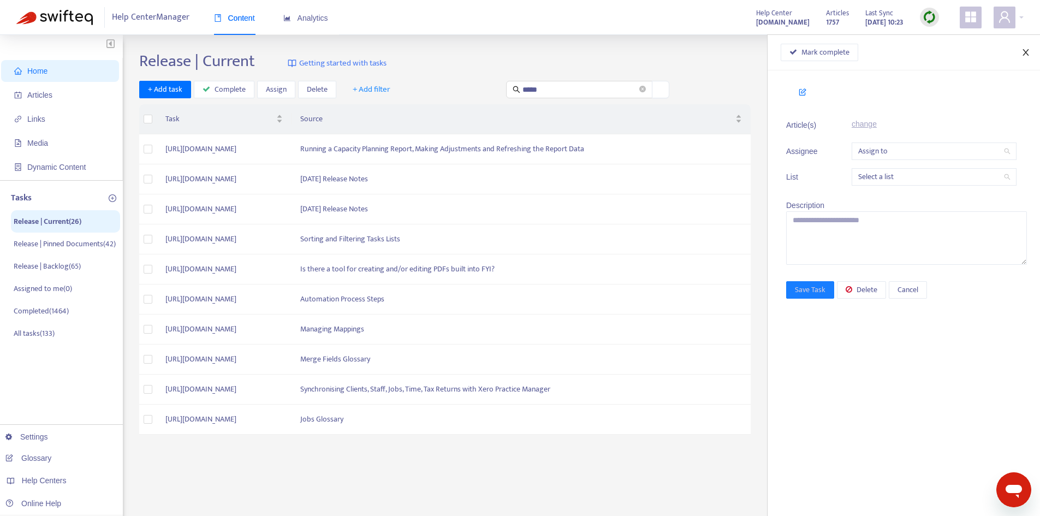
click at [1031, 51] on button "Close" at bounding box center [1025, 52] width 15 height 10
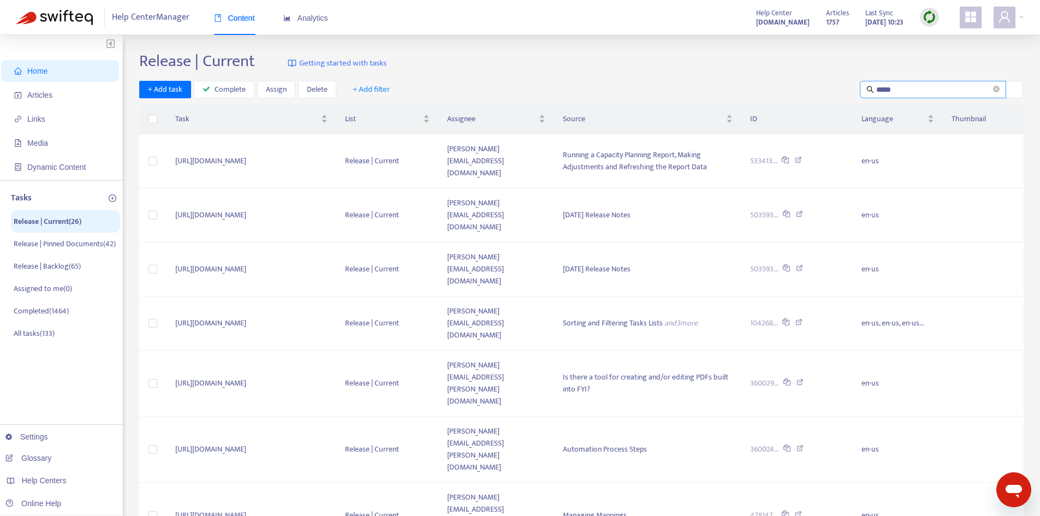
click at [901, 86] on input "*****" at bounding box center [933, 90] width 115 height 12
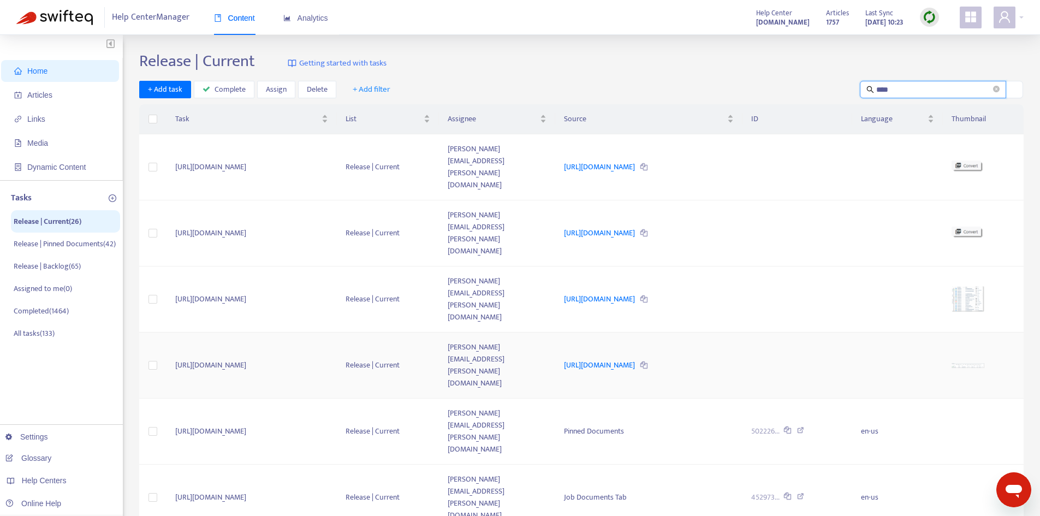
type input "*****"
click at [602, 425] on div "Pinned Documents" at bounding box center [649, 431] width 170 height 12
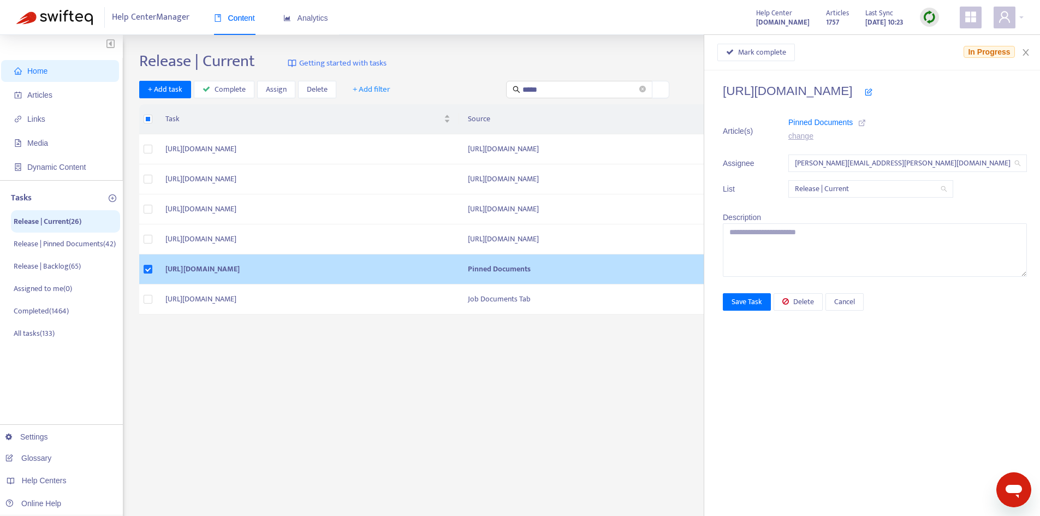
click at [866, 122] on icon at bounding box center [862, 123] width 8 height 8
click at [786, 57] on span "Mark complete" at bounding box center [762, 52] width 48 height 12
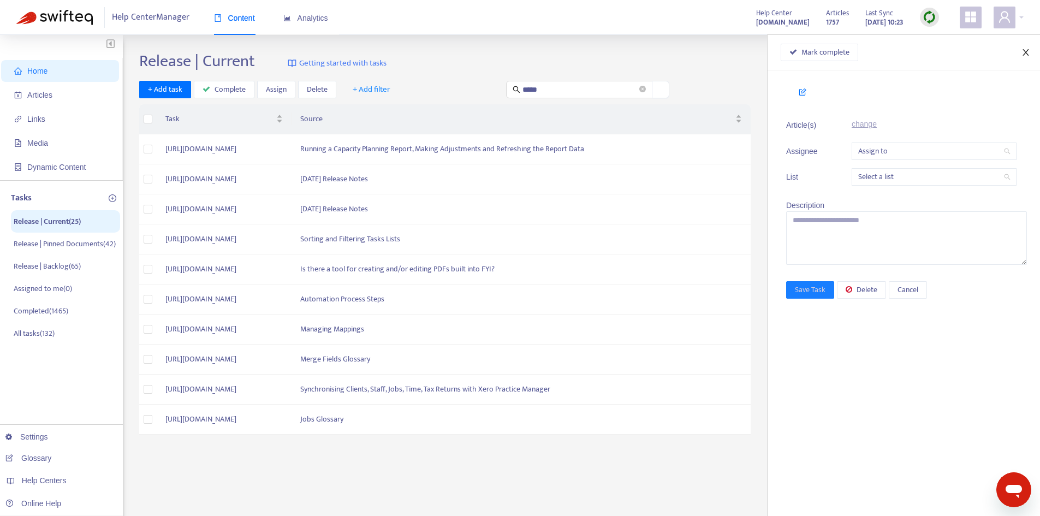
click at [1023, 52] on icon "close" at bounding box center [1025, 52] width 9 height 9
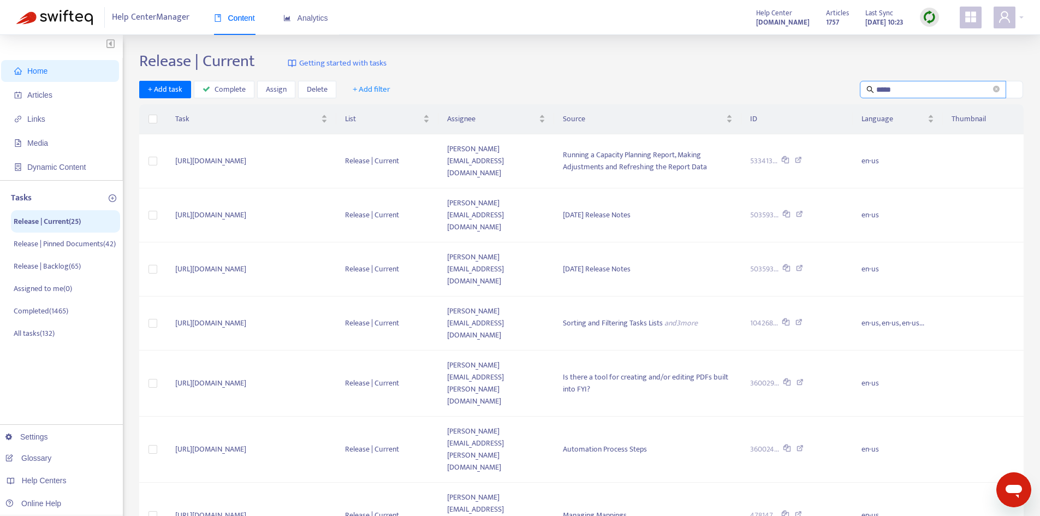
click at [992, 90] on span "*****" at bounding box center [933, 89] width 146 height 17
click at [998, 91] on icon "close-circle" at bounding box center [996, 89] width 7 height 7
click at [887, 93] on input "text" at bounding box center [933, 90] width 115 height 12
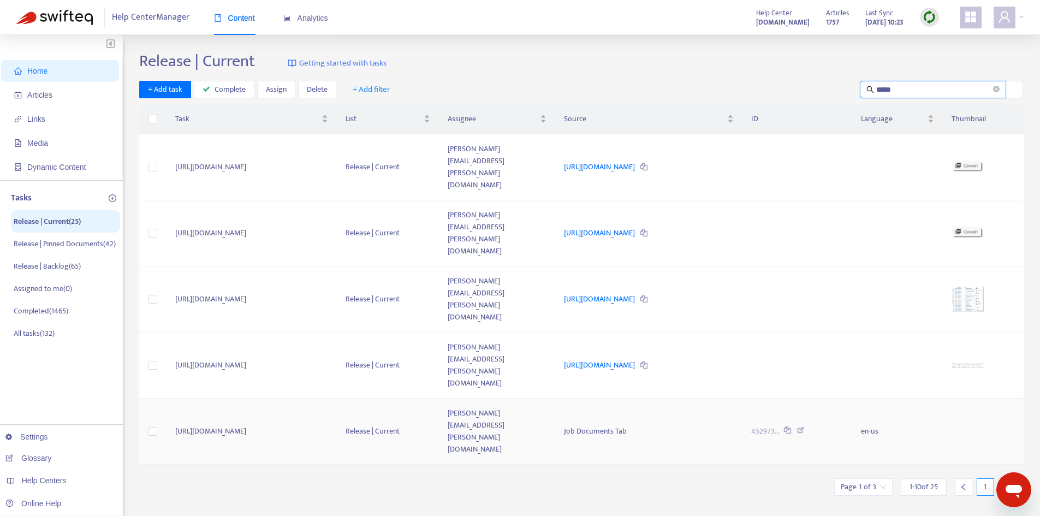
click at [618, 425] on div "Job Documents Tab" at bounding box center [649, 431] width 170 height 12
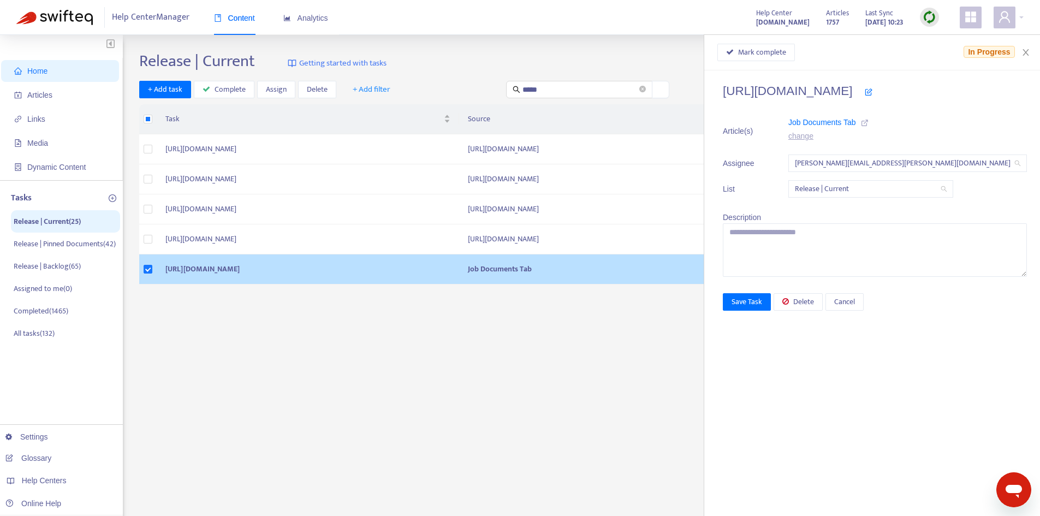
click at [868, 120] on icon at bounding box center [865, 123] width 8 height 8
click at [814, 301] on span "Delete" at bounding box center [803, 302] width 21 height 12
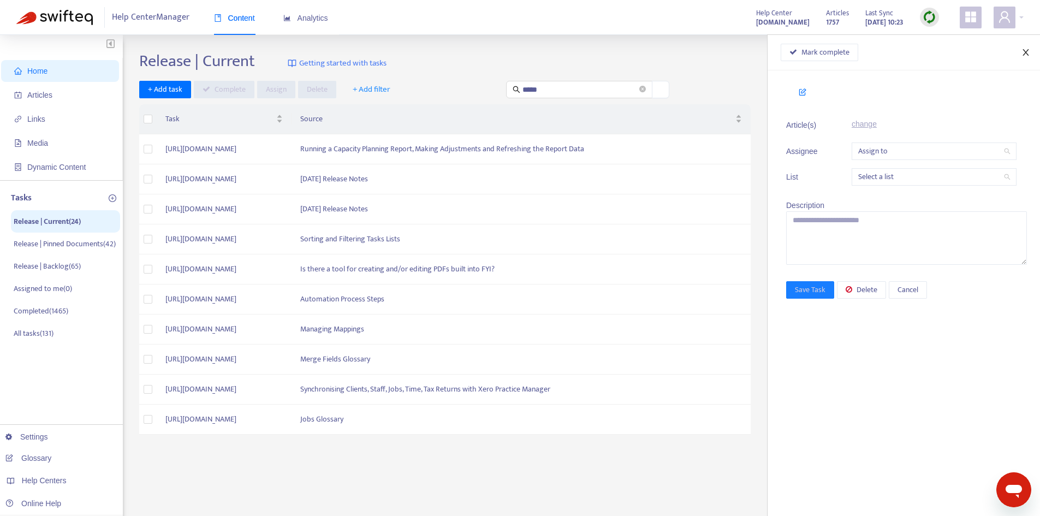
click at [1024, 50] on icon "close" at bounding box center [1025, 52] width 6 height 7
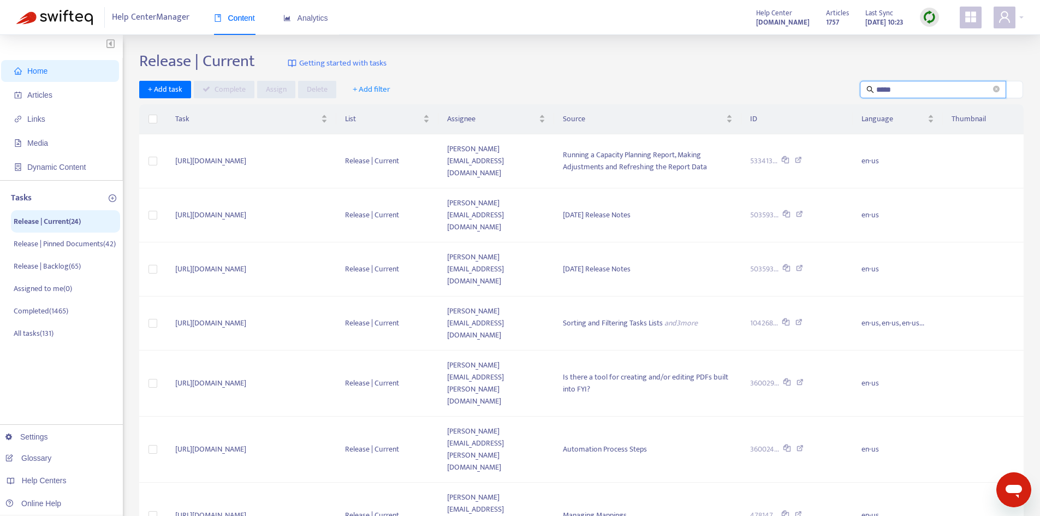
click at [909, 87] on input "*****" at bounding box center [933, 90] width 115 height 12
drag, startPoint x: 909, startPoint y: 87, endPoint x: 846, endPoint y: 87, distance: 63.3
click at [846, 87] on div "+ Add task Complete Assign Delete + Add filter *****" at bounding box center [581, 90] width 884 height 18
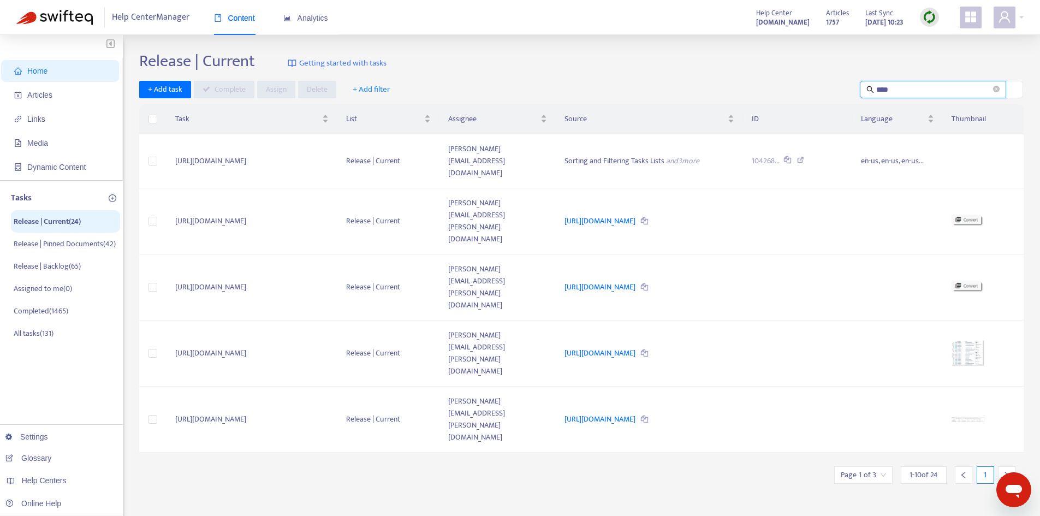
type input "*****"
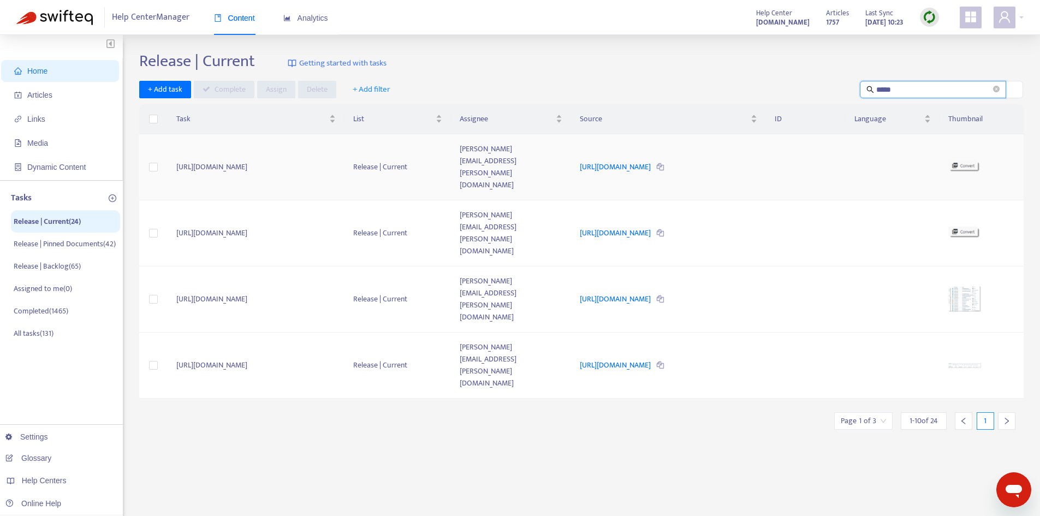
click at [766, 152] on td "[URL][DOMAIN_NAME]" at bounding box center [668, 167] width 195 height 66
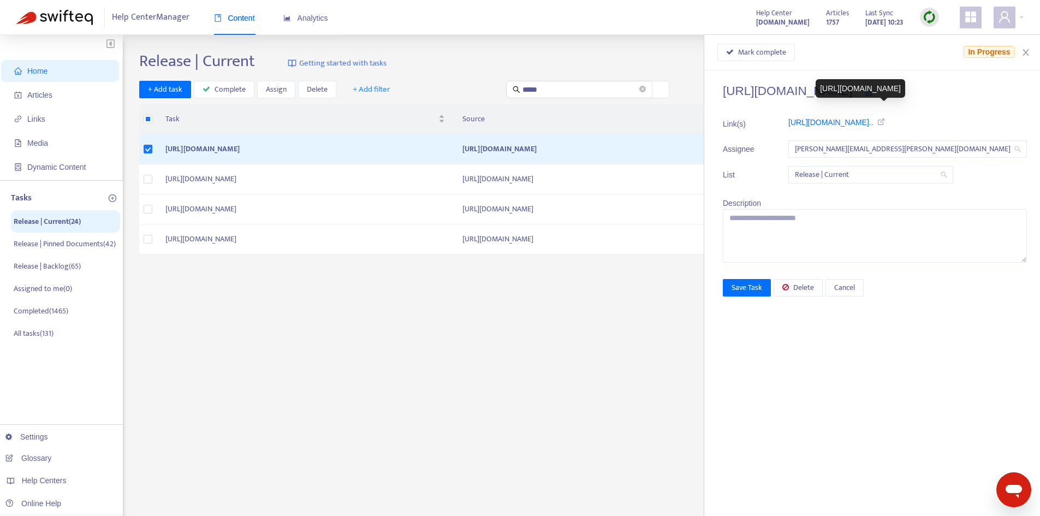
click at [885, 121] on icon at bounding box center [879, 122] width 12 height 8
click at [657, 178] on td "[URL][DOMAIN_NAME]" at bounding box center [602, 179] width 297 height 30
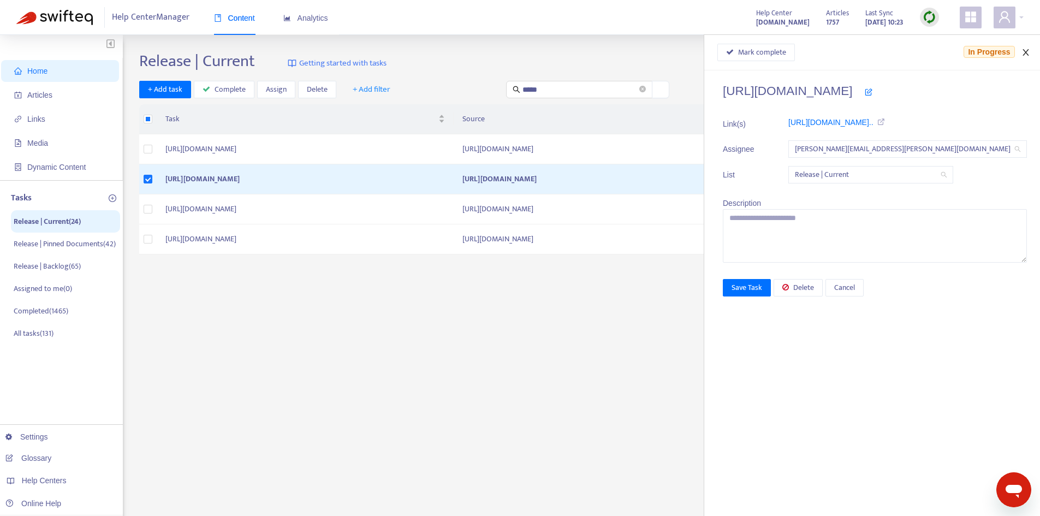
click at [1029, 51] on icon "close" at bounding box center [1025, 52] width 9 height 9
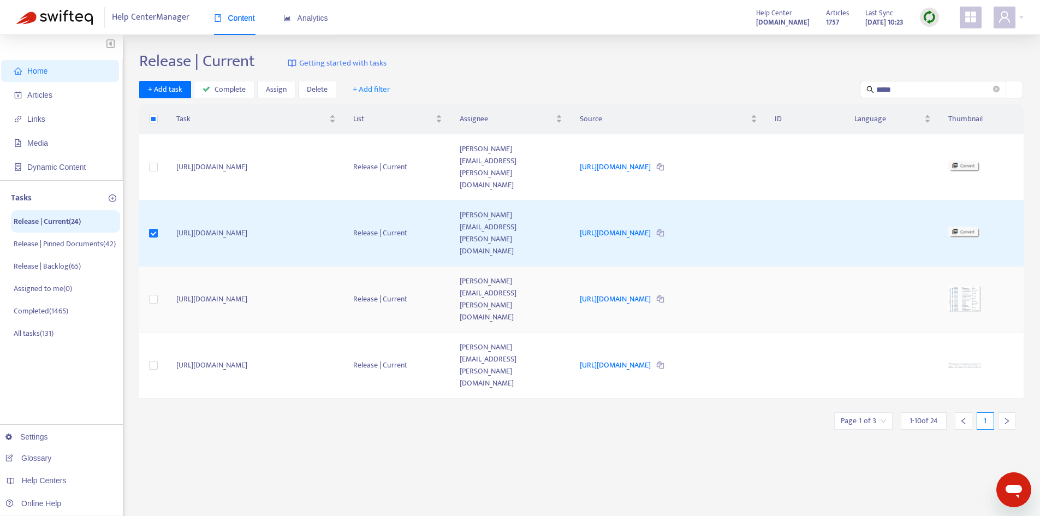
click at [757, 293] on div "[URL][DOMAIN_NAME]" at bounding box center [668, 299] width 177 height 12
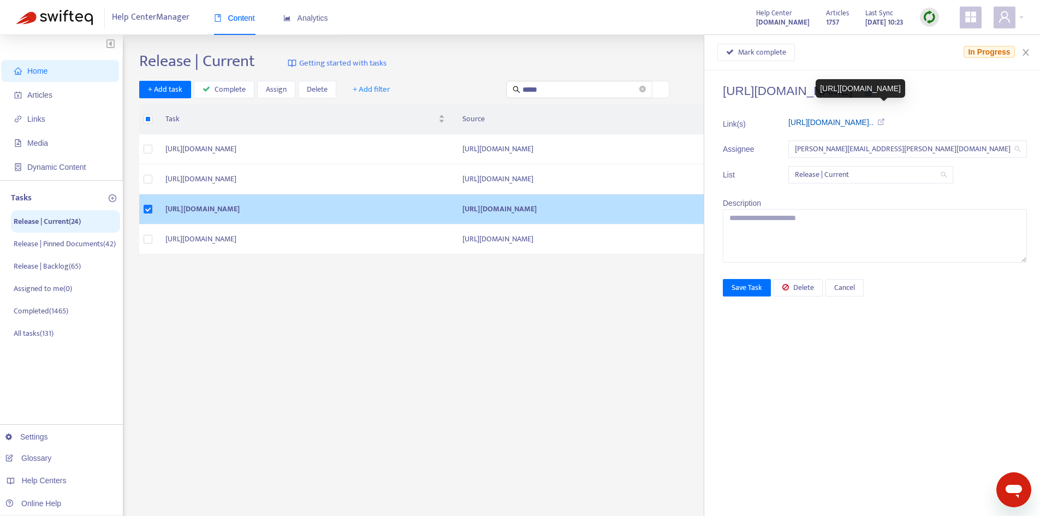
click at [873, 123] on link "https://support.fyi.app/hc/article_..." at bounding box center [830, 122] width 85 height 9
click at [1031, 49] on button "Close" at bounding box center [1025, 52] width 15 height 10
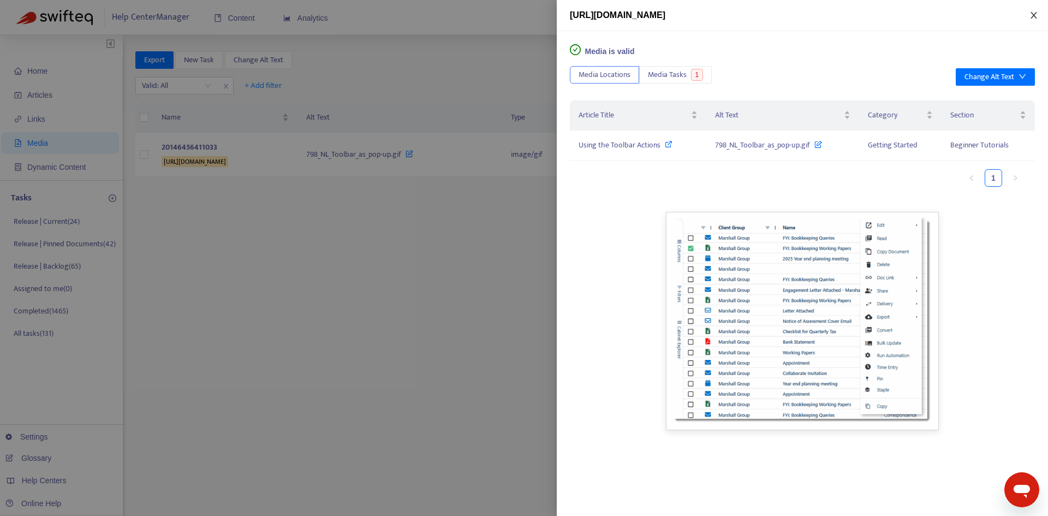
click at [1033, 15] on icon "close" at bounding box center [1034, 15] width 6 height 7
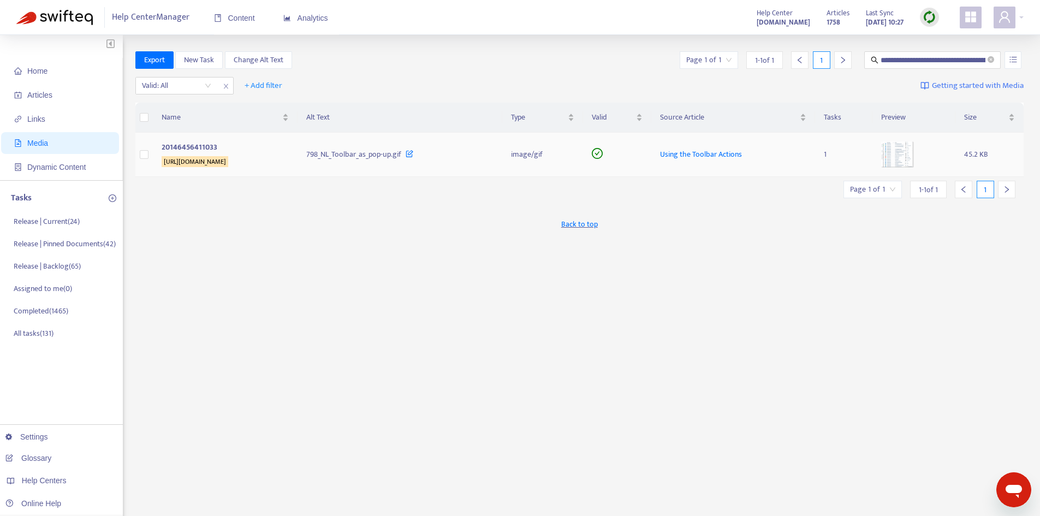
click at [285, 156] on div "[URL][DOMAIN_NAME]" at bounding box center [223, 162] width 123 height 12
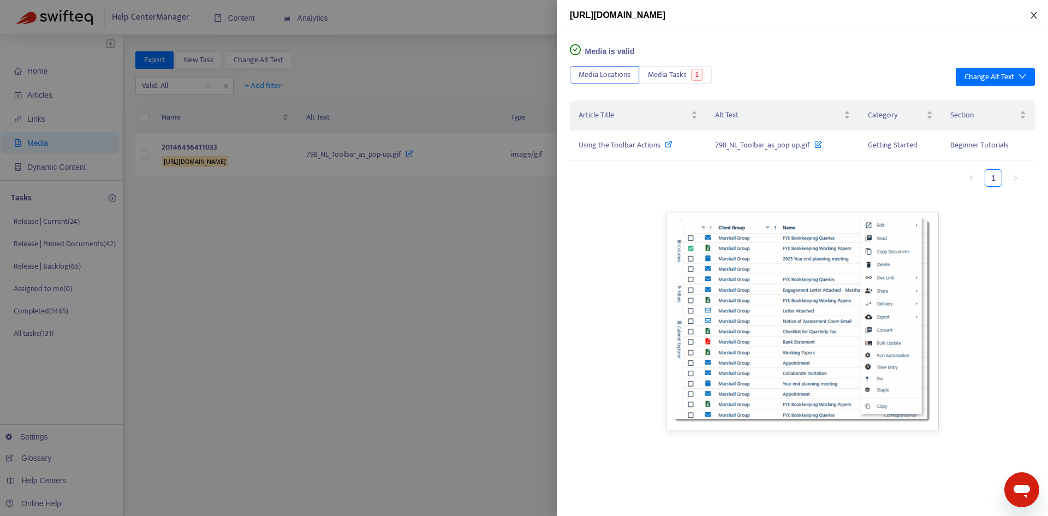
click at [1035, 19] on icon "close" at bounding box center [1033, 15] width 9 height 9
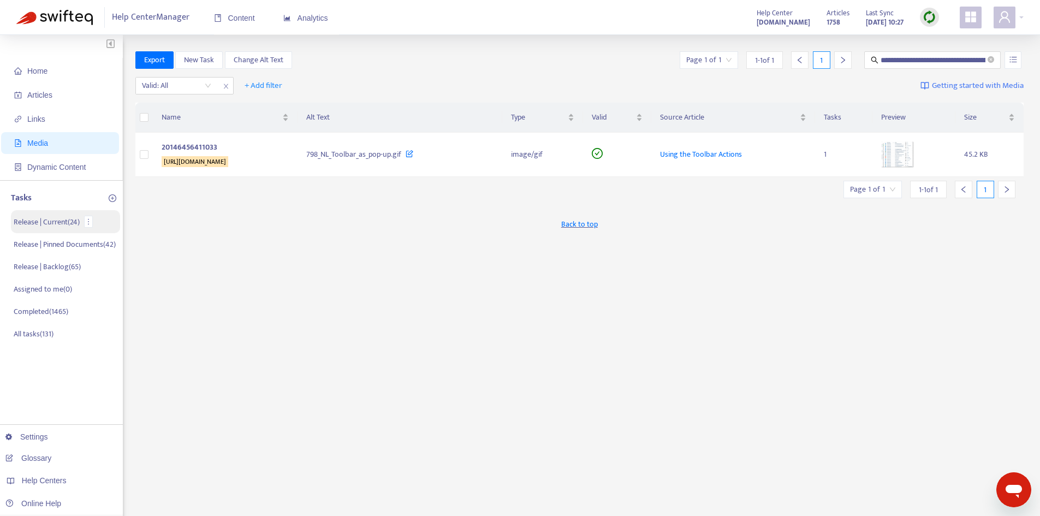
click at [47, 224] on p "Release | Current ( 24 )" at bounding box center [47, 221] width 66 height 11
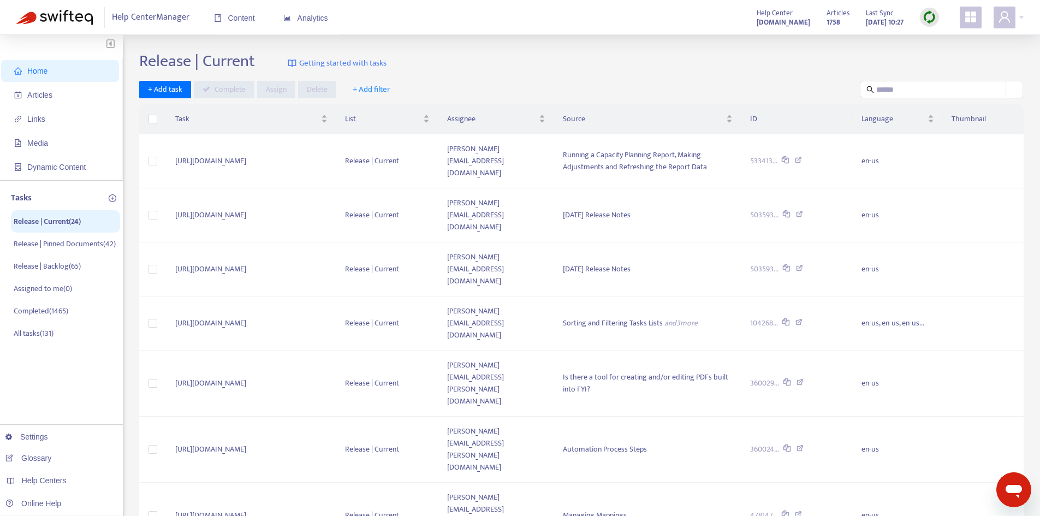
click at [380, 90] on span "+ Add filter" at bounding box center [372, 89] width 38 height 13
click at [380, 146] on span "Assignee" at bounding box center [378, 146] width 53 height 12
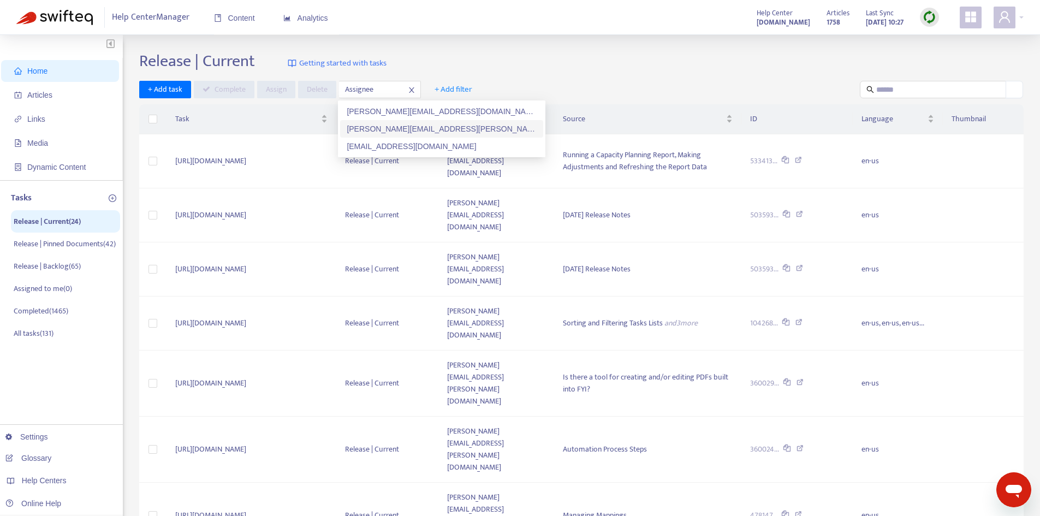
click at [377, 129] on div "[PERSON_NAME][EMAIL_ADDRESS][PERSON_NAME][DOMAIN_NAME]" at bounding box center [442, 129] width 190 height 12
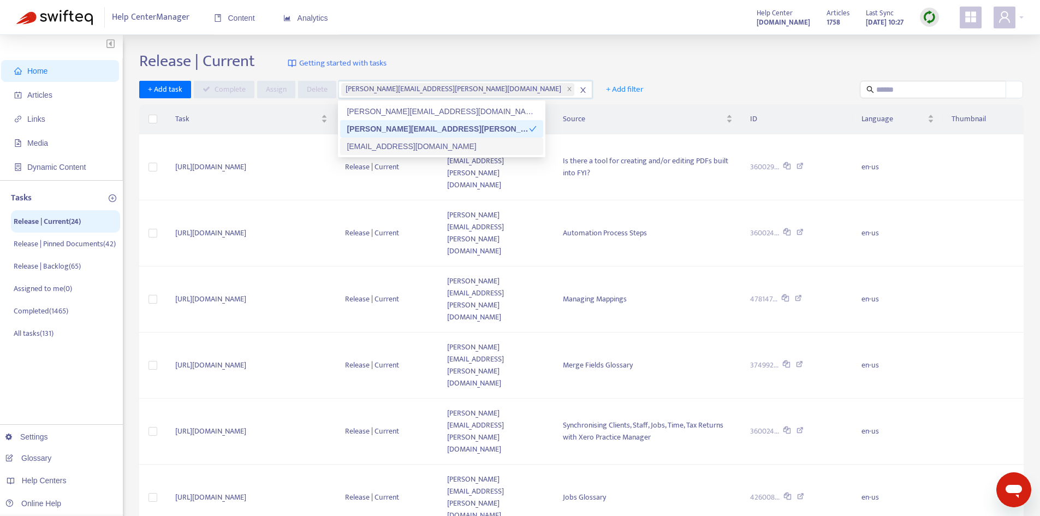
click at [656, 61] on div "Release | Current Getting started with tasks" at bounding box center [581, 63] width 884 height 24
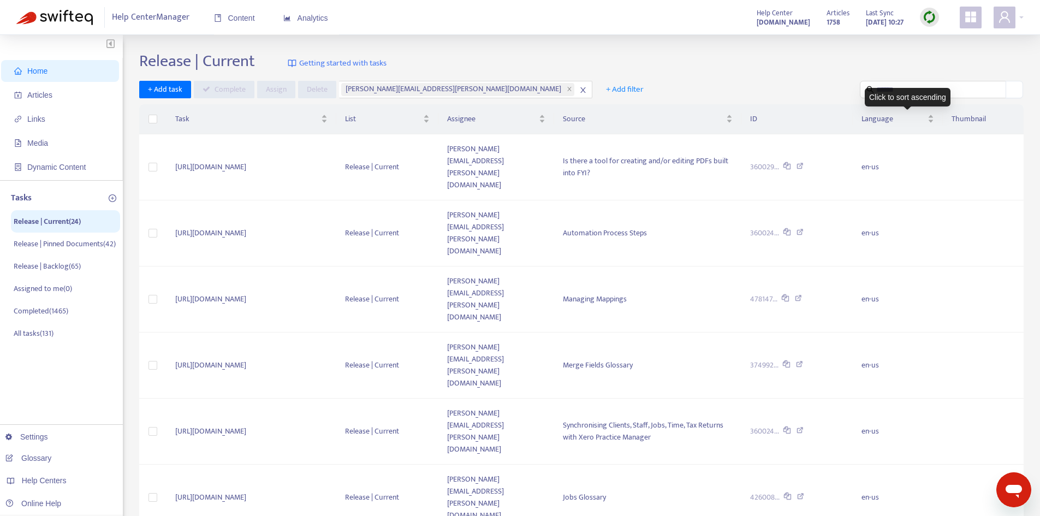
click at [909, 88] on div "Click to sort ascending" at bounding box center [908, 97] width 86 height 19
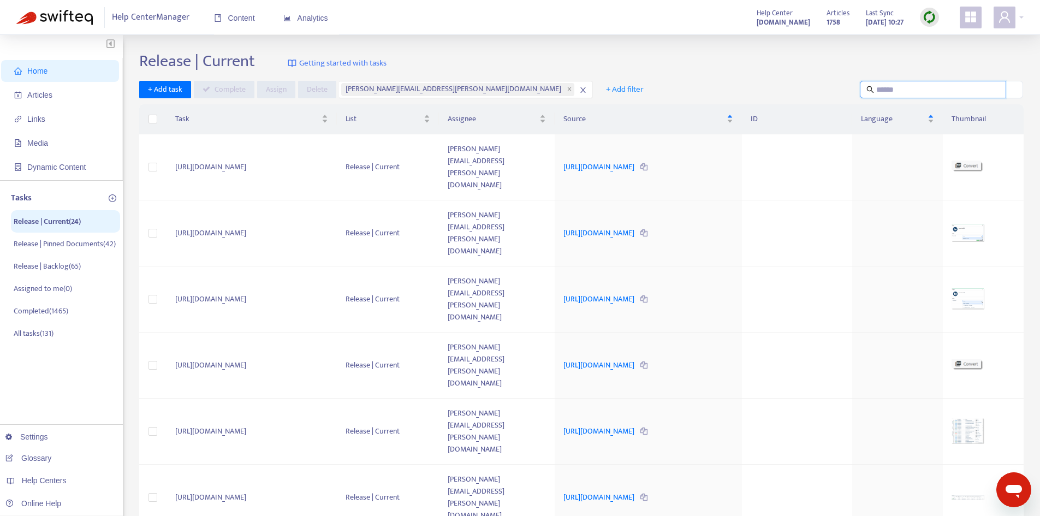
click at [896, 85] on input "text" at bounding box center [933, 90] width 115 height 12
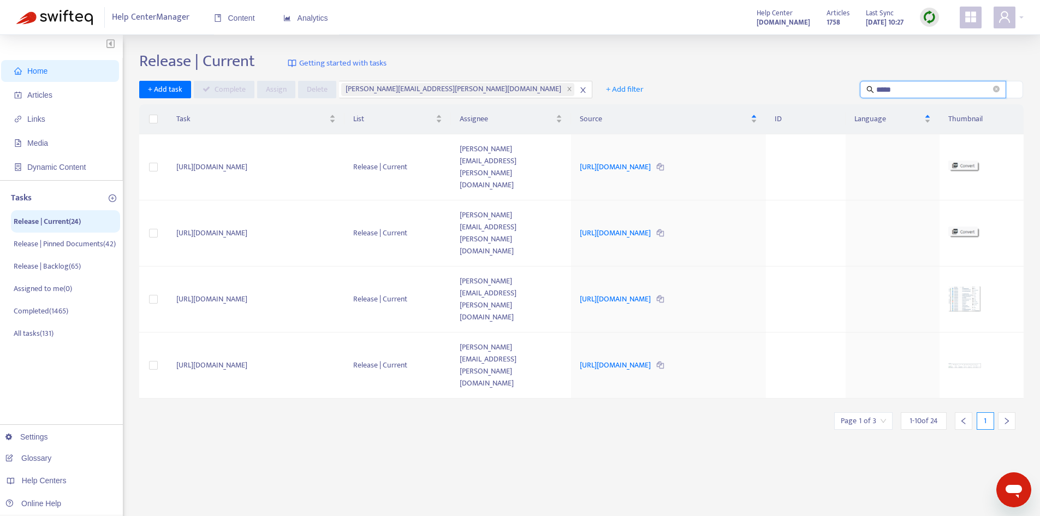
drag, startPoint x: 916, startPoint y: 86, endPoint x: 850, endPoint y: 85, distance: 66.1
click at [852, 85] on div "+ Add task Complete Assign [PERSON_NAME] [PERSON_NAME][EMAIL_ADDRESS][PERSON_NA…" at bounding box center [581, 90] width 884 height 18
click at [914, 90] on input "*****" at bounding box center [933, 90] width 115 height 12
drag, startPoint x: 886, startPoint y: 90, endPoint x: 873, endPoint y: 90, distance: 12.6
click at [873, 90] on span "*****" at bounding box center [933, 89] width 146 height 17
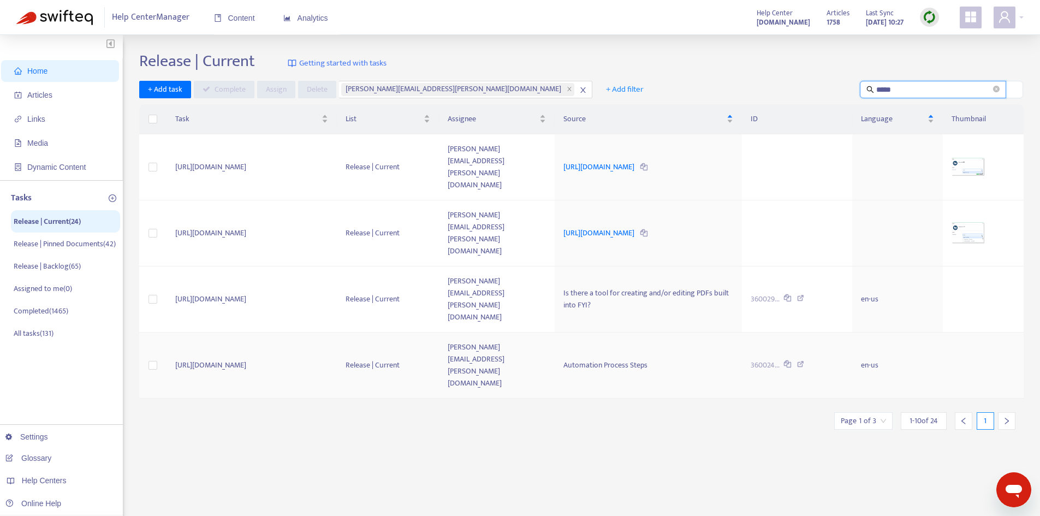
click at [640, 359] on div "Automation Process Steps" at bounding box center [648, 365] width 170 height 12
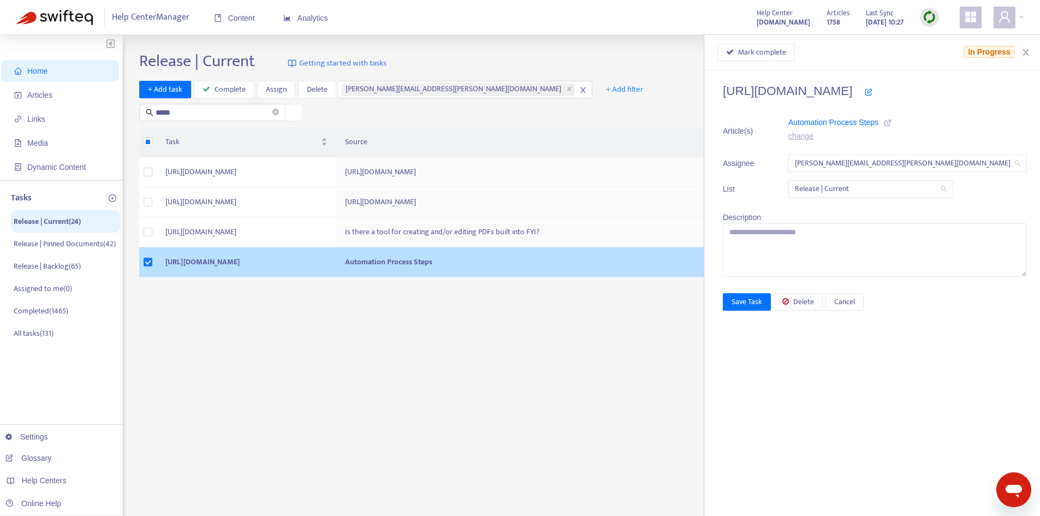
click at [891, 122] on icon at bounding box center [888, 123] width 8 height 8
click at [734, 48] on icon "button" at bounding box center [730, 52] width 8 height 8
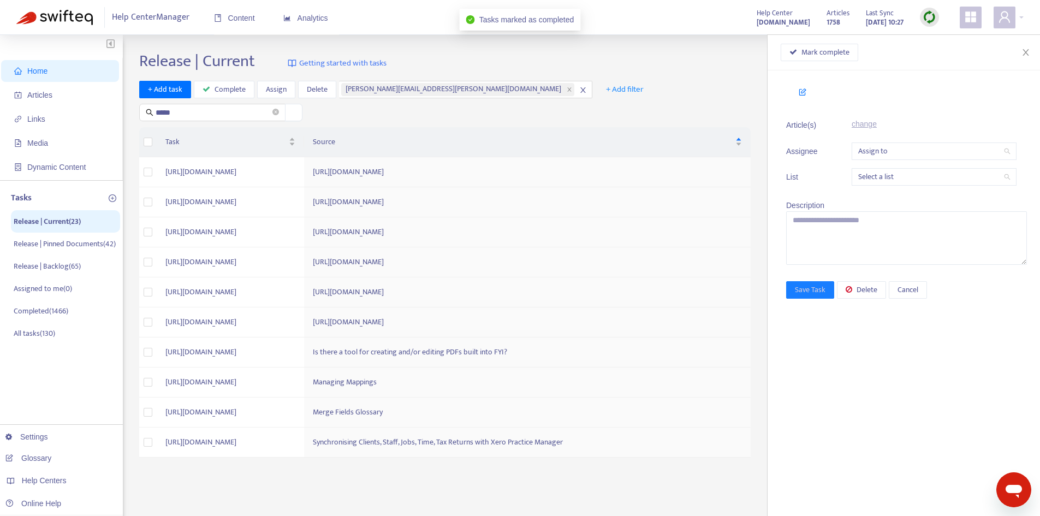
click at [1034, 53] on div "Mark complete" at bounding box center [903, 52] width 272 height 35
click at [1031, 52] on button "Close" at bounding box center [1025, 52] width 15 height 10
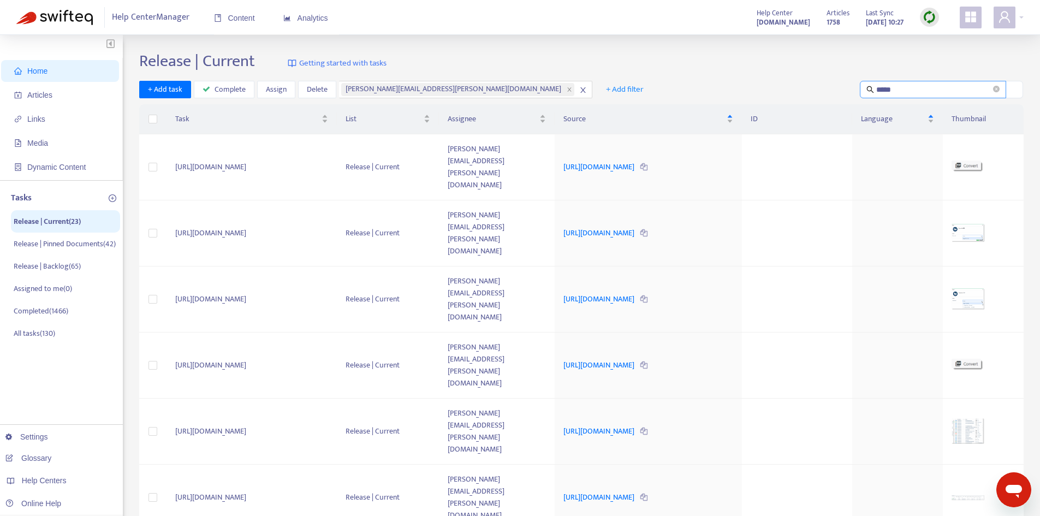
click at [898, 91] on input "*****" at bounding box center [933, 90] width 115 height 12
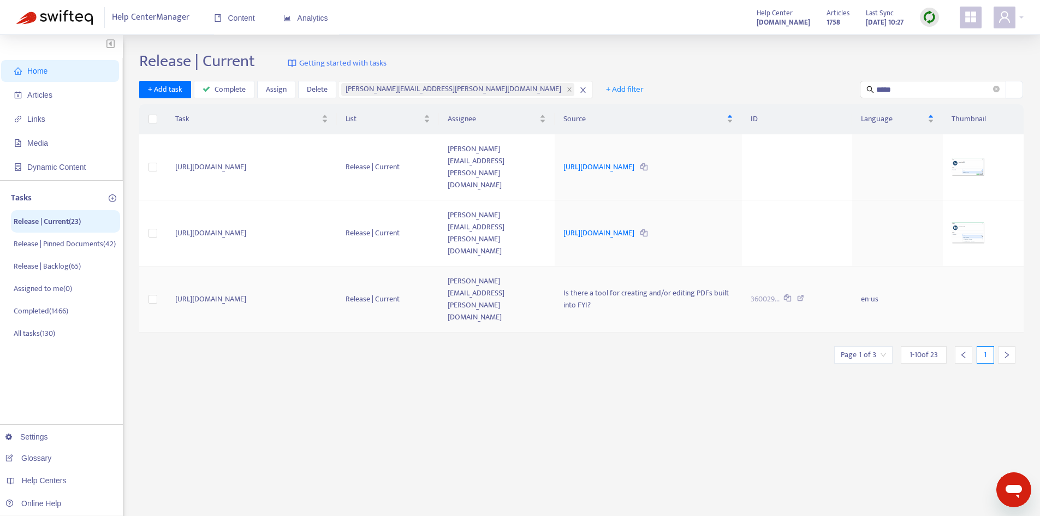
click at [516, 266] on td "[PERSON_NAME][EMAIL_ADDRESS][PERSON_NAME][DOMAIN_NAME]" at bounding box center [497, 299] width 116 height 66
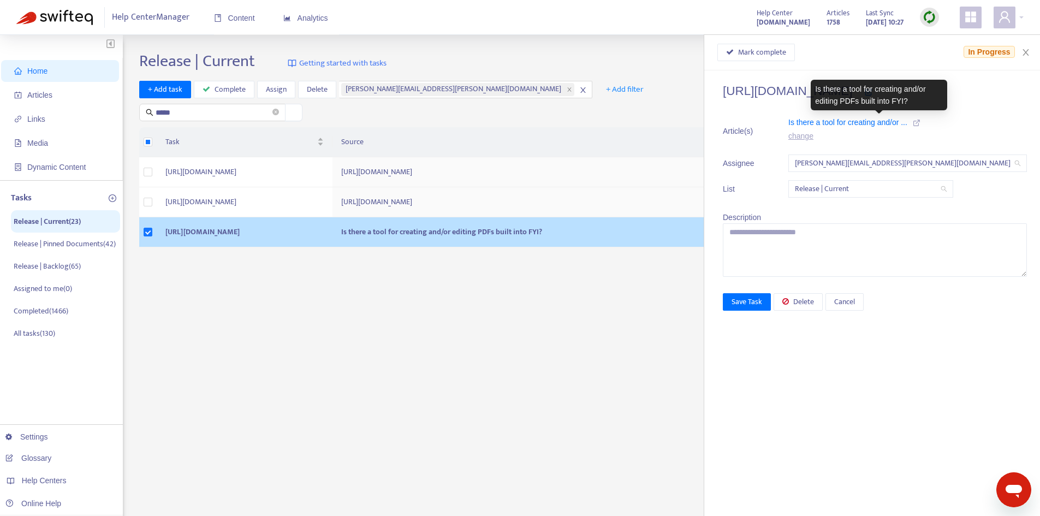
click at [920, 118] on link at bounding box center [917, 123] width 8 height 12
click at [787, 64] on div "Mark complete In Progress" at bounding box center [872, 52] width 336 height 35
click at [788, 58] on button "Mark complete" at bounding box center [756, 52] width 78 height 17
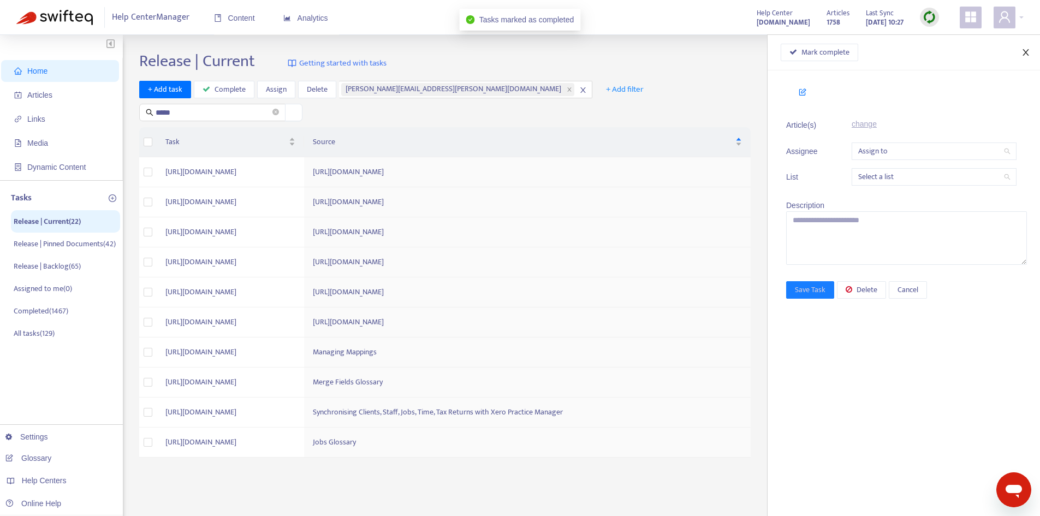
click at [1033, 51] on button "Close" at bounding box center [1025, 52] width 15 height 10
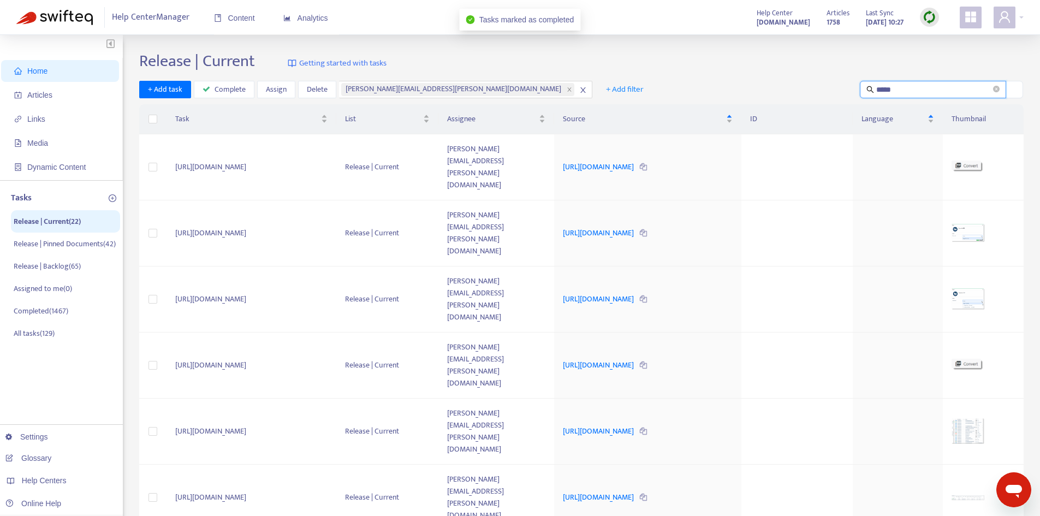
click at [916, 90] on input "*****" at bounding box center [933, 90] width 115 height 12
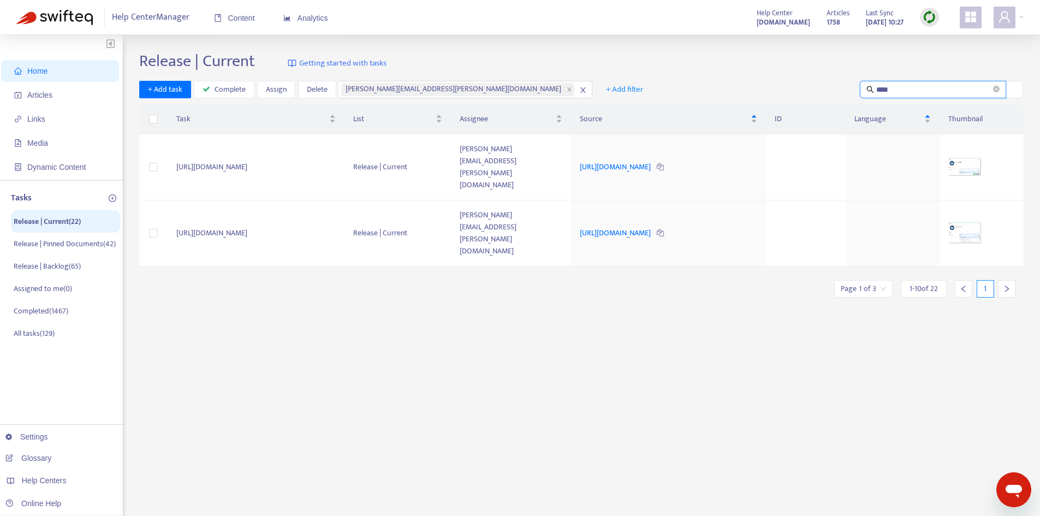
type input "*****"
click at [995, 88] on icon "close-circle" at bounding box center [996, 89] width 7 height 7
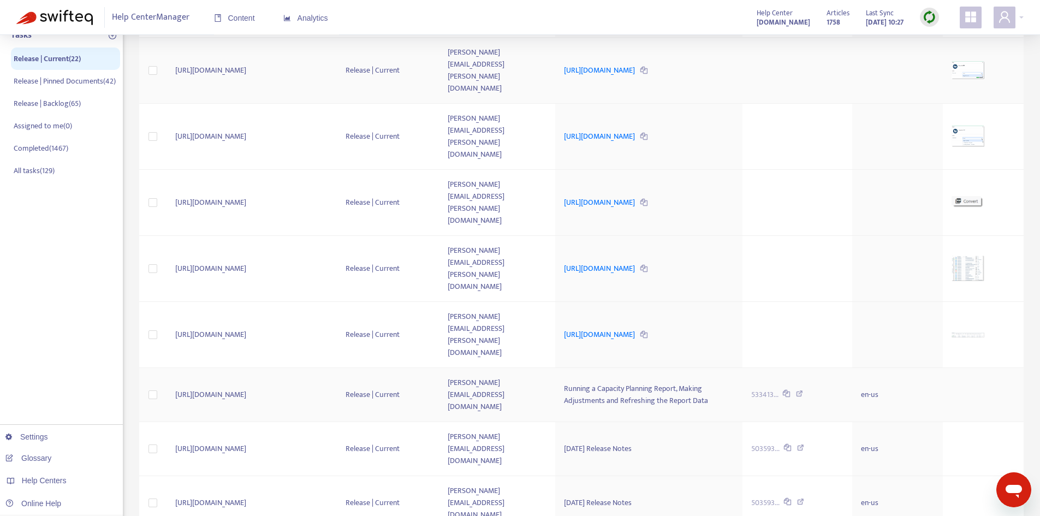
scroll to position [164, 0]
click at [836, 409] on span "10" at bounding box center [836, 403] width 69 height 16
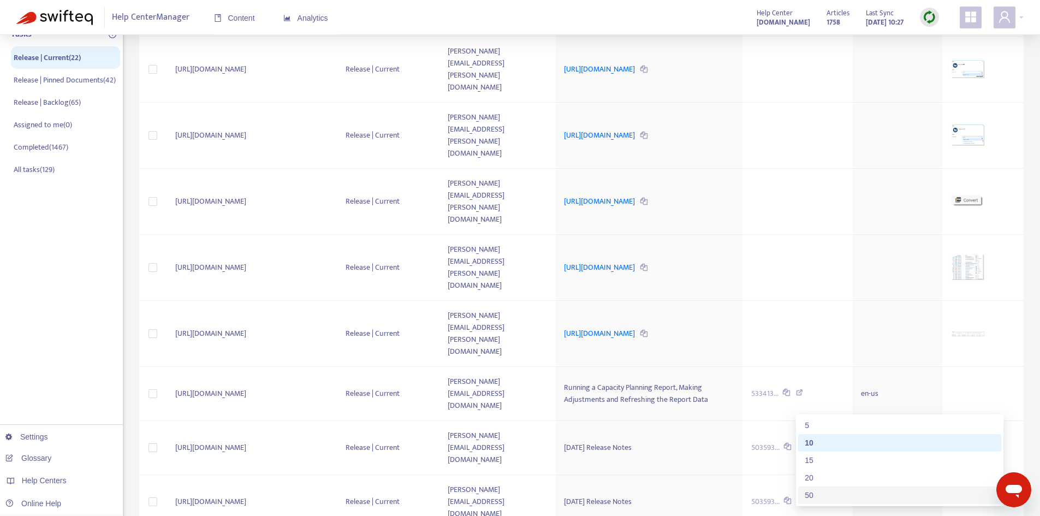
click at [814, 492] on div "50" at bounding box center [900, 495] width 190 height 12
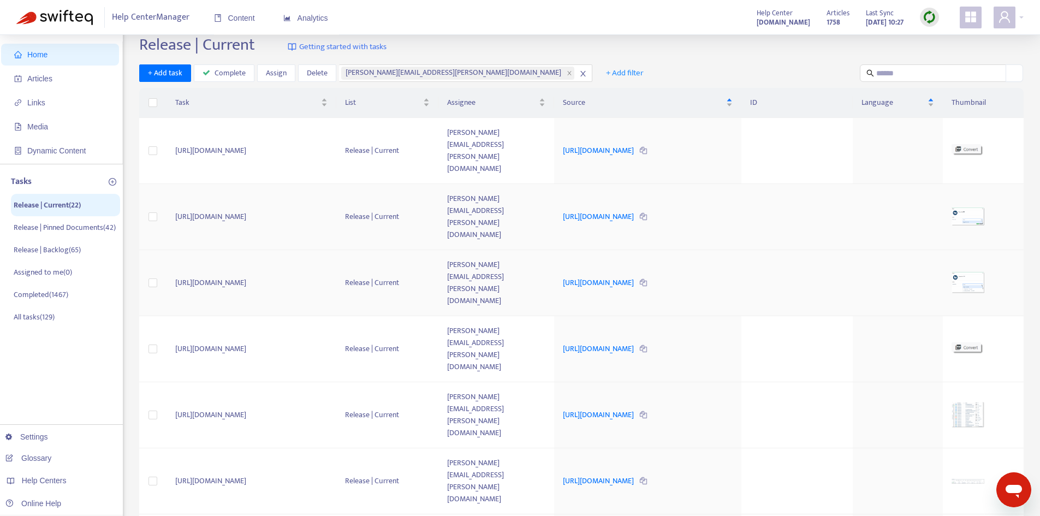
scroll to position [0, 0]
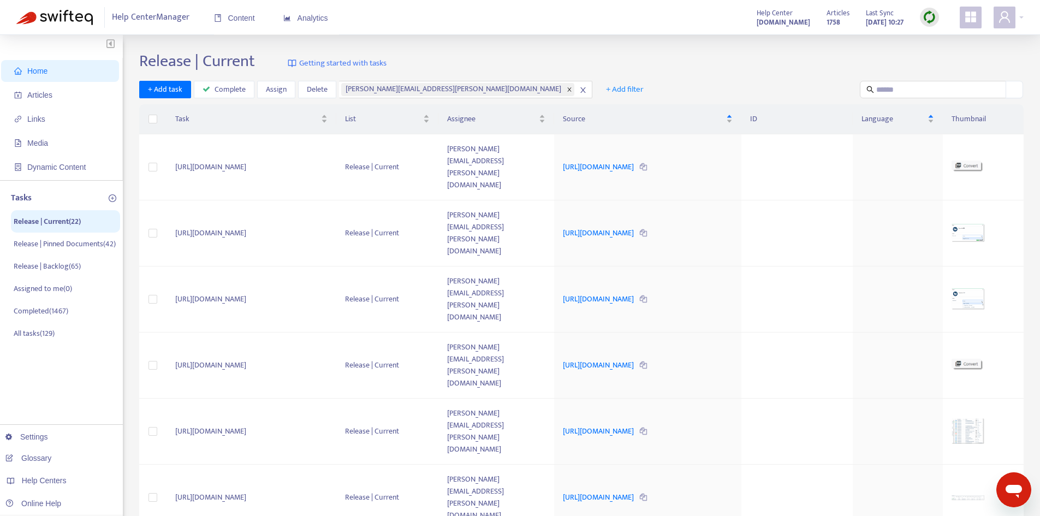
click at [567, 91] on icon "close" at bounding box center [569, 89] width 5 height 5
click at [405, 87] on div at bounding box center [374, 89] width 66 height 13
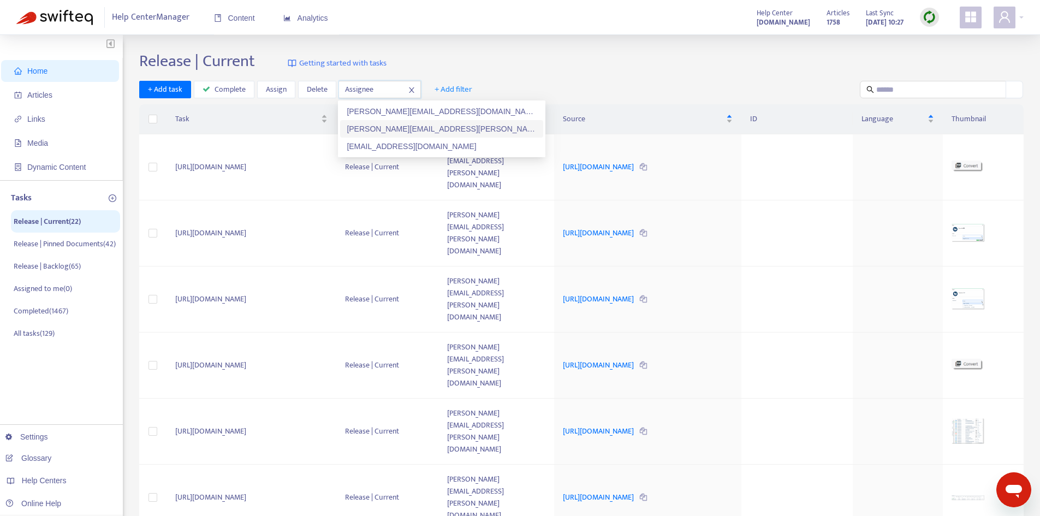
click at [371, 126] on div "[PERSON_NAME][EMAIL_ADDRESS][PERSON_NAME][DOMAIN_NAME]" at bounding box center [442, 129] width 190 height 12
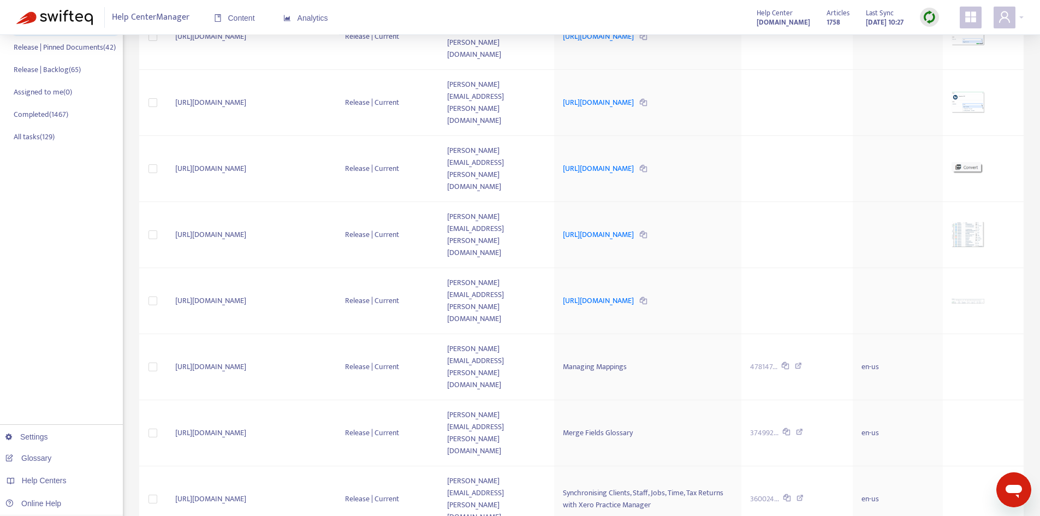
scroll to position [214, 0]
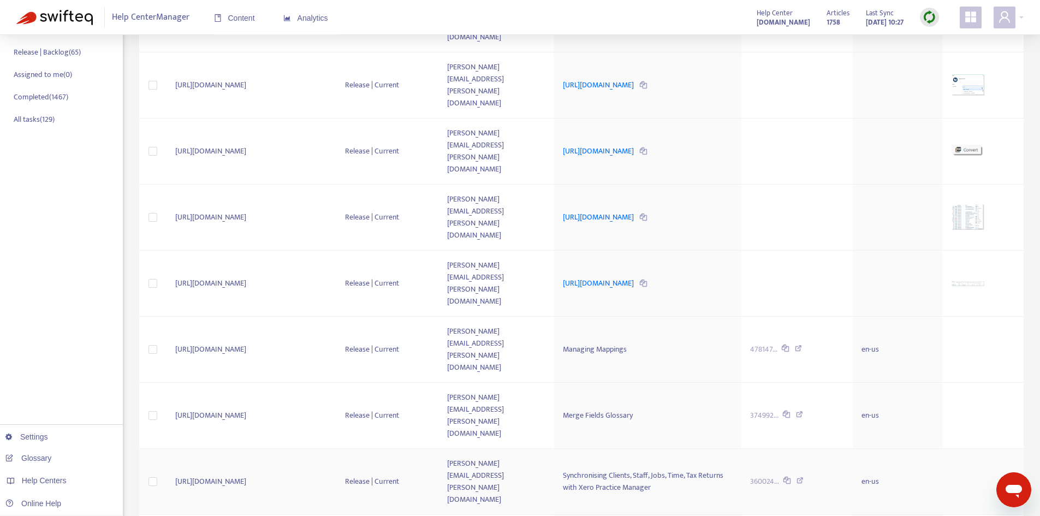
click at [154, 449] on td at bounding box center [152, 482] width 27 height 66
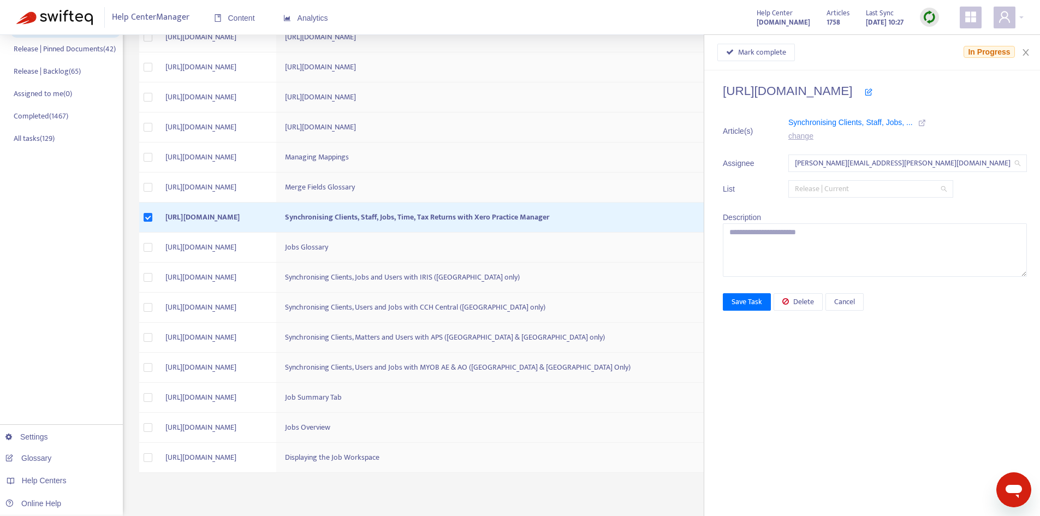
click at [918, 183] on span "Release | Current" at bounding box center [871, 189] width 152 height 16
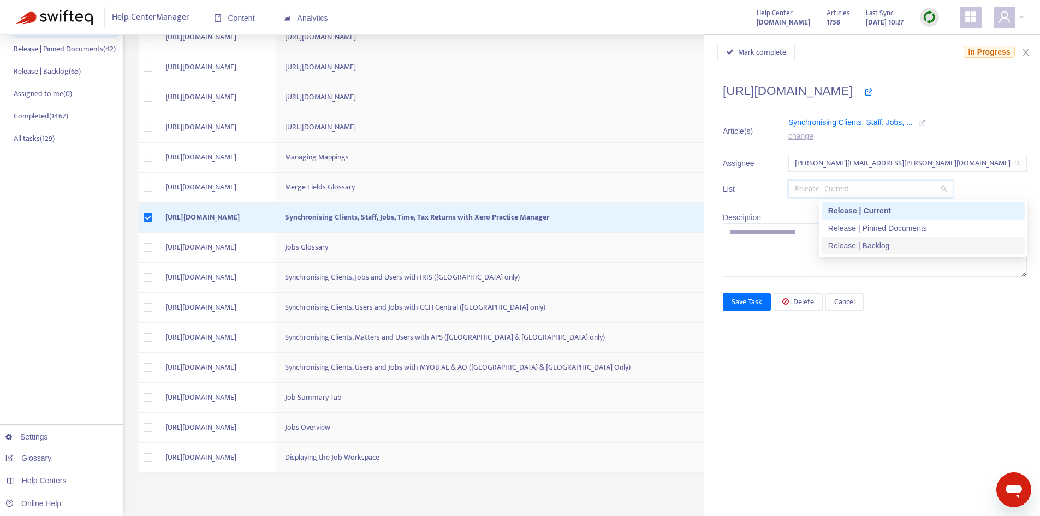
click at [870, 246] on div "Release | Backlog" at bounding box center [923, 246] width 190 height 12
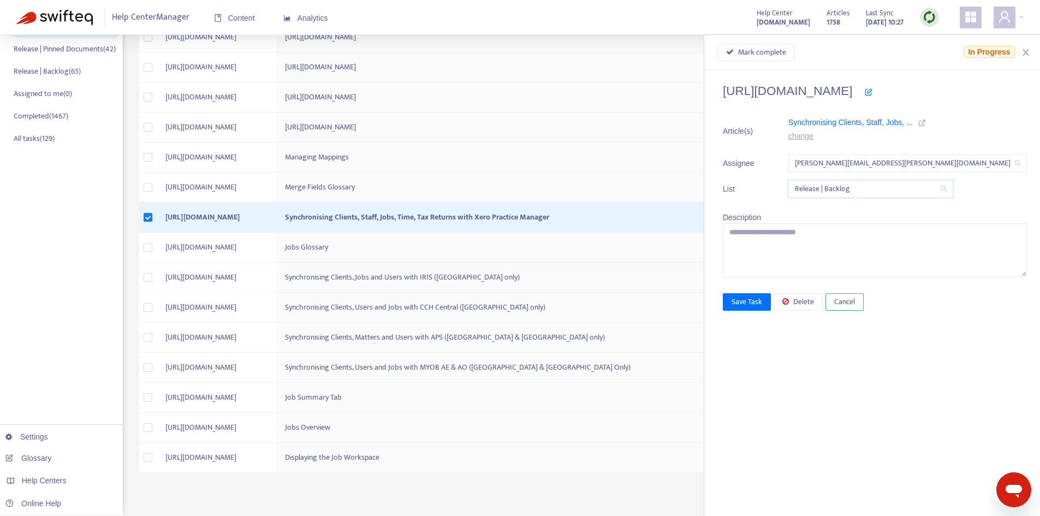
click at [855, 303] on span "Cancel" at bounding box center [844, 302] width 21 height 12
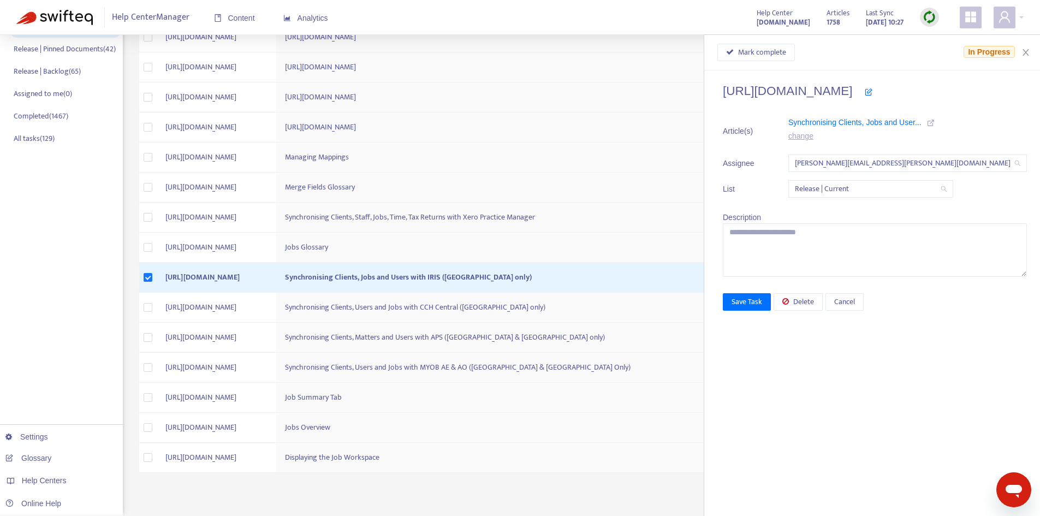
click at [873, 188] on span "Release | Current" at bounding box center [871, 189] width 152 height 16
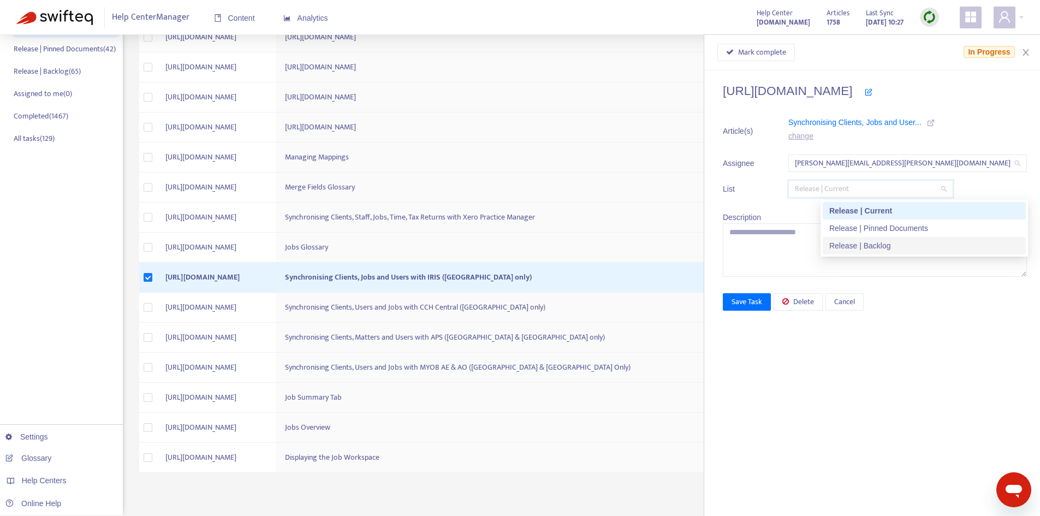
click at [871, 249] on div "Release | Backlog" at bounding box center [924, 246] width 190 height 12
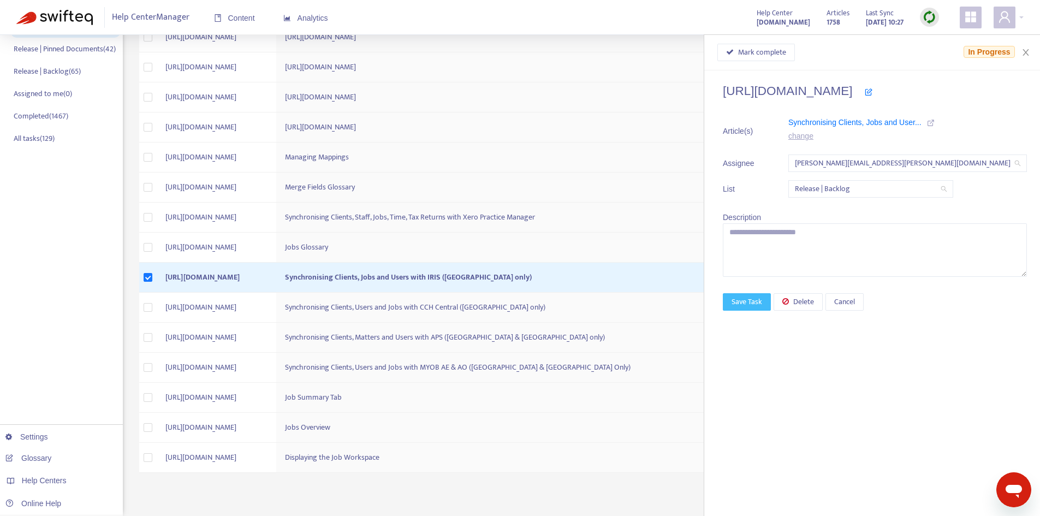
click at [762, 303] on span "Save Task" at bounding box center [746, 302] width 31 height 12
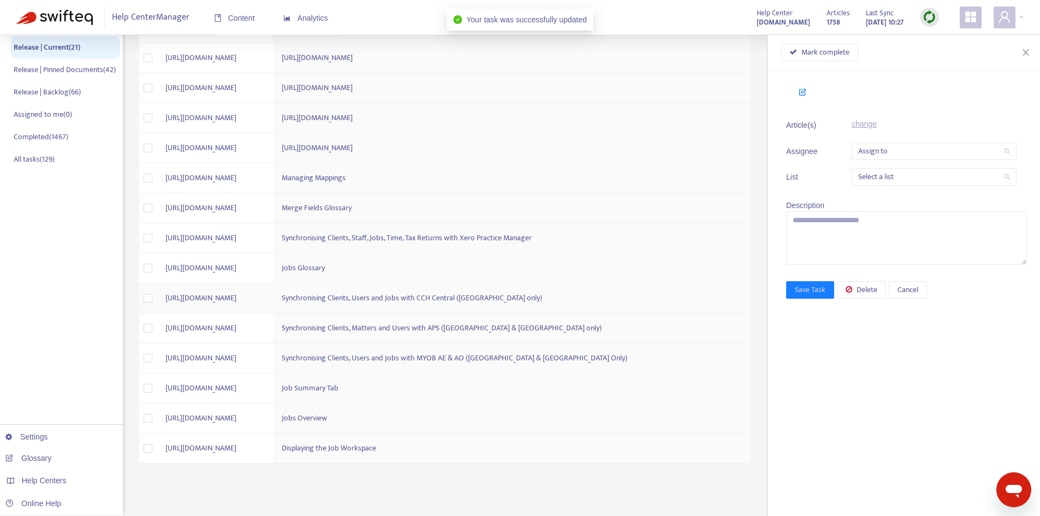
scroll to position [174, 0]
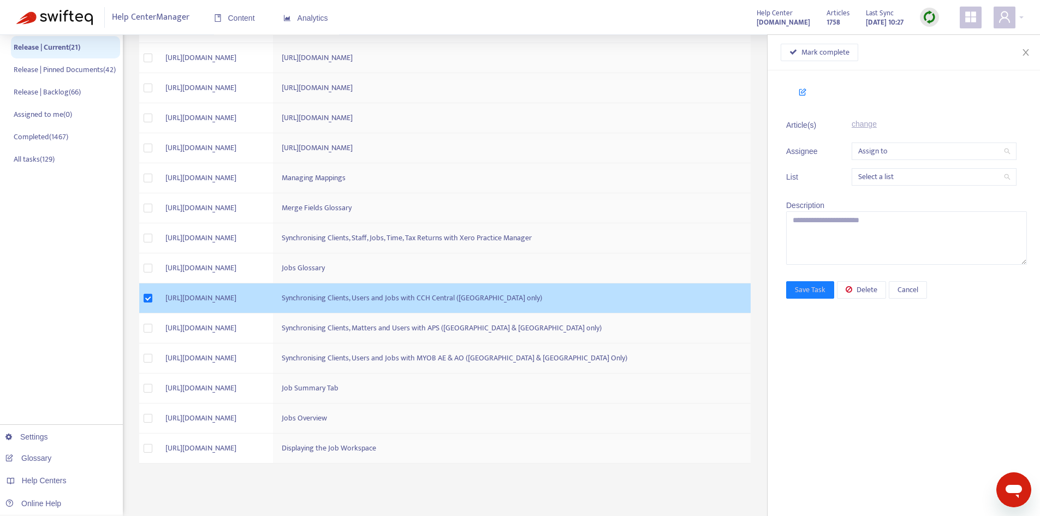
click at [273, 296] on td "[URL][DOMAIN_NAME]" at bounding box center [215, 298] width 116 height 30
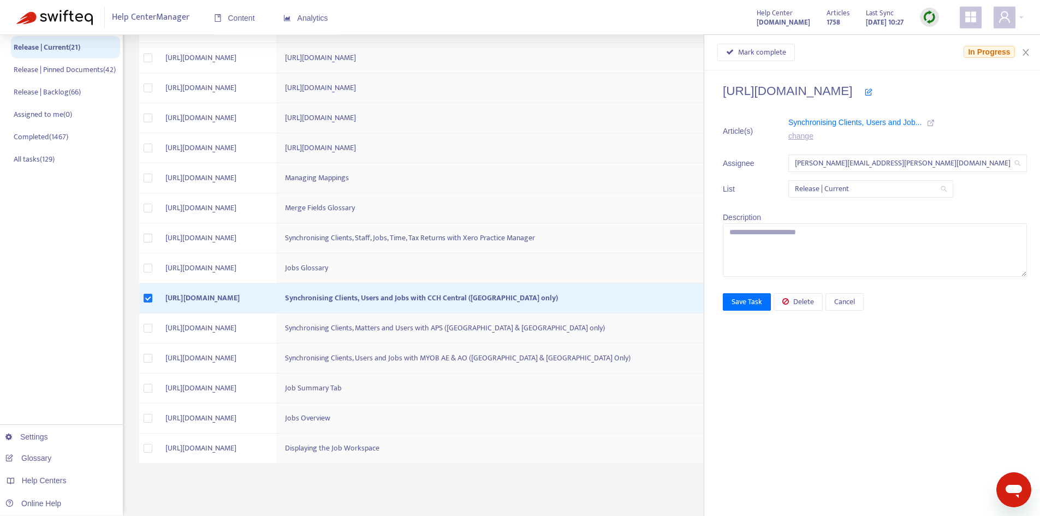
click at [902, 189] on span "Release | Current" at bounding box center [871, 189] width 152 height 16
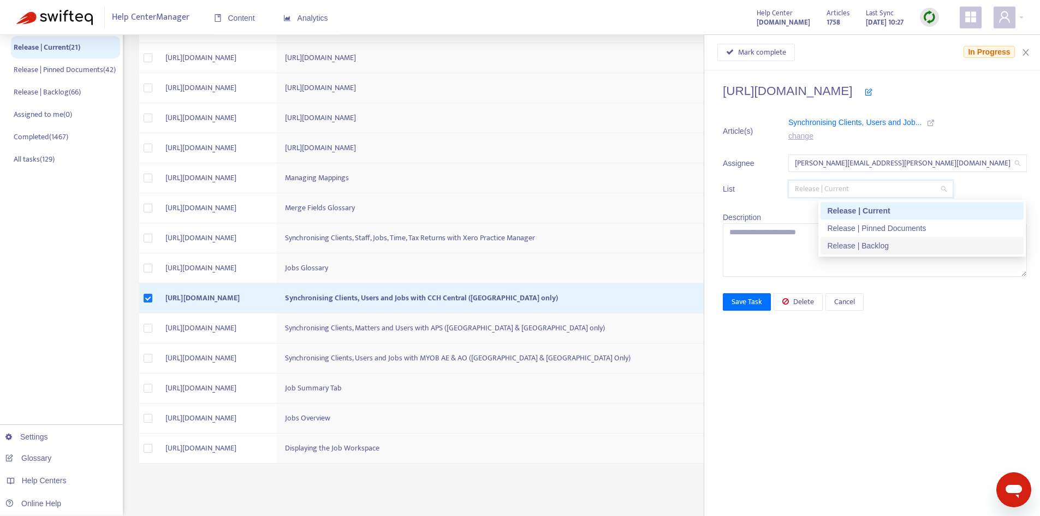
click at [883, 244] on div "Release | Backlog" at bounding box center [922, 246] width 190 height 12
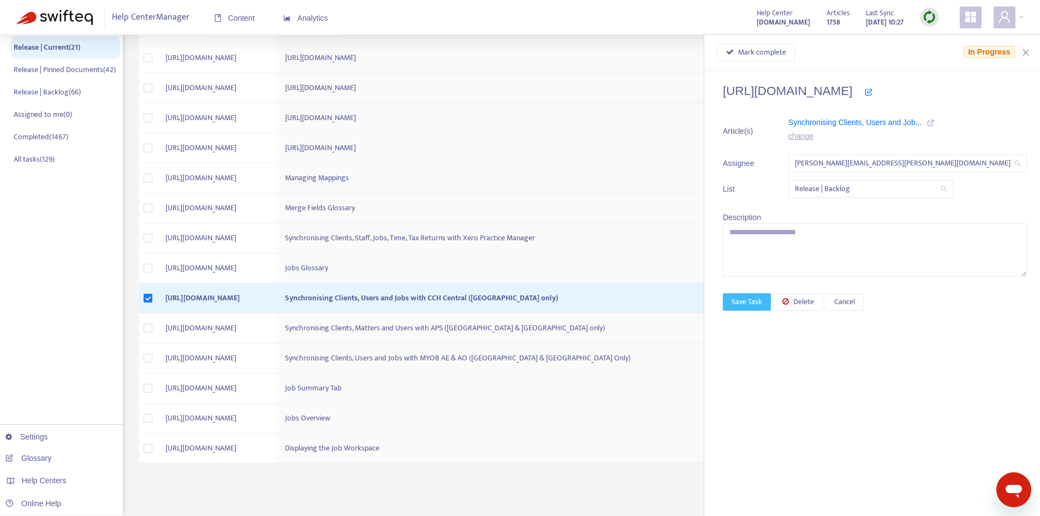
click at [762, 301] on span "Save Task" at bounding box center [746, 302] width 31 height 12
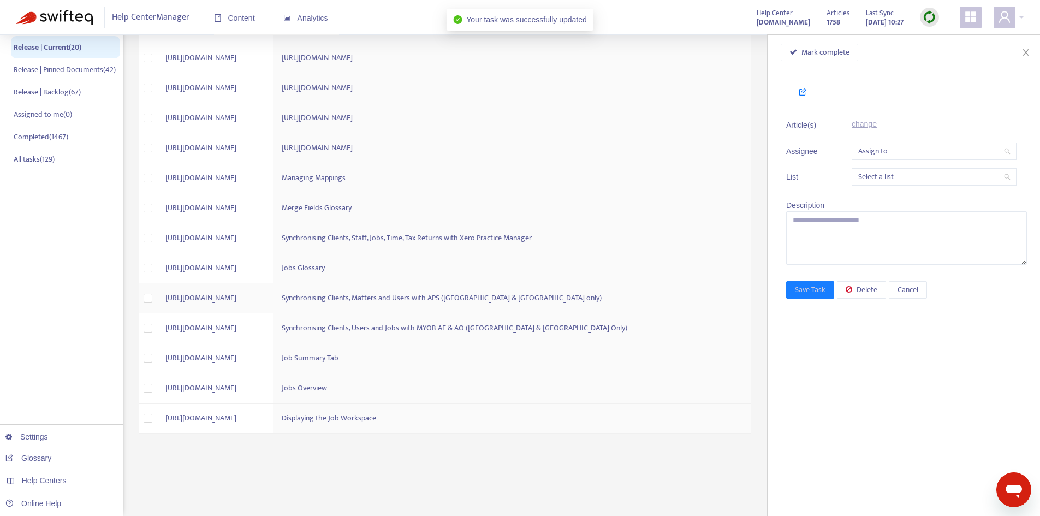
click at [156, 299] on td at bounding box center [147, 298] width 17 height 30
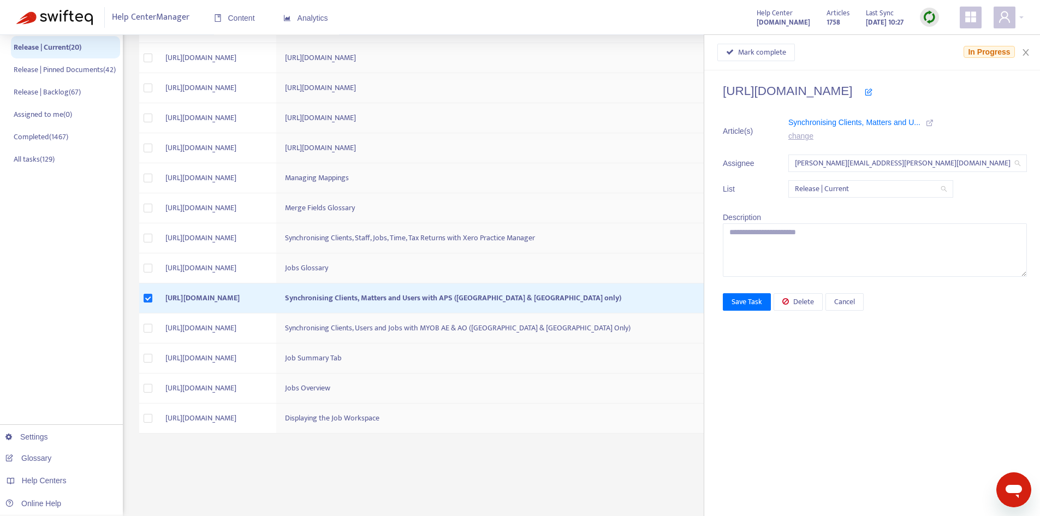
click at [856, 184] on span "Release | Current" at bounding box center [871, 189] width 152 height 16
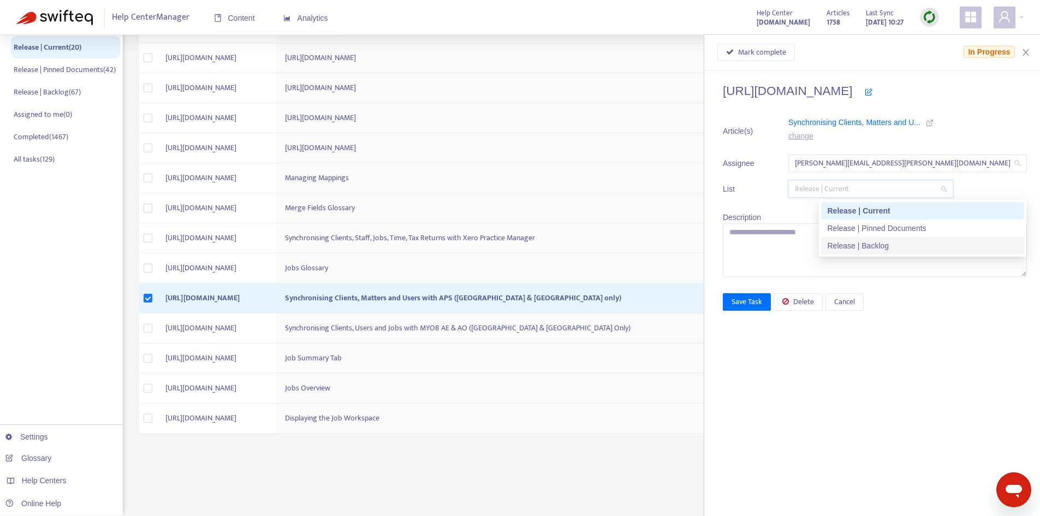
click at [859, 241] on div "Release | Backlog" at bounding box center [922, 246] width 190 height 12
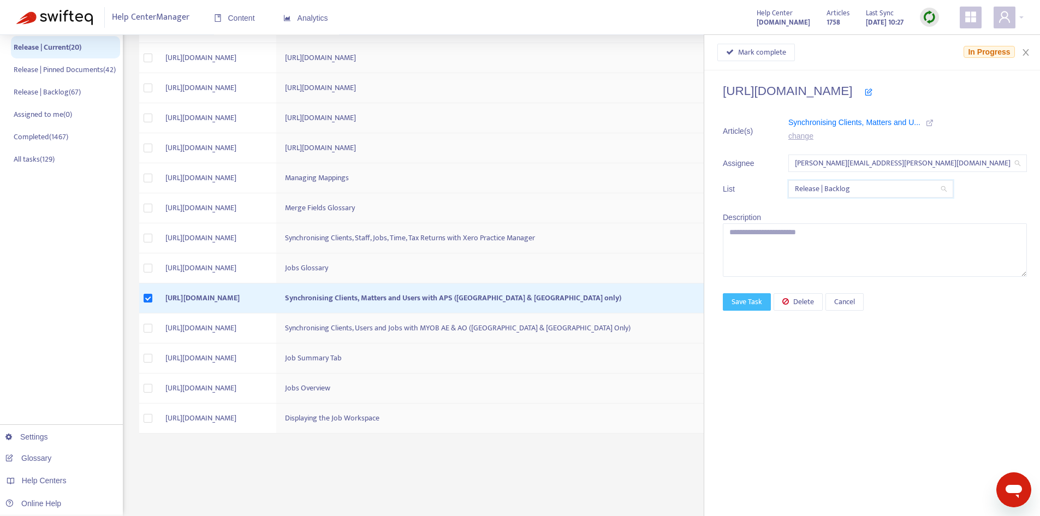
click at [762, 305] on span "Save Task" at bounding box center [746, 302] width 31 height 12
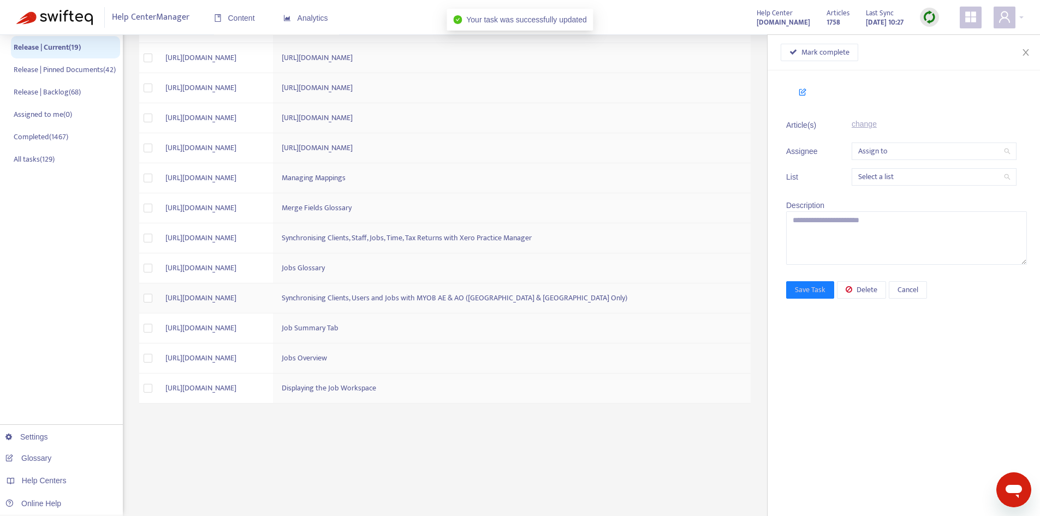
click at [678, 302] on td "Synchronising Clients, Users and Jobs with MYOB AE & AO ([GEOGRAPHIC_DATA] & [G…" at bounding box center [512, 298] width 478 height 30
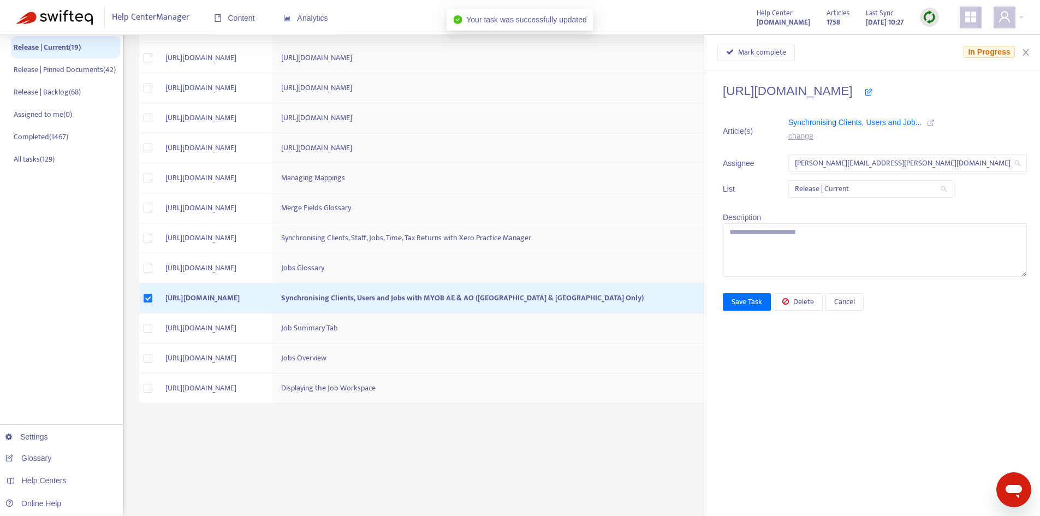
click at [877, 190] on span "Release | Current" at bounding box center [871, 189] width 152 height 16
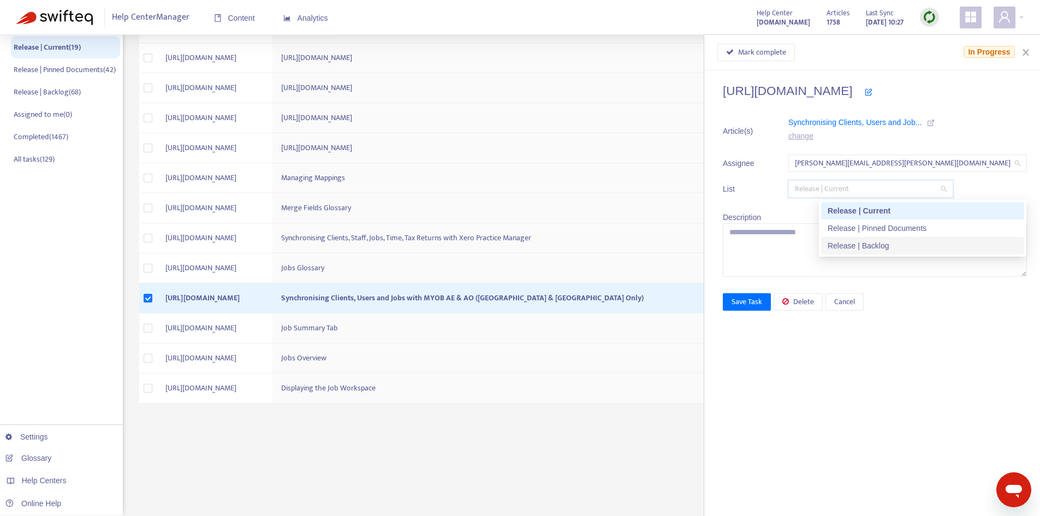
click at [876, 246] on div "Release | Backlog" at bounding box center [922, 246] width 190 height 12
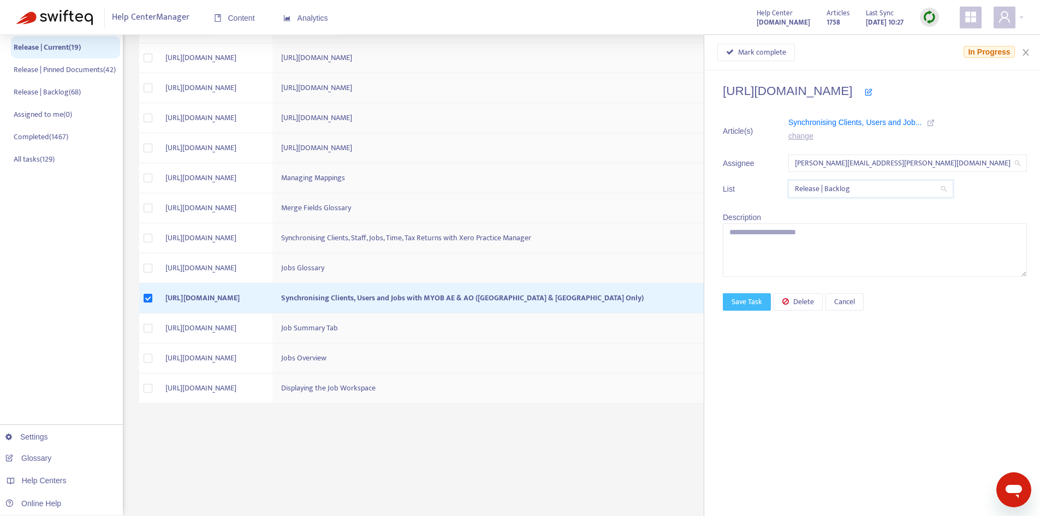
click at [771, 299] on button "Save Task" at bounding box center [747, 301] width 48 height 17
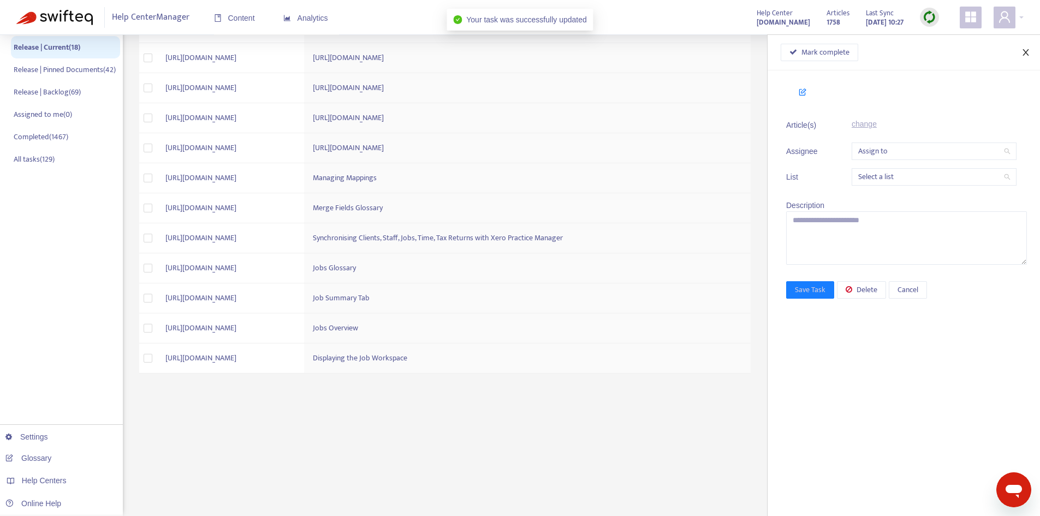
click at [1028, 53] on icon "close" at bounding box center [1025, 52] width 9 height 9
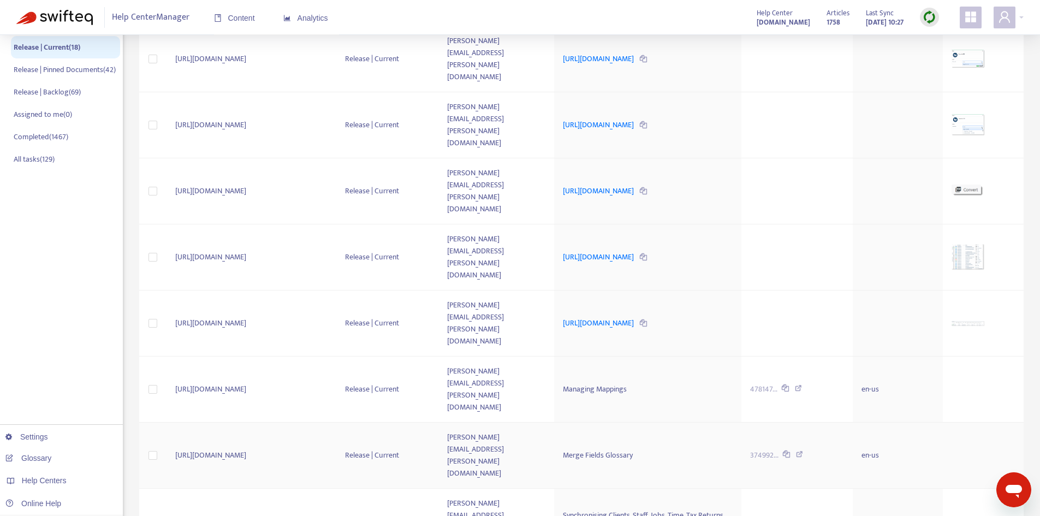
click at [607, 449] on div "Merge Fields Glossary" at bounding box center [648, 455] width 170 height 12
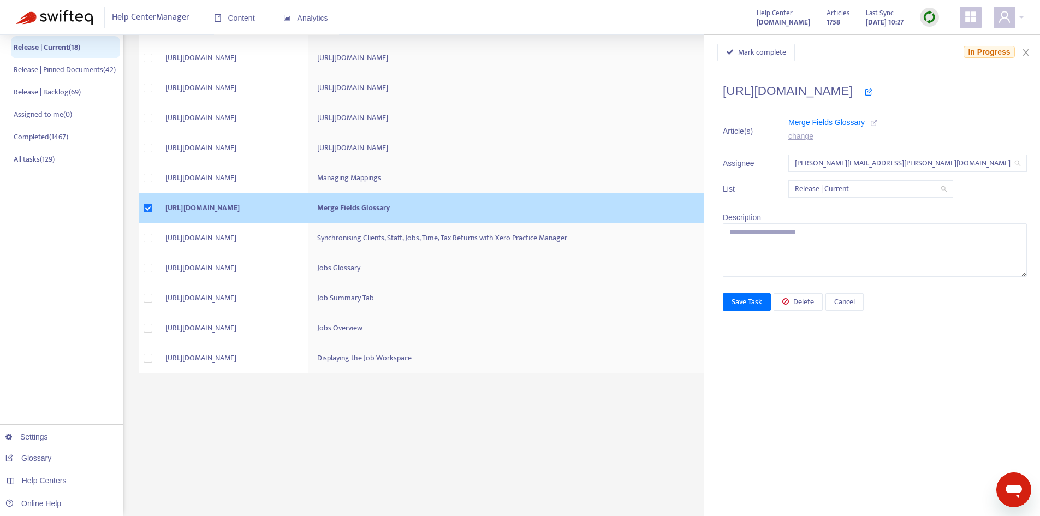
click at [906, 122] on li "Article(s) Merge Fields Glossary change" at bounding box center [875, 131] width 304 height 30
click at [878, 123] on icon at bounding box center [874, 123] width 8 height 8
click at [308, 235] on td "[URL][DOMAIN_NAME]" at bounding box center [233, 238] width 152 height 30
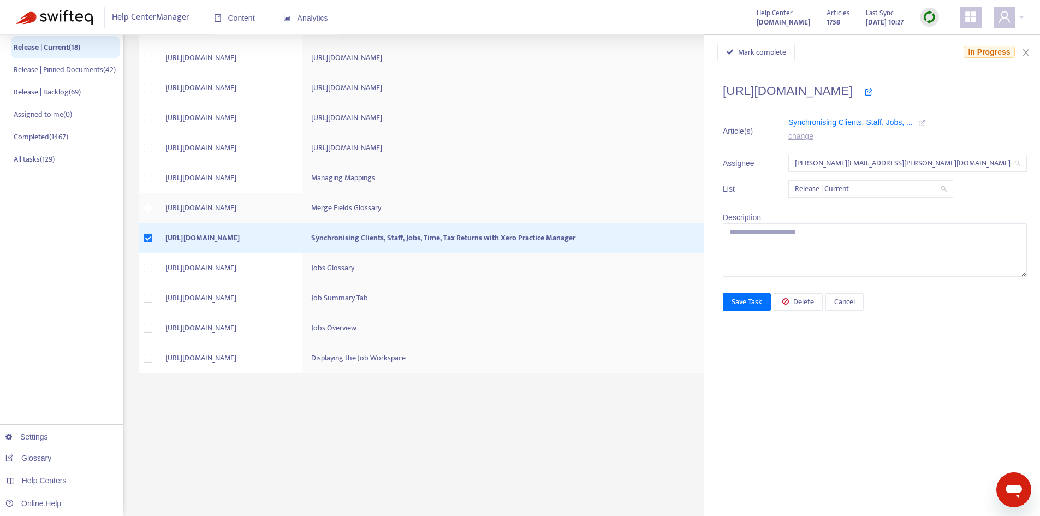
click at [926, 121] on icon at bounding box center [922, 123] width 8 height 8
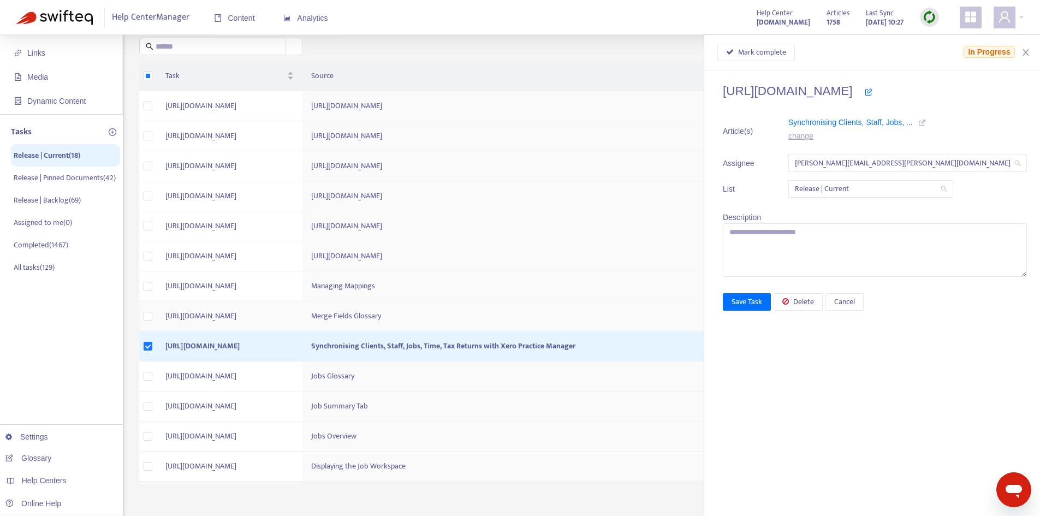
scroll to position [65, 0]
click at [448, 291] on td "Managing Mappings" at bounding box center [526, 287] width 448 height 30
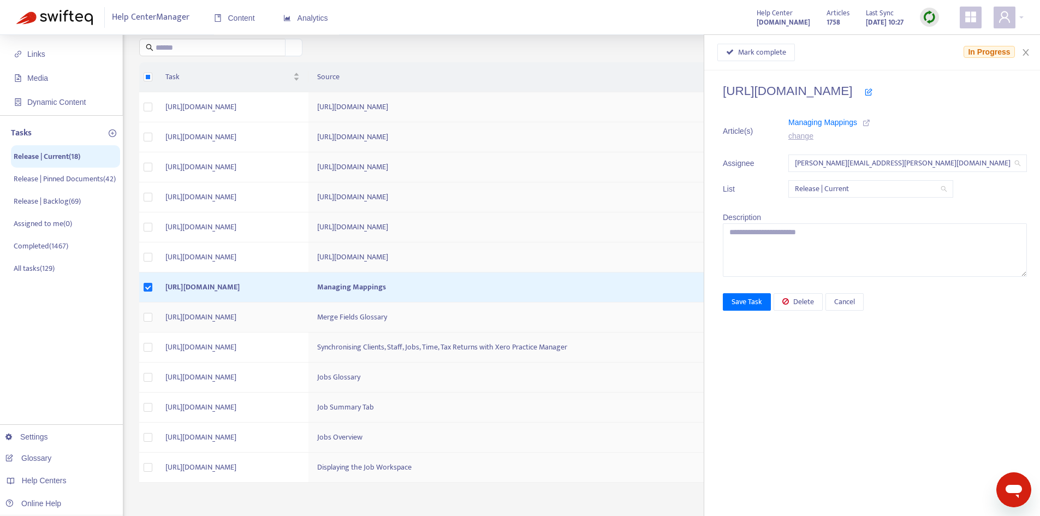
click at [870, 119] on icon at bounding box center [866, 123] width 8 height 8
click at [475, 409] on td "Job Summary Tab" at bounding box center [529, 407] width 442 height 30
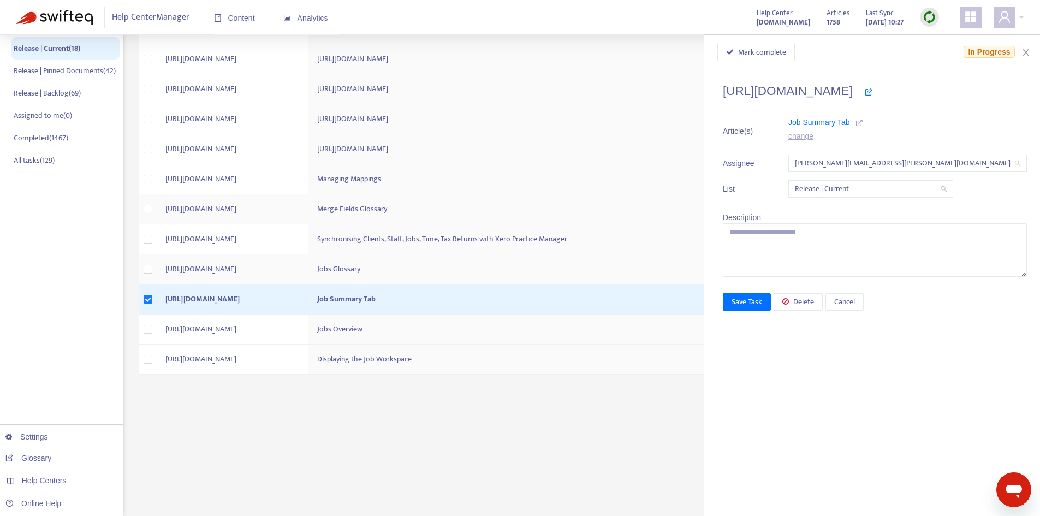
scroll to position [174, 0]
click at [498, 209] on td "Merge Fields Glossary" at bounding box center [529, 208] width 442 height 30
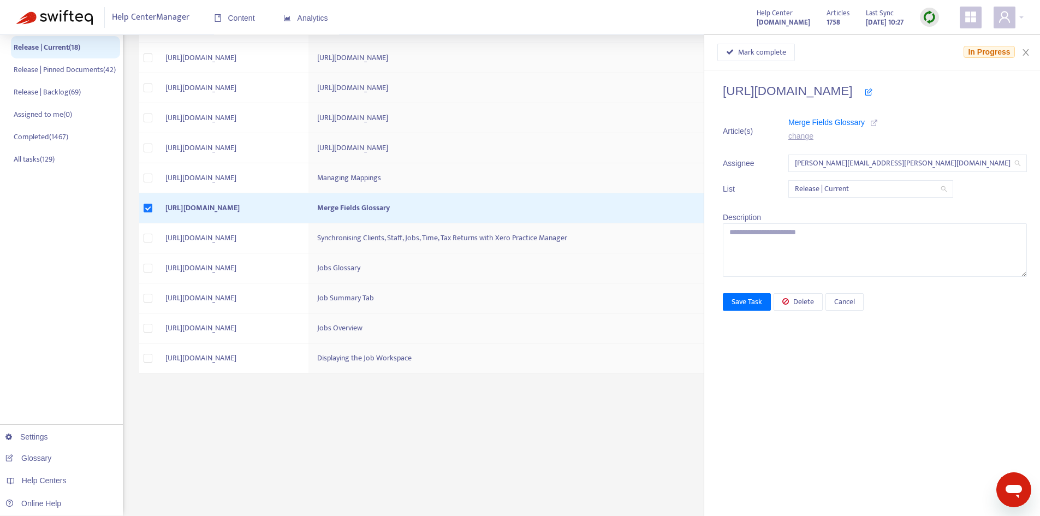
click at [878, 119] on icon at bounding box center [874, 123] width 8 height 8
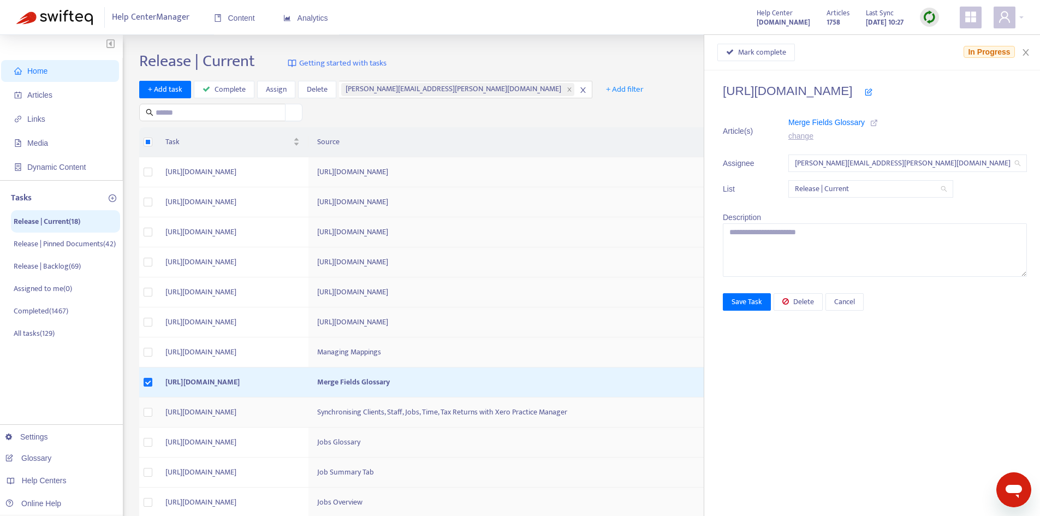
click at [308, 411] on td "[URL][DOMAIN_NAME]" at bounding box center [233, 412] width 152 height 30
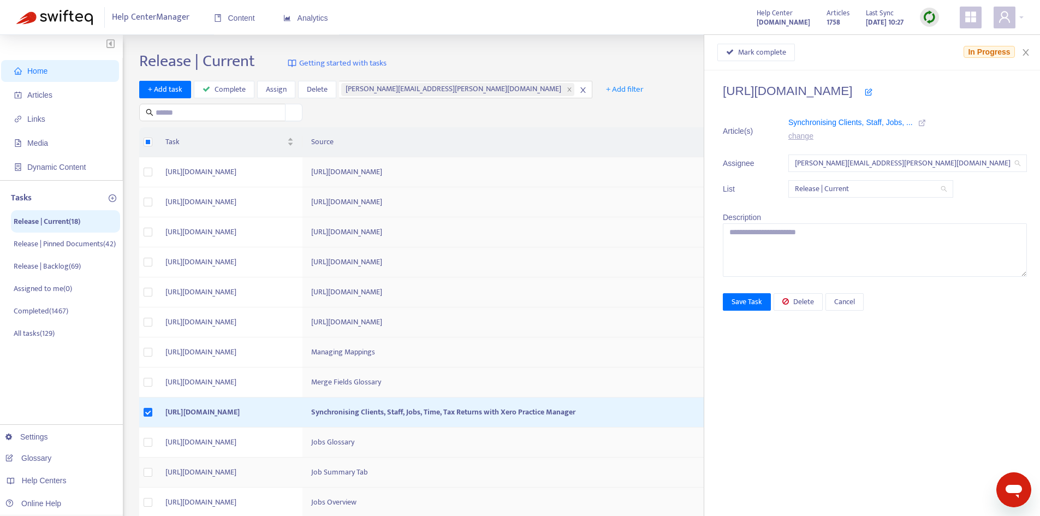
click at [302, 470] on td "[URL][DOMAIN_NAME]" at bounding box center [230, 472] width 146 height 30
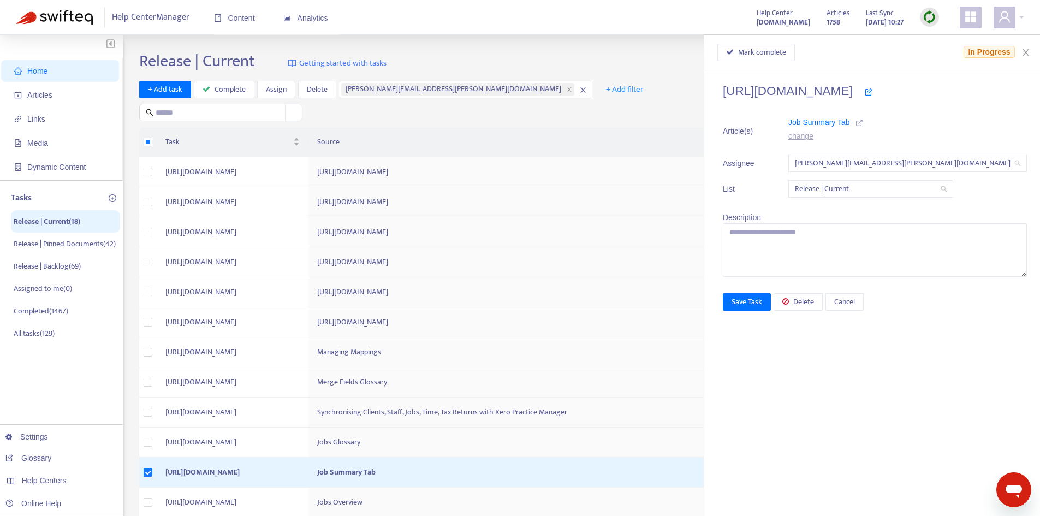
click at [863, 123] on icon at bounding box center [859, 123] width 8 height 8
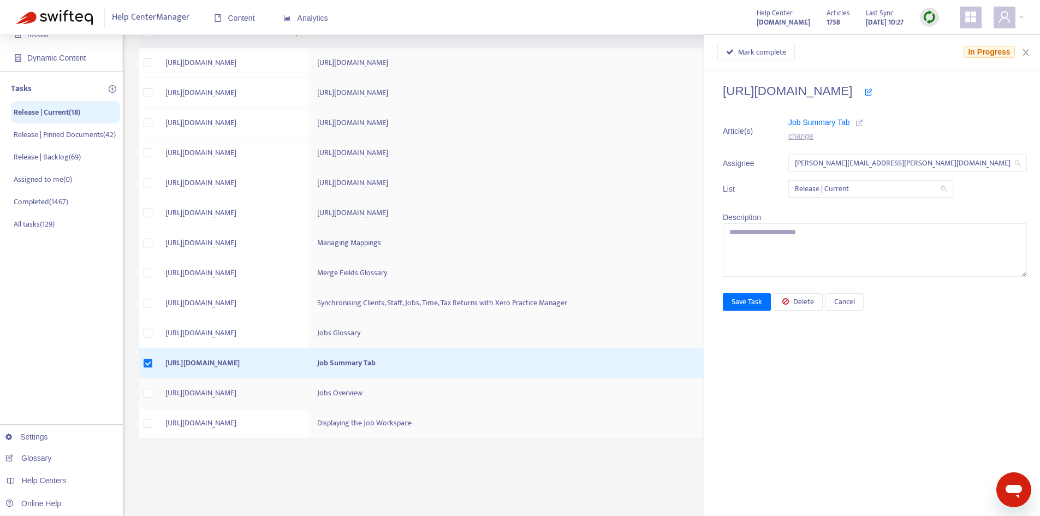
click at [462, 394] on td "Jobs Overview" at bounding box center [529, 393] width 442 height 30
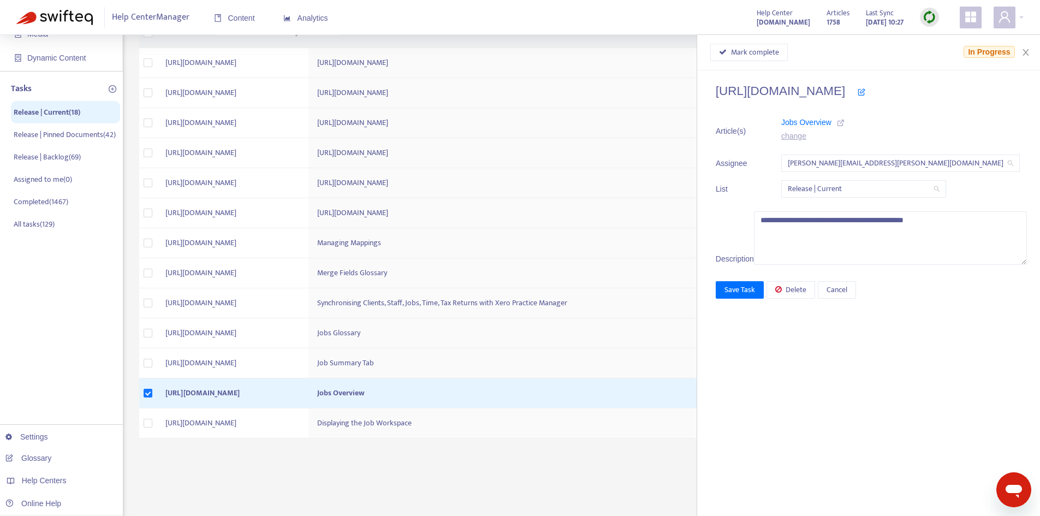
click at [844, 123] on icon at bounding box center [841, 123] width 8 height 8
click at [421, 420] on td "Displaying the Job Workspace" at bounding box center [529, 423] width 442 height 30
type textarea "**********"
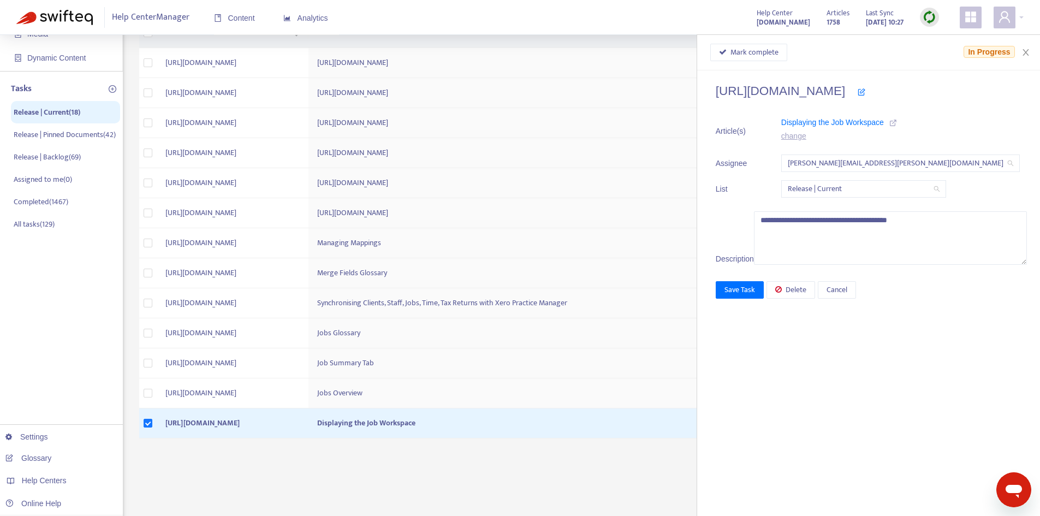
click at [897, 126] on icon at bounding box center [893, 123] width 8 height 8
click at [308, 248] on td "[URL][DOMAIN_NAME]" at bounding box center [233, 243] width 152 height 30
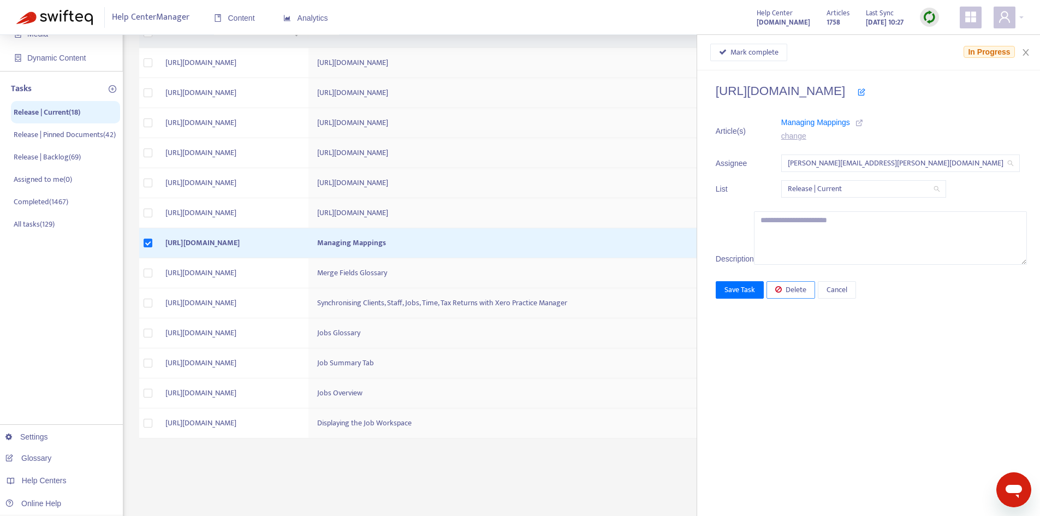
click at [815, 295] on button "Delete" at bounding box center [790, 289] width 49 height 17
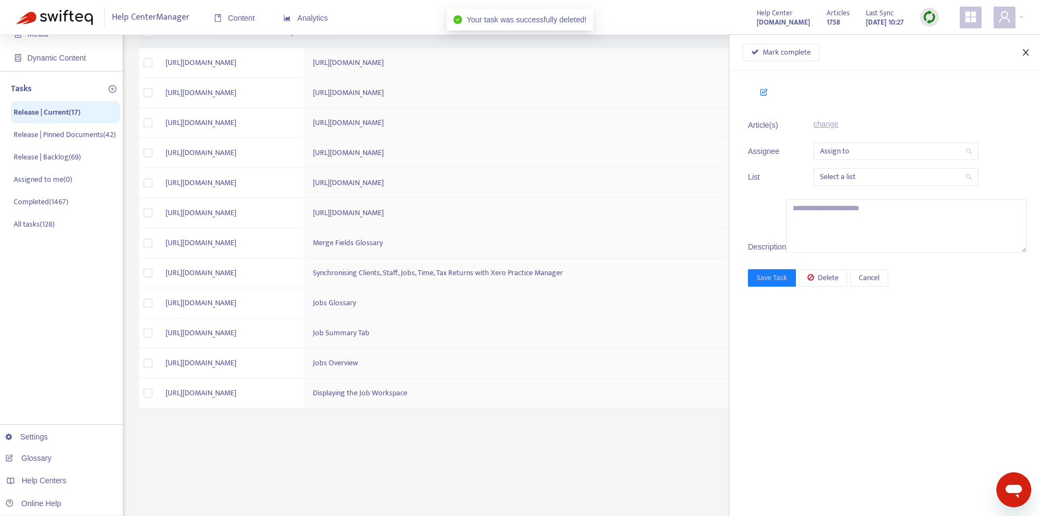
click at [1028, 52] on icon "close" at bounding box center [1025, 52] width 9 height 9
